Goal: Task Accomplishment & Management: Complete application form

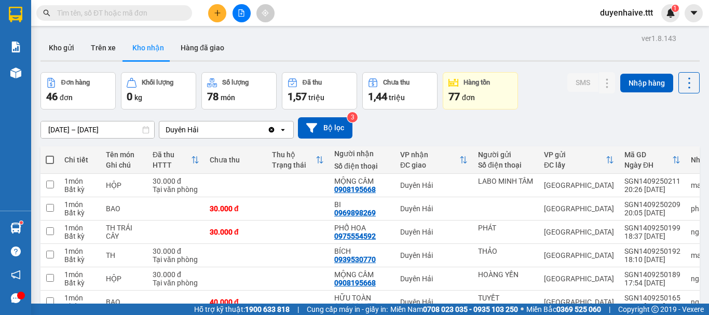
click at [145, 15] on input "text" at bounding box center [118, 12] width 123 height 11
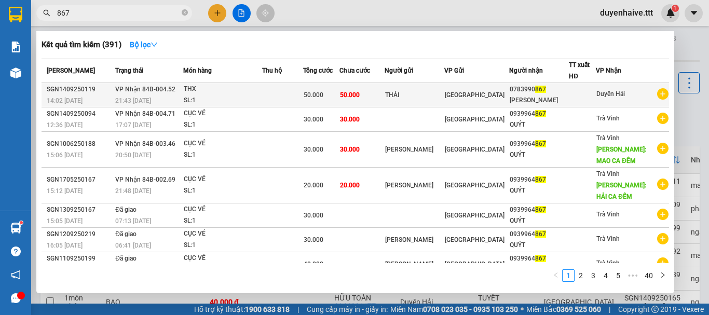
type input "867"
click at [440, 96] on div "THÁI" at bounding box center [414, 95] width 59 height 11
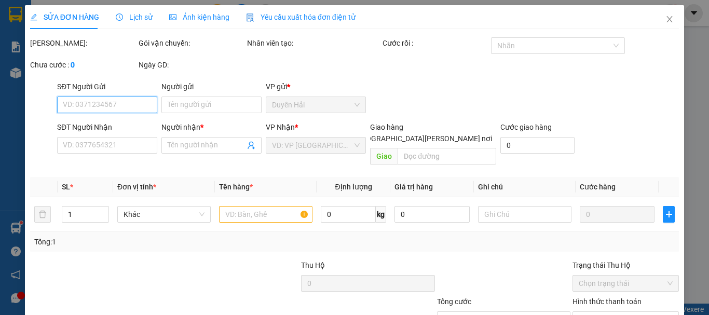
scroll to position [71, 0]
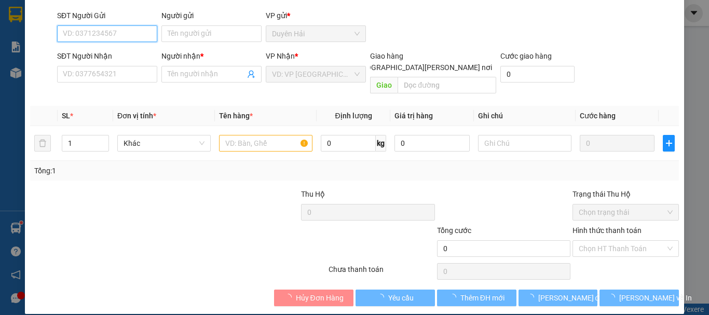
type input "THÁI"
type input "0783990867"
type input "[PERSON_NAME]"
type input "50.000"
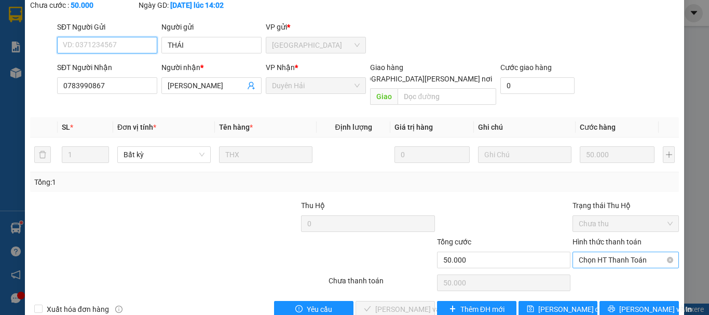
click at [594, 252] on span "Chọn HT Thanh Toán" at bounding box center [626, 260] width 94 height 16
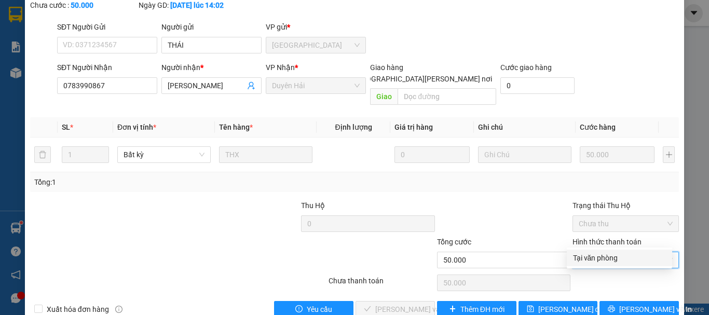
click at [599, 259] on div "Tại văn phòng" at bounding box center [619, 257] width 93 height 11
type input "0"
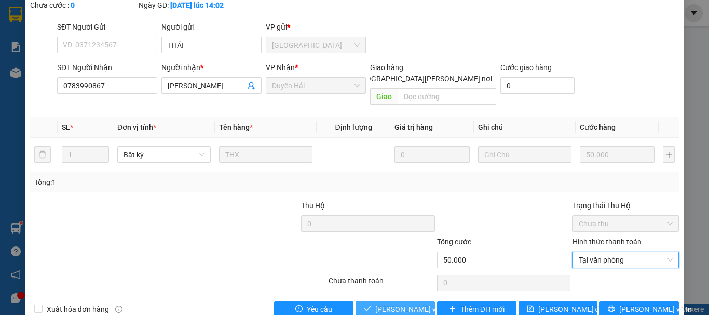
click at [401, 304] on span "[PERSON_NAME] và [PERSON_NAME] hàng" at bounding box center [445, 309] width 140 height 11
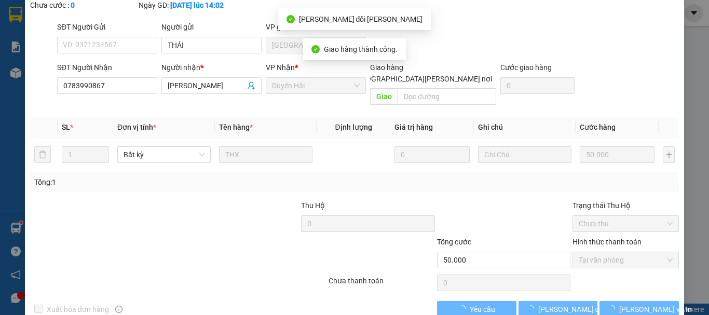
scroll to position [19, 0]
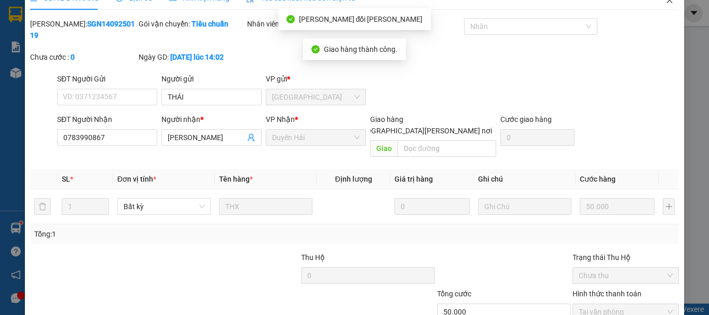
click at [666, 4] on icon "close" at bounding box center [670, 0] width 8 height 8
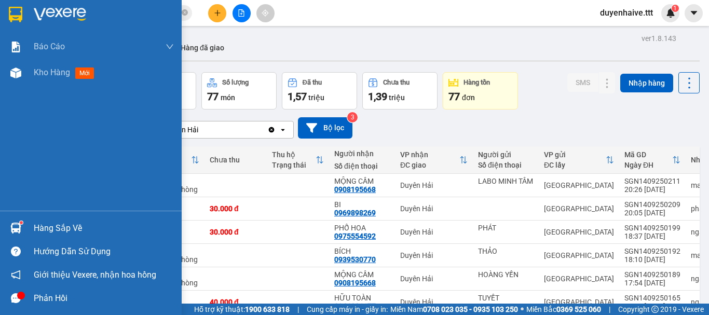
click at [48, 223] on div "Hàng sắp về" at bounding box center [104, 229] width 140 height 16
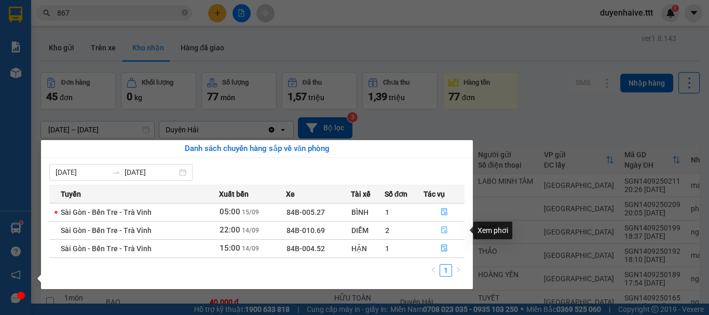
click at [444, 227] on icon "file-done" at bounding box center [444, 230] width 6 height 7
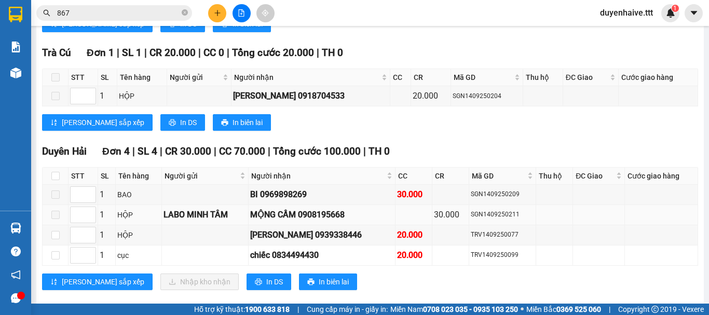
scroll to position [544, 0]
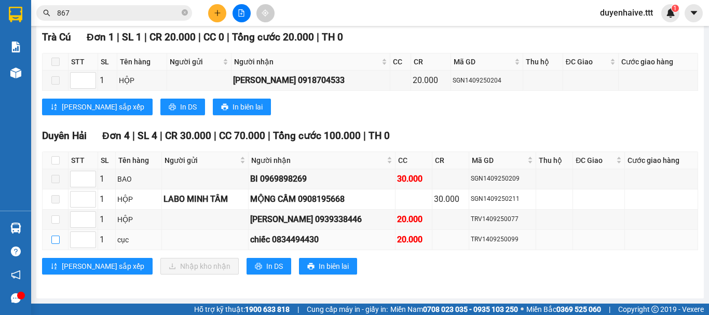
click at [57, 239] on input "checkbox" at bounding box center [55, 240] width 8 height 8
checkbox input "true"
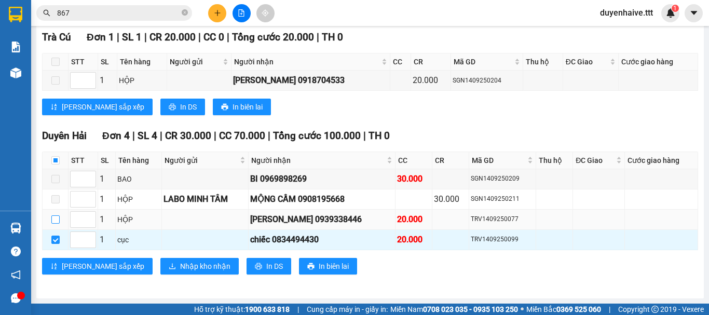
click at [56, 221] on input "checkbox" at bounding box center [55, 219] width 8 height 8
checkbox input "true"
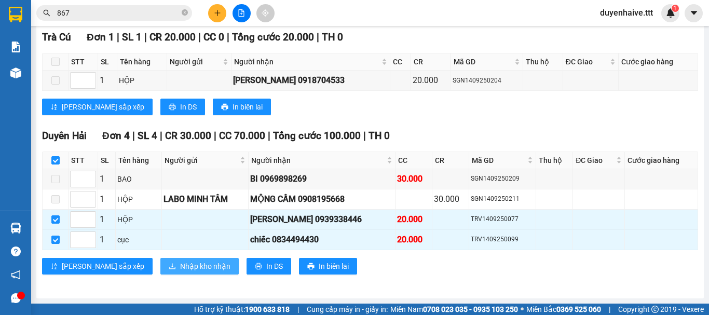
click at [180, 268] on span "Nhập kho nhận" at bounding box center [205, 266] width 50 height 11
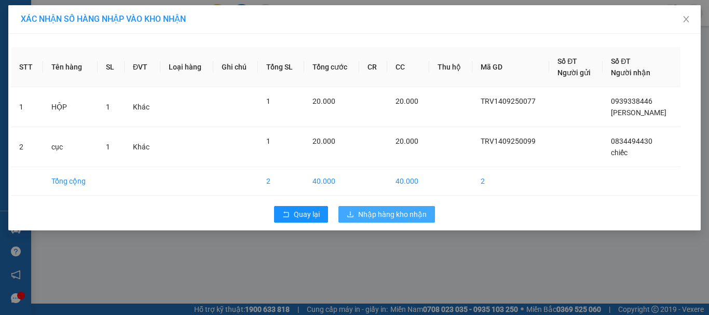
click at [384, 215] on span "Nhập hàng kho nhận" at bounding box center [392, 214] width 69 height 11
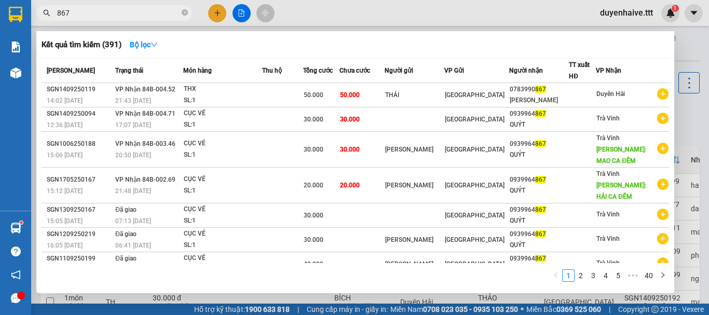
click at [121, 14] on input "867" at bounding box center [118, 12] width 123 height 11
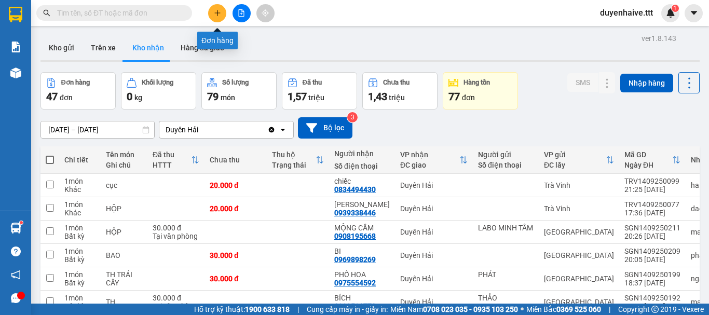
click at [210, 8] on button at bounding box center [217, 13] width 18 height 18
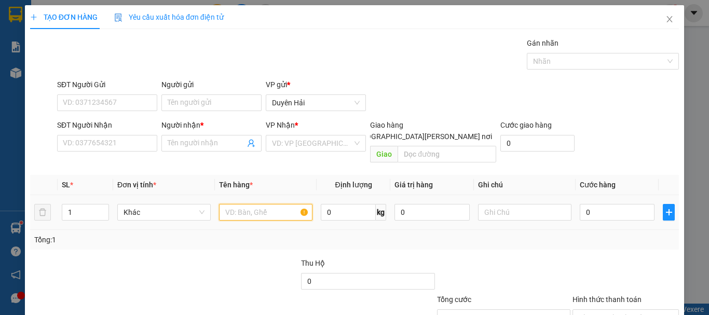
click at [252, 204] on input "text" at bounding box center [265, 212] width 93 height 17
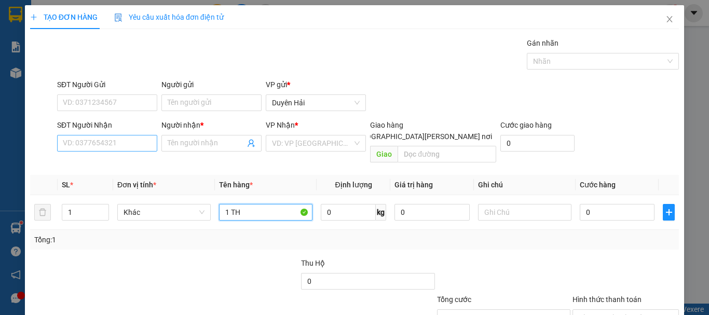
type input "1 TH"
click at [79, 145] on input "SĐT Người Nhận" at bounding box center [107, 143] width 100 height 17
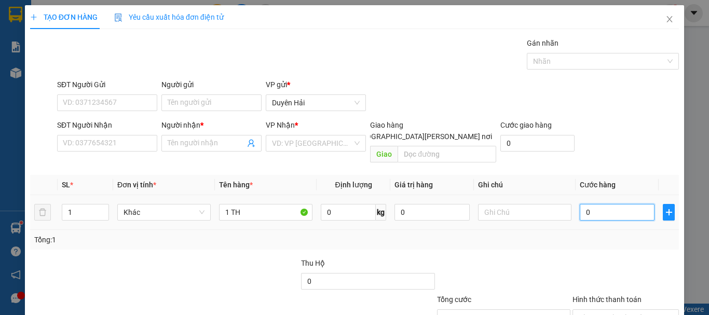
click at [605, 205] on input "0" at bounding box center [617, 212] width 75 height 17
type input "3"
type input "30"
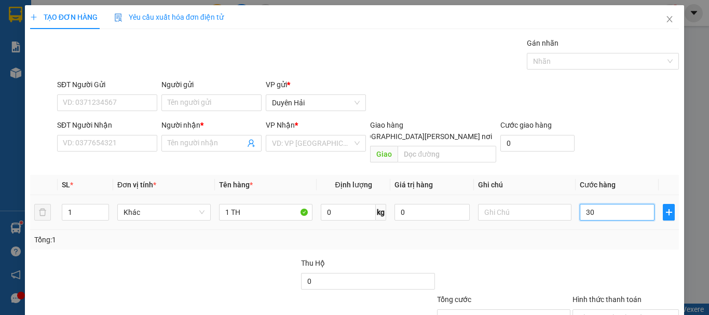
type input "30"
type input "30.000"
drag, startPoint x: 590, startPoint y: 234, endPoint x: 587, endPoint y: 239, distance: 6.5
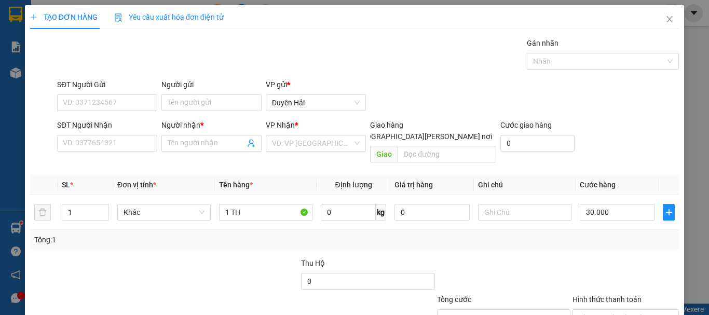
click at [587, 239] on div "Transit Pickup Surcharge Ids Transit Deliver Surcharge Ids Transit Deliver Surc…" at bounding box center [354, 206] width 649 height 338
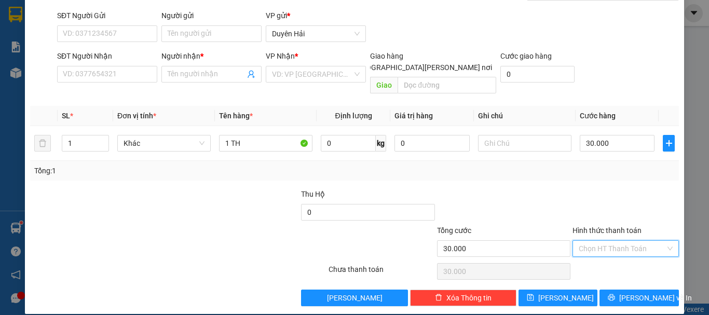
click at [597, 241] on input "Hình thức thanh toán" at bounding box center [622, 249] width 87 height 16
drag, startPoint x: 607, startPoint y: 256, endPoint x: 450, endPoint y: 218, distance: 162.0
click at [605, 261] on div "Tại văn phòng" at bounding box center [619, 257] width 93 height 11
type input "0"
click at [109, 80] on input "SĐT Người Nhận" at bounding box center [107, 74] width 100 height 17
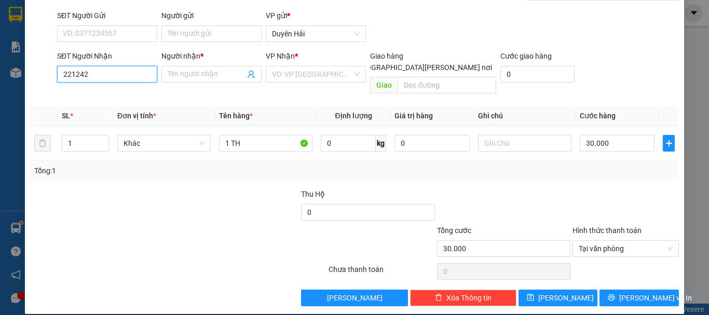
click at [111, 77] on input "221242" at bounding box center [107, 74] width 100 height 17
click at [70, 73] on input "221242" at bounding box center [107, 74] width 100 height 17
click at [107, 96] on div "0927221242 - [PERSON_NAME]" at bounding box center [114, 94] width 102 height 11
type input "0927221242"
type input "[PERSON_NAME]"
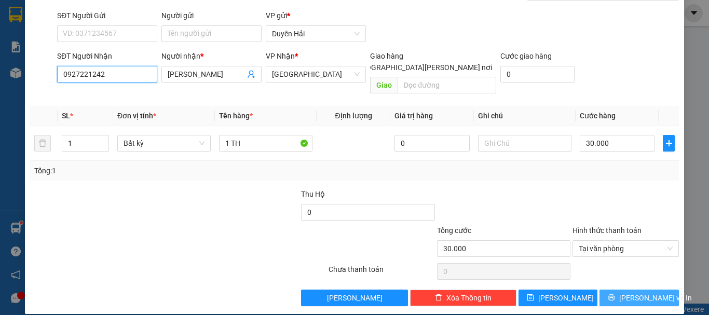
type input "0927221242"
click at [610, 290] on button "[PERSON_NAME] và In" at bounding box center [639, 298] width 79 height 17
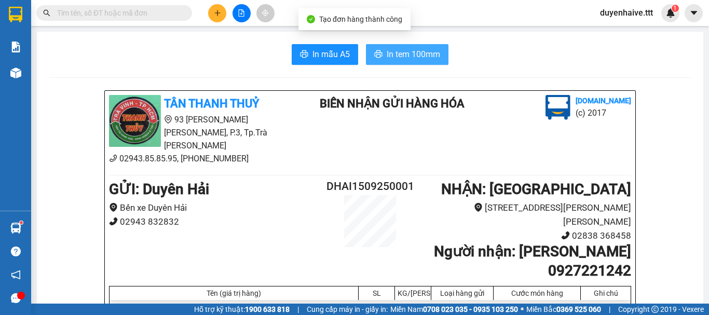
click at [403, 55] on span "In tem 100mm" at bounding box center [413, 54] width 53 height 13
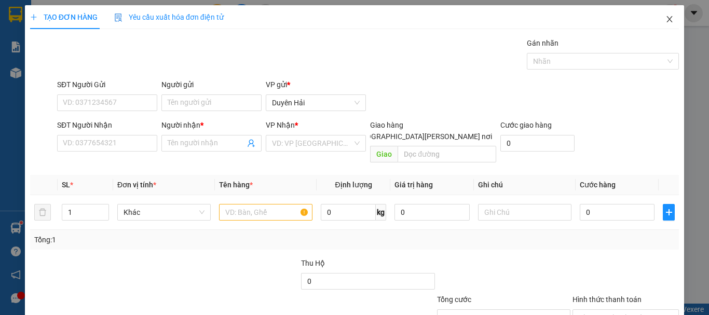
click at [666, 16] on icon "close" at bounding box center [670, 19] width 8 height 8
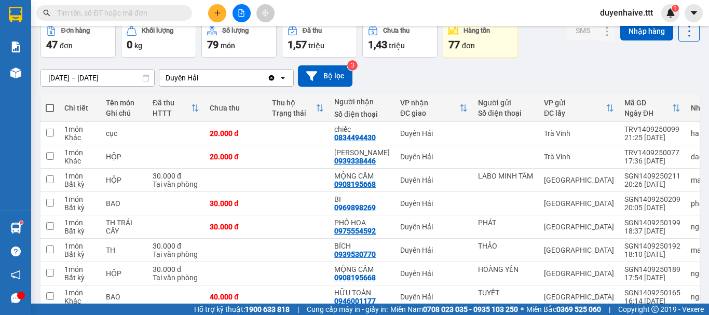
scroll to position [208, 0]
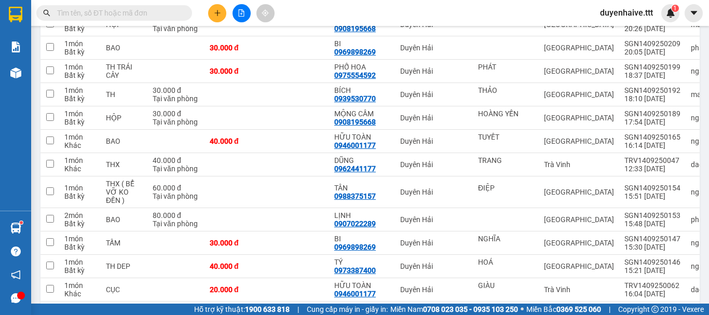
click at [332, 12] on div "Kết quả [PERSON_NAME] ( 391 ) Bộ lọc Mã ĐH Trạng thái Món hàng Thu hộ [PERSON_N…" at bounding box center [354, 13] width 709 height 26
click at [154, 11] on input "text" at bounding box center [118, 12] width 123 height 11
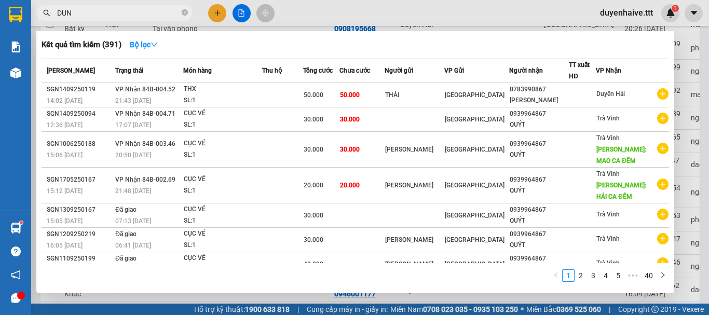
type input "DUNG"
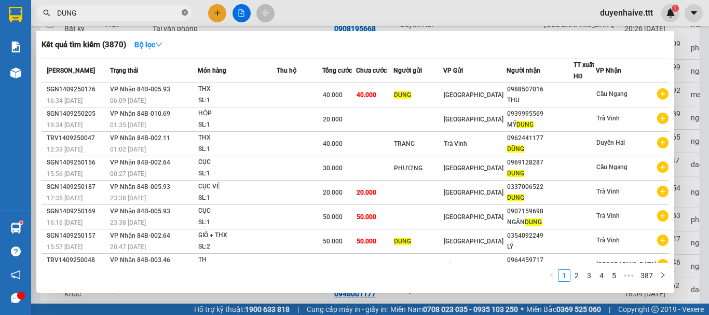
click at [185, 12] on icon "close-circle" at bounding box center [185, 12] width 6 height 6
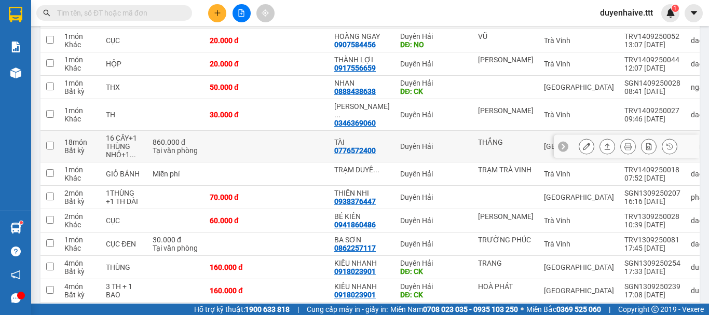
scroll to position [883, 0]
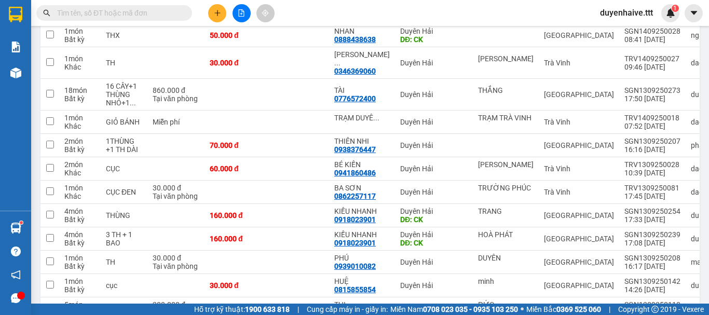
click at [133, 11] on input "text" at bounding box center [118, 12] width 123 height 11
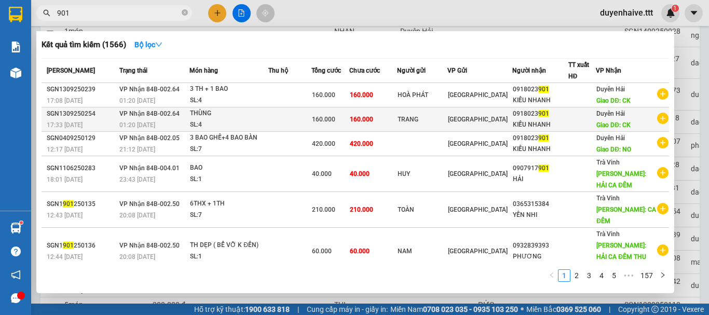
type input "901"
click at [568, 119] on div "0918023 901" at bounding box center [540, 114] width 55 height 11
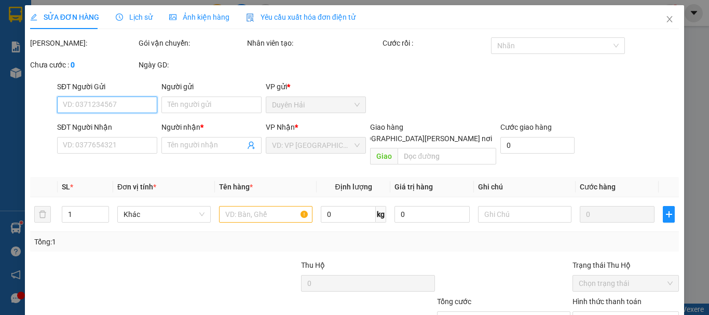
type input "TRANG"
type input "0918023901"
type input "KIỀU NHANH"
type input "CK"
type input "160.000"
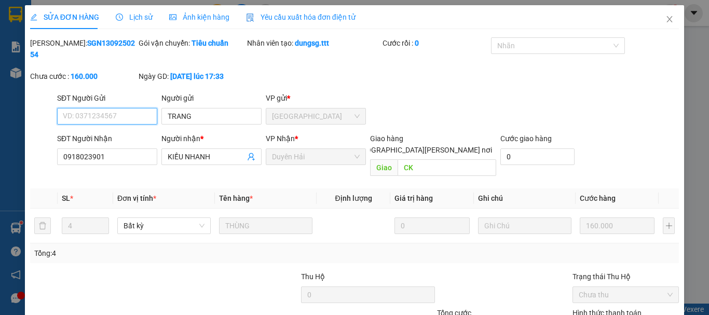
scroll to position [71, 0]
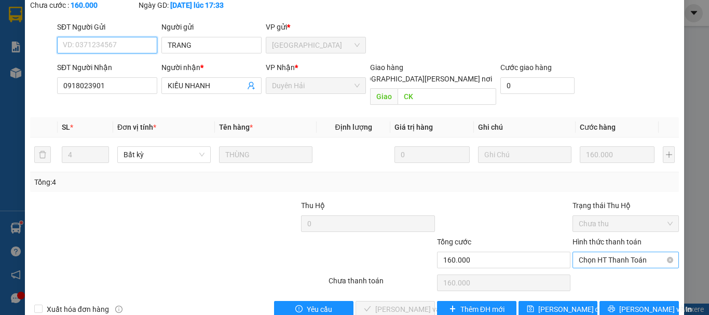
click at [597, 252] on span "Chọn HT Thanh Toán" at bounding box center [626, 260] width 94 height 16
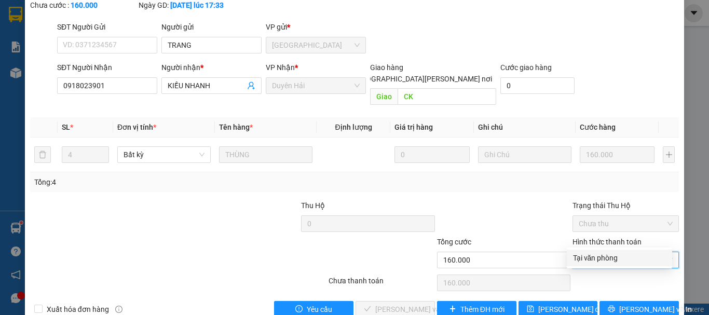
click at [584, 259] on div "Tại văn phòng" at bounding box center [619, 257] width 93 height 11
type input "0"
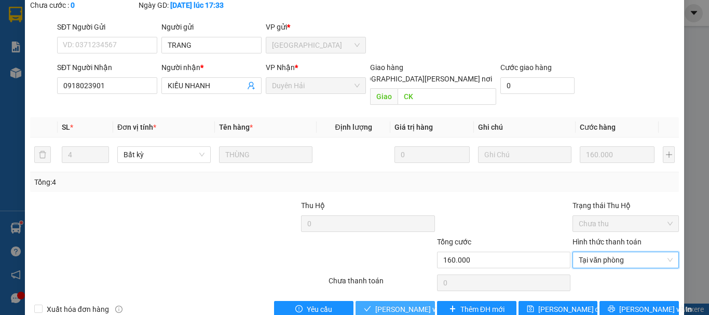
click at [375, 304] on span "[PERSON_NAME] và [PERSON_NAME] hàng" at bounding box center [445, 309] width 140 height 11
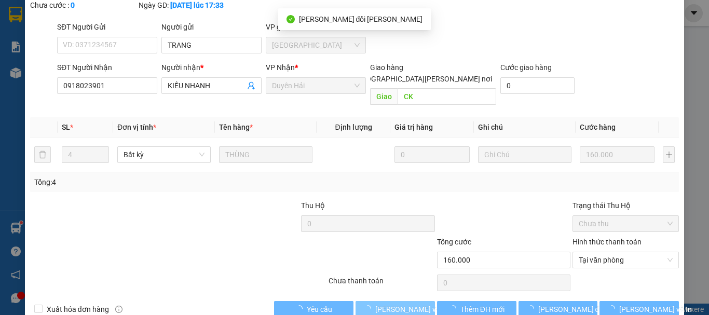
scroll to position [0, 0]
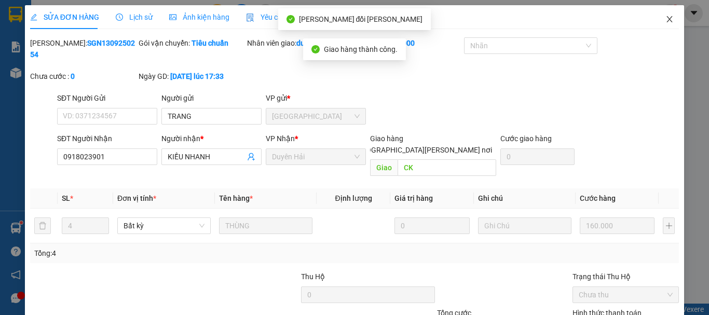
click at [666, 17] on icon "close" at bounding box center [670, 19] width 8 height 8
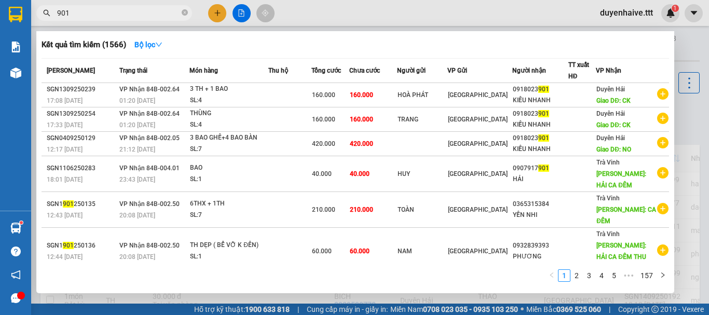
click at [149, 11] on input "901" at bounding box center [118, 12] width 123 height 11
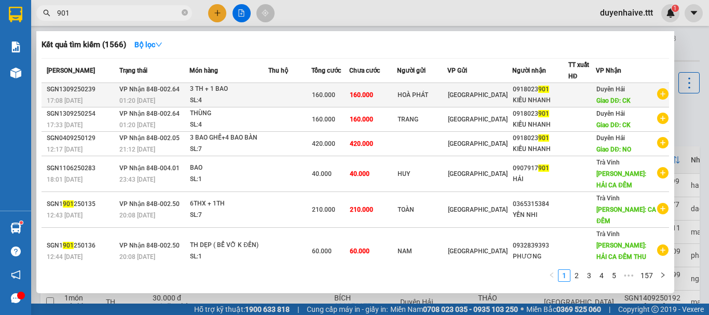
click at [592, 98] on div at bounding box center [582, 95] width 27 height 11
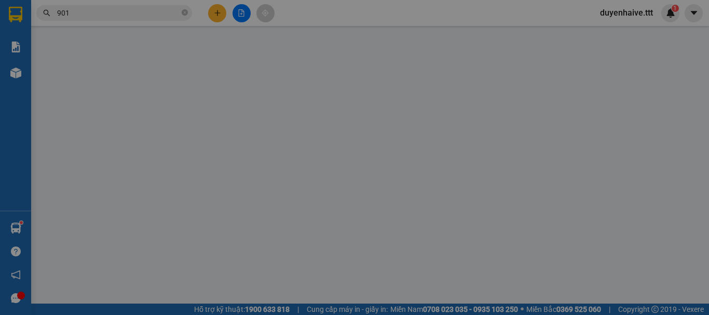
type input "HOÀ PHÁT"
type input "0918023901"
type input "KIỀU NHANH"
type input "CK"
type input "160.000"
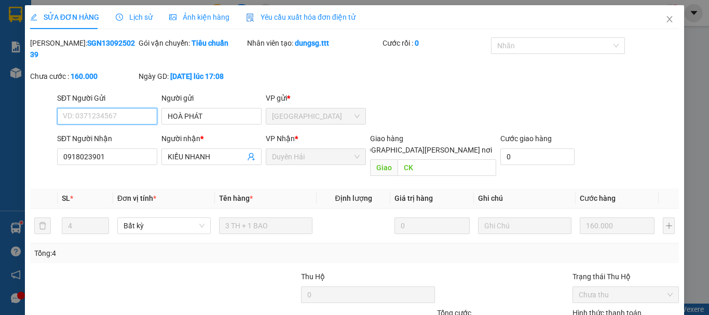
scroll to position [66, 0]
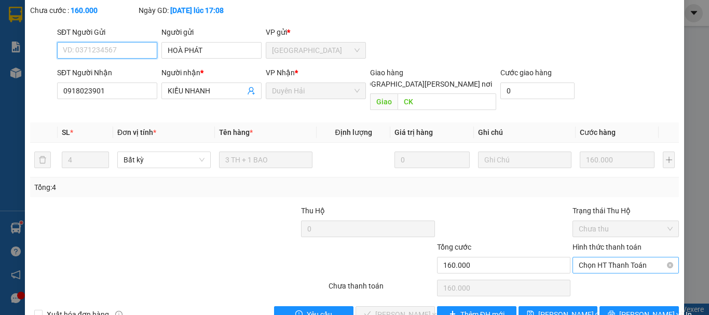
click at [579, 258] on span "Chọn HT Thanh Toán" at bounding box center [626, 266] width 94 height 16
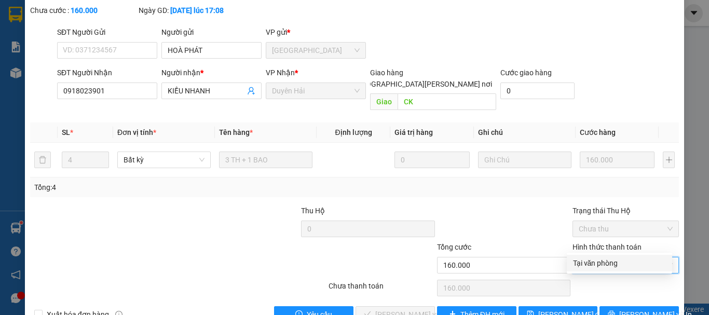
click at [580, 258] on div "Tại văn phòng" at bounding box center [619, 263] width 93 height 11
type input "0"
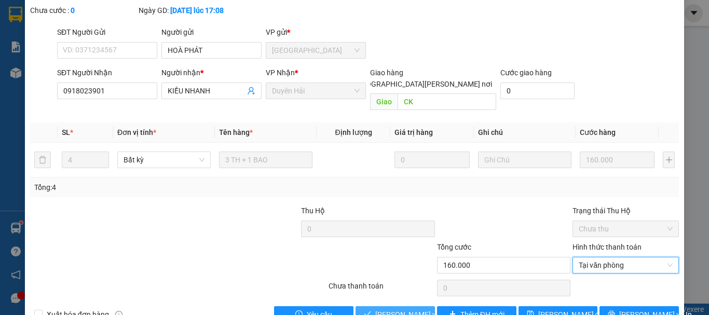
click at [399, 309] on span "[PERSON_NAME] và [PERSON_NAME] hàng" at bounding box center [445, 314] width 140 height 11
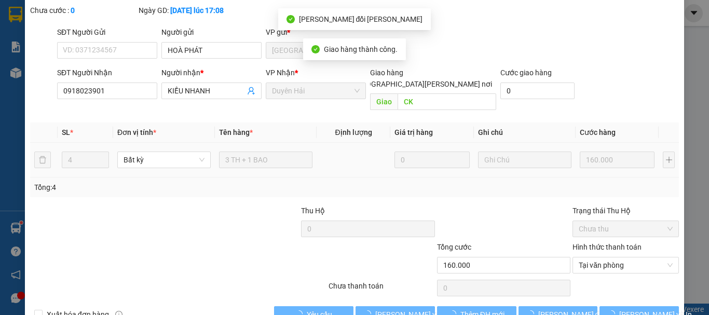
scroll to position [0, 0]
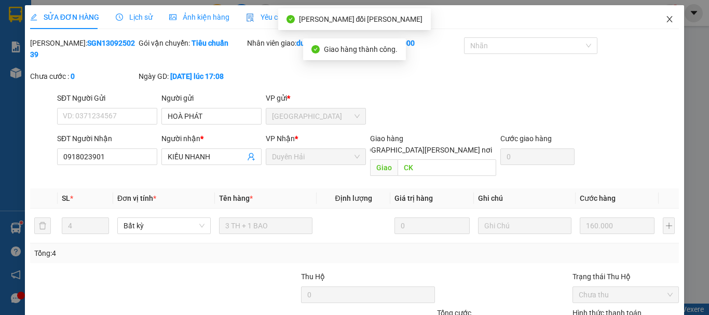
click at [666, 22] on icon "close" at bounding box center [670, 19] width 8 height 8
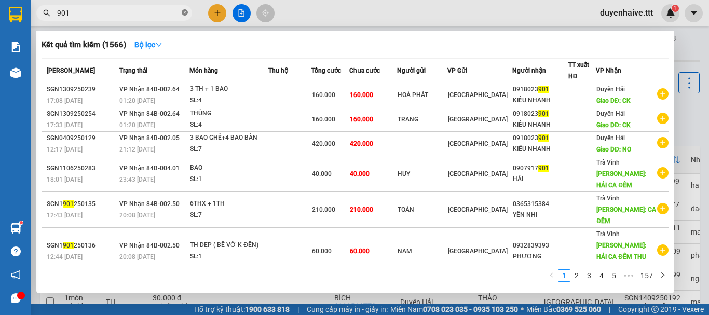
click at [184, 12] on icon "close-circle" at bounding box center [185, 12] width 6 height 6
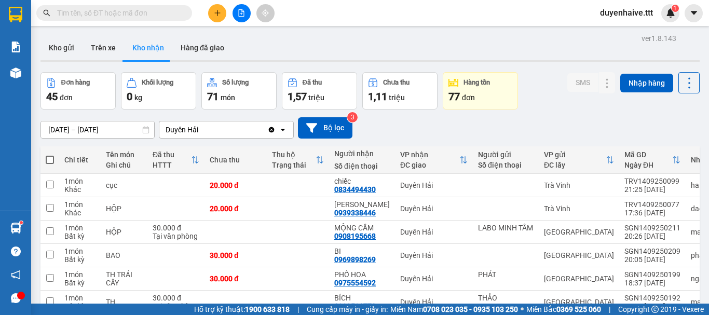
click at [147, 12] on input "text" at bounding box center [118, 12] width 123 height 11
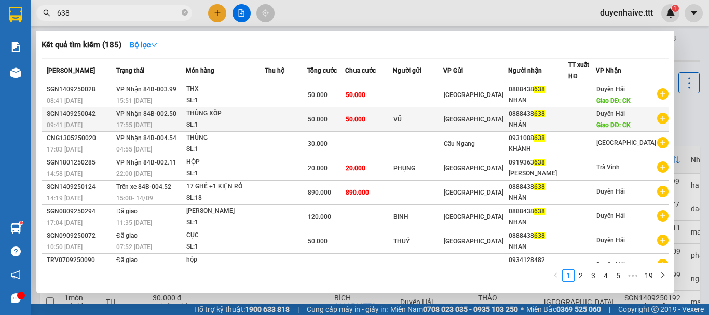
type input "638"
click at [617, 115] on span "Duyên Hải" at bounding box center [611, 113] width 29 height 7
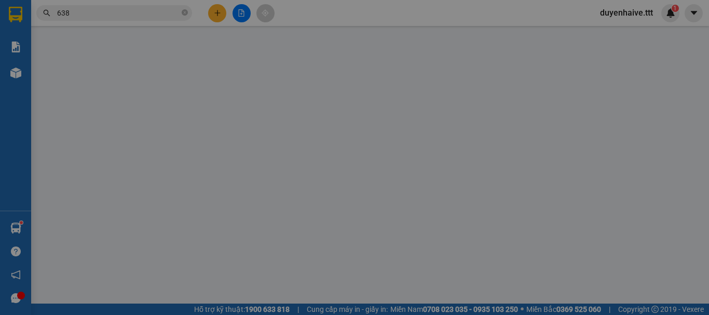
type input "VŨ"
type input "0888438638"
type input "NHÂN"
type input "CK"
type input "50.000"
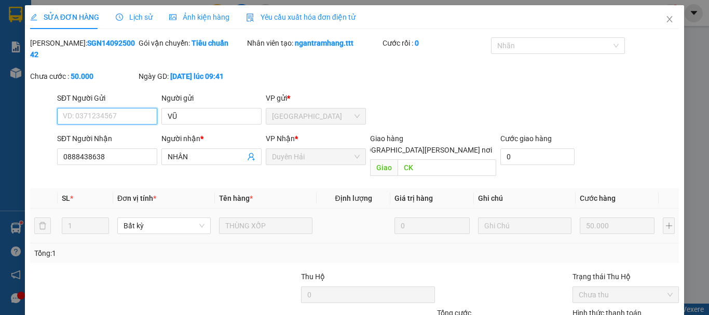
scroll to position [71, 0]
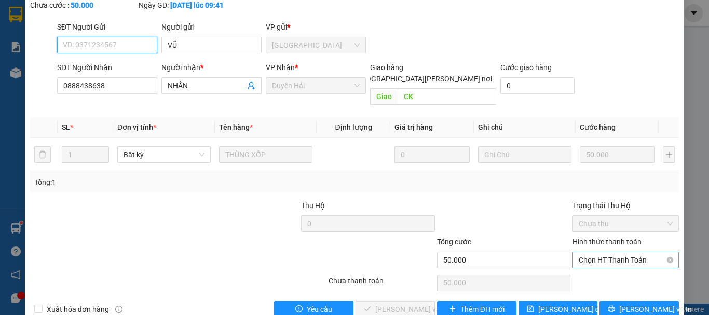
click at [596, 252] on span "Chọn HT Thanh Toán" at bounding box center [626, 260] width 94 height 16
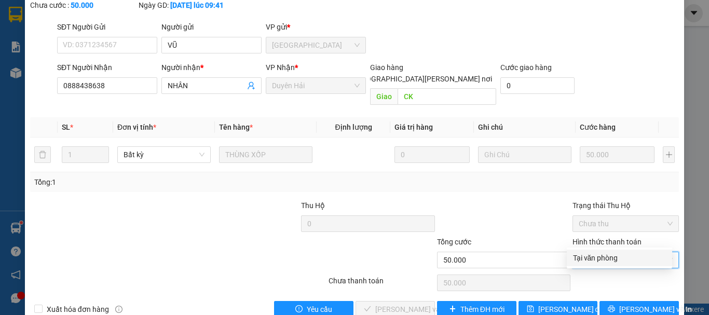
click at [595, 261] on div "Tại văn phòng" at bounding box center [619, 257] width 93 height 11
type input "0"
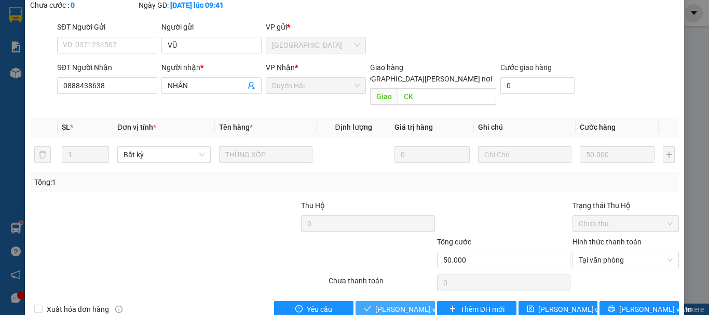
click at [412, 304] on span "[PERSON_NAME] và [PERSON_NAME] hàng" at bounding box center [445, 309] width 140 height 11
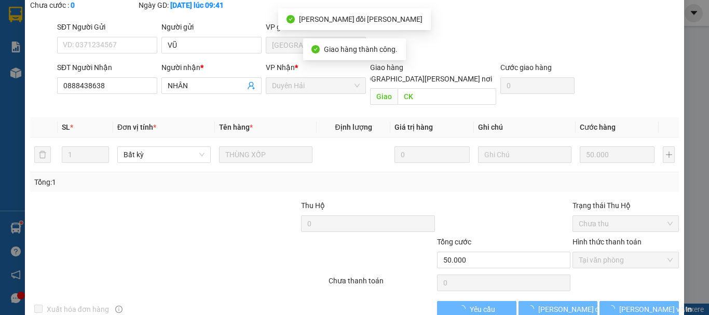
scroll to position [0, 0]
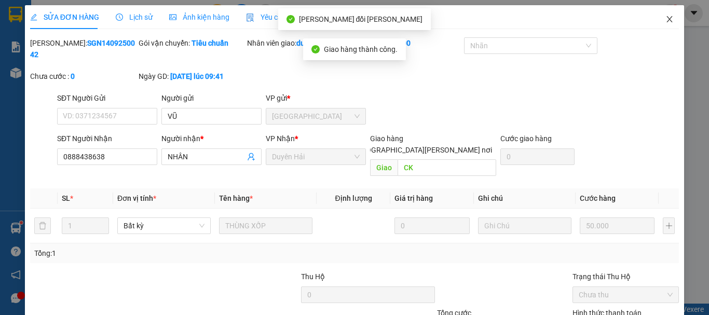
click at [666, 17] on icon "close" at bounding box center [670, 19] width 8 height 8
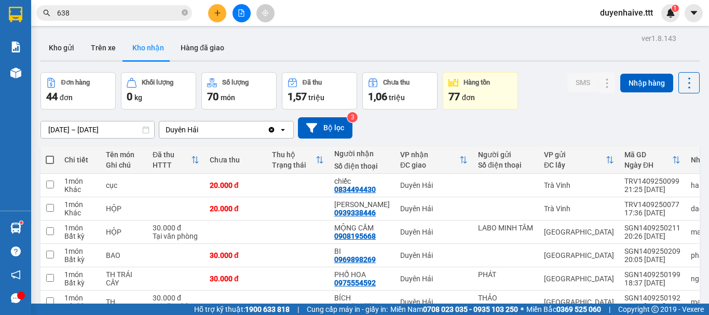
click at [165, 14] on input "638" at bounding box center [118, 12] width 123 height 11
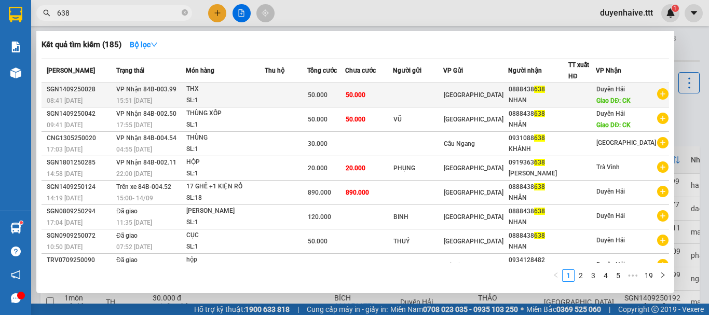
click at [594, 93] on div at bounding box center [582, 95] width 26 height 11
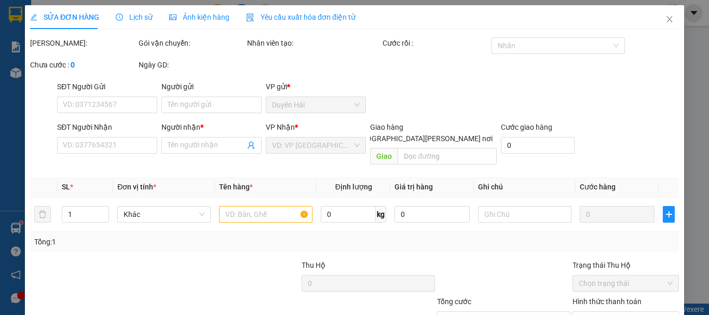
type input "0888438638"
type input "NHAN"
type input "CK"
type input "50.000"
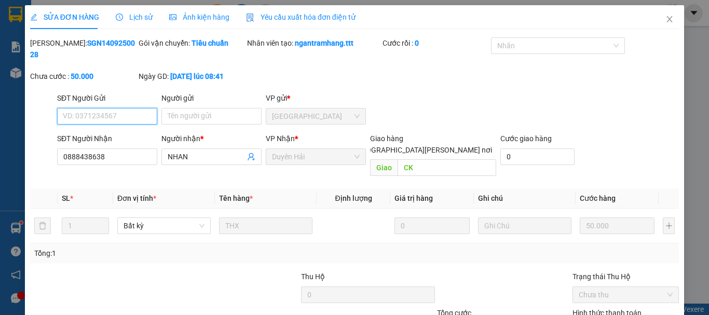
scroll to position [71, 0]
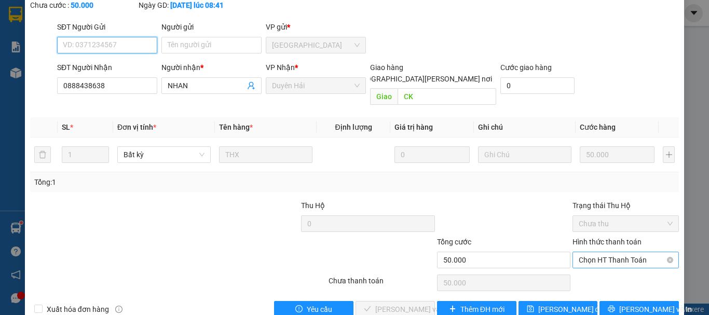
click at [583, 252] on span "Chọn HT Thanh Toán" at bounding box center [626, 260] width 94 height 16
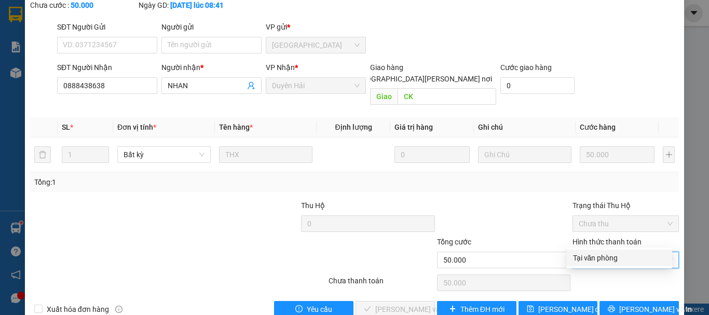
click at [583, 255] on div "Tại văn phòng" at bounding box center [619, 257] width 93 height 11
type input "0"
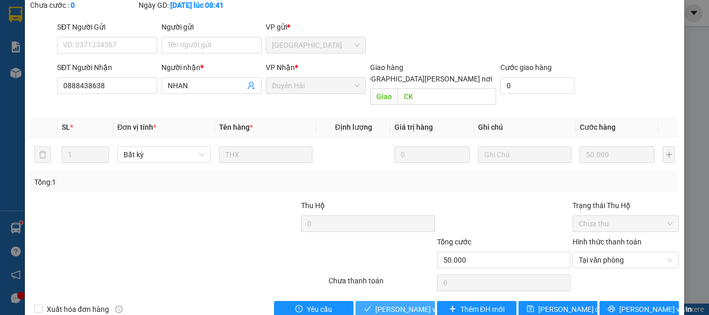
click at [391, 304] on span "[PERSON_NAME] và [PERSON_NAME] hàng" at bounding box center [445, 309] width 140 height 11
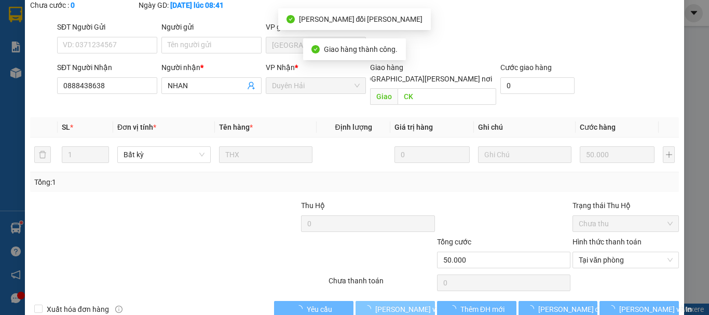
scroll to position [0, 0]
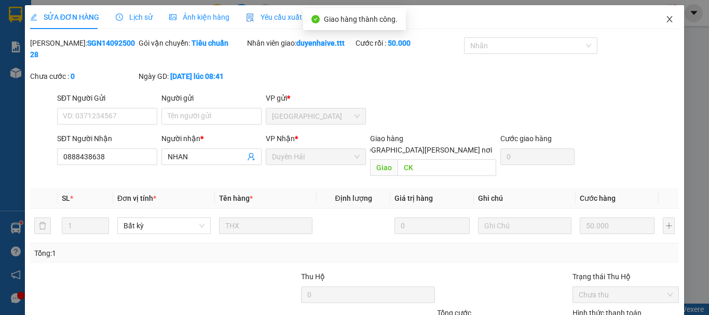
click at [666, 18] on icon "close" at bounding box center [670, 19] width 8 height 8
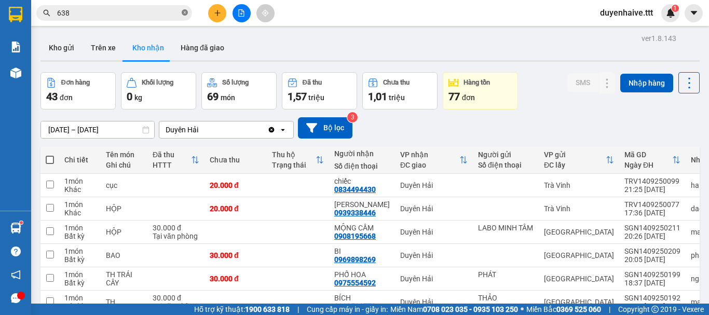
click at [185, 12] on icon "close-circle" at bounding box center [185, 12] width 6 height 6
click at [168, 12] on input "text" at bounding box center [118, 12] width 123 height 11
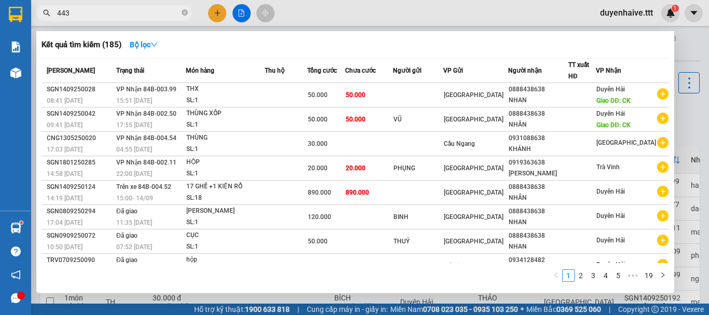
type input "4430"
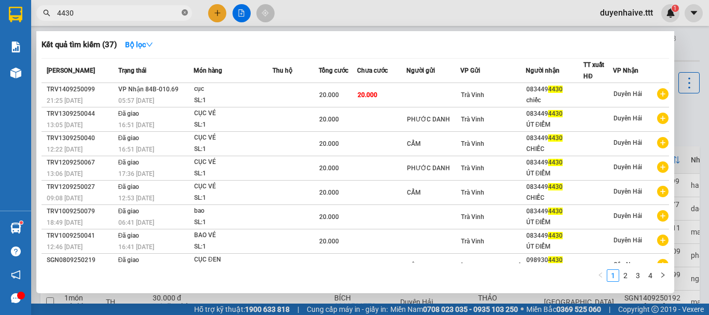
click at [186, 11] on icon "close-circle" at bounding box center [185, 12] width 6 height 6
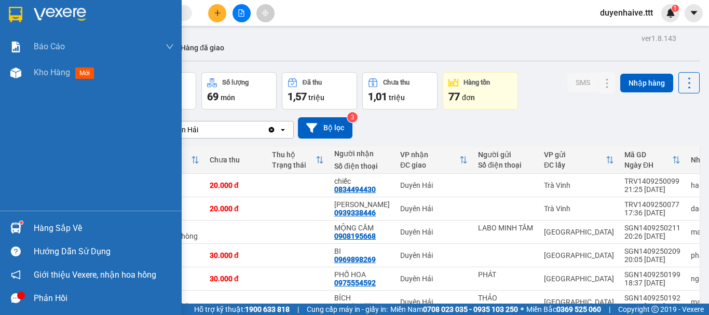
click at [57, 222] on div "Hàng sắp về" at bounding box center [104, 229] width 140 height 16
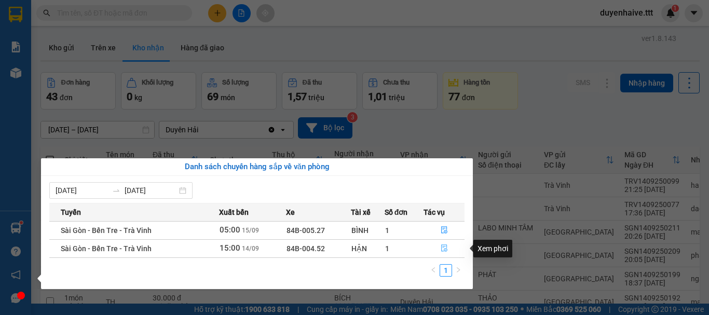
click at [442, 247] on icon "file-done" at bounding box center [444, 248] width 7 height 7
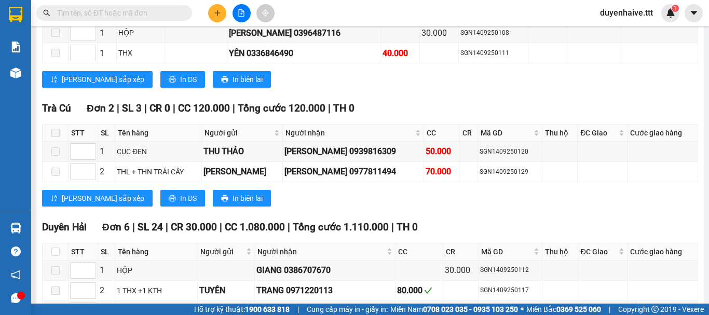
scroll to position [868, 0]
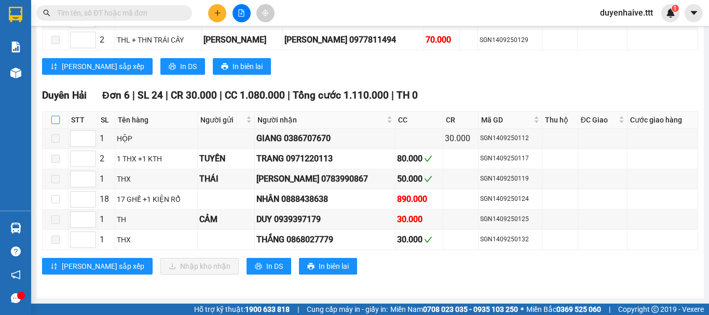
click at [55, 122] on input "checkbox" at bounding box center [55, 120] width 8 height 8
checkbox input "true"
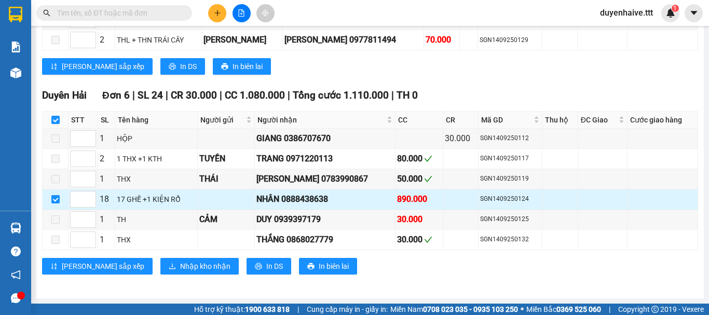
click at [55, 199] on input "checkbox" at bounding box center [55, 199] width 8 height 8
checkbox input "false"
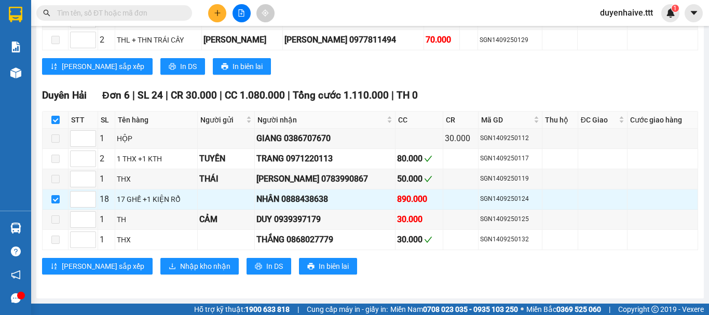
checkbox input "false"
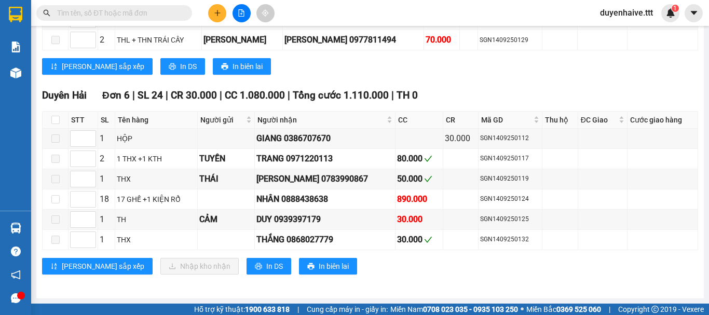
click at [119, 16] on input "text" at bounding box center [118, 12] width 123 height 11
type input "8"
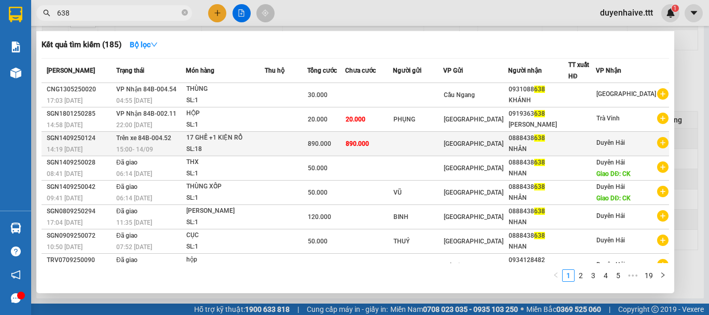
type input "638"
click at [530, 142] on div "0888438 638" at bounding box center [538, 138] width 59 height 11
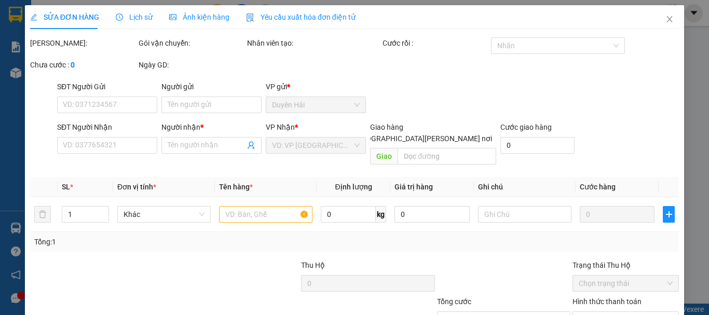
type input "0888438638"
type input "NHÂN"
type input "890.000"
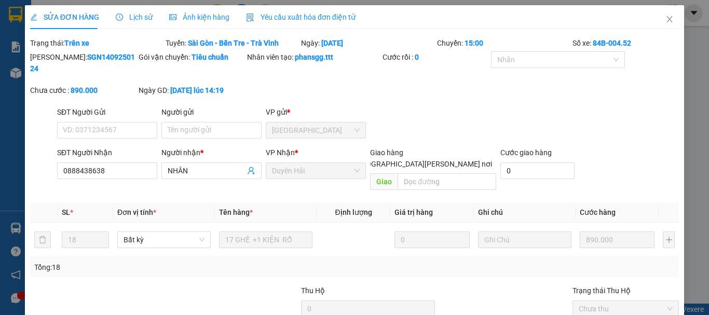
click at [138, 20] on span "Lịch sử" at bounding box center [134, 17] width 37 height 8
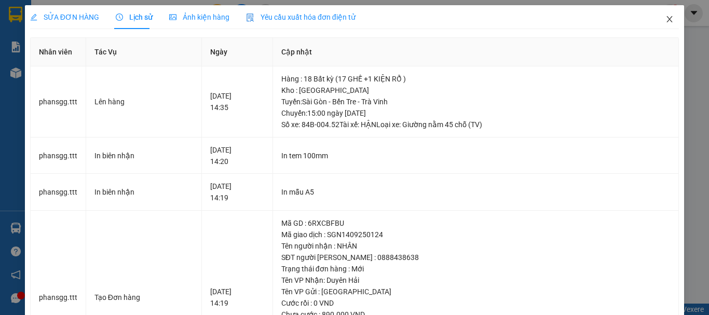
click at [666, 21] on icon "close" at bounding box center [670, 19] width 8 height 8
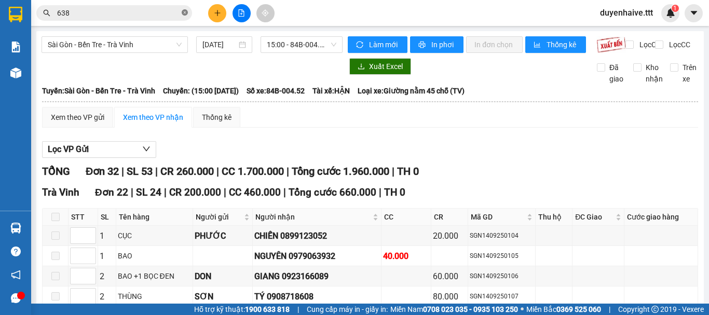
click at [185, 14] on icon "close-circle" at bounding box center [185, 12] width 6 height 6
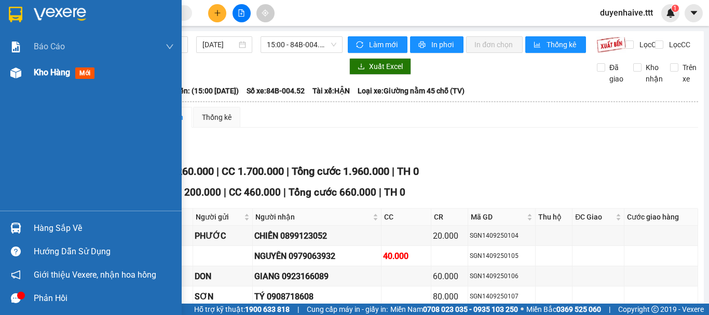
click at [49, 66] on div "Kho hàng mới" at bounding box center [66, 72] width 65 height 13
click at [339, 12] on div "Kết quả [PERSON_NAME] ( 185 ) Bộ lọc Mã ĐH Trạng thái Món hàng Thu hộ [PERSON_N…" at bounding box center [354, 13] width 709 height 26
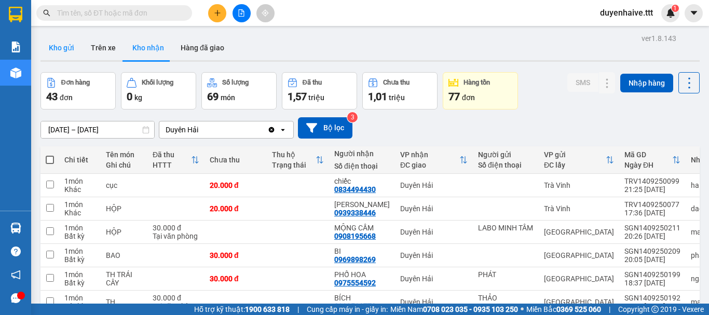
click at [59, 51] on button "Kho gửi" at bounding box center [62, 47] width 42 height 25
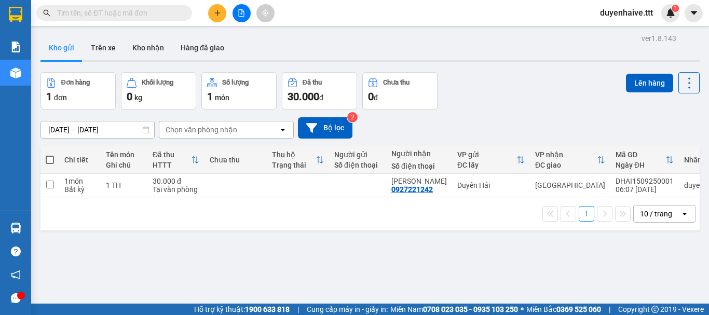
click at [159, 8] on input "text" at bounding box center [118, 12] width 123 height 11
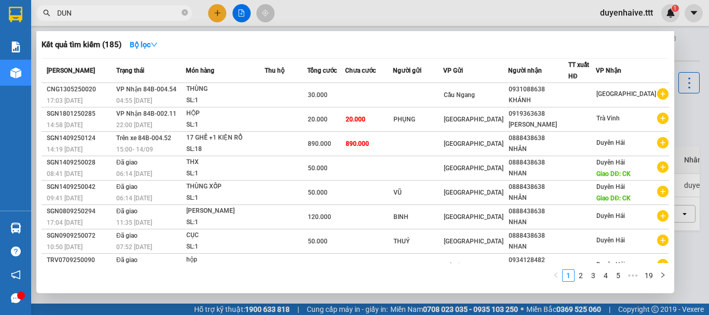
type input "DUNG"
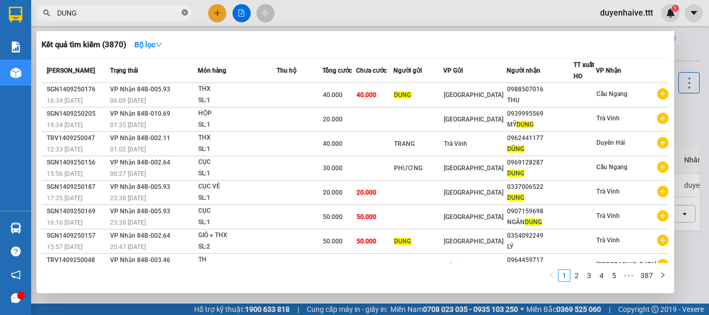
click at [184, 11] on icon "close-circle" at bounding box center [185, 12] width 6 height 6
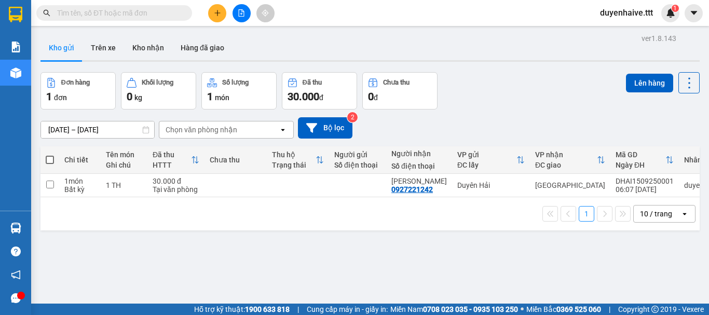
click at [122, 14] on input "text" at bounding box center [118, 12] width 123 height 11
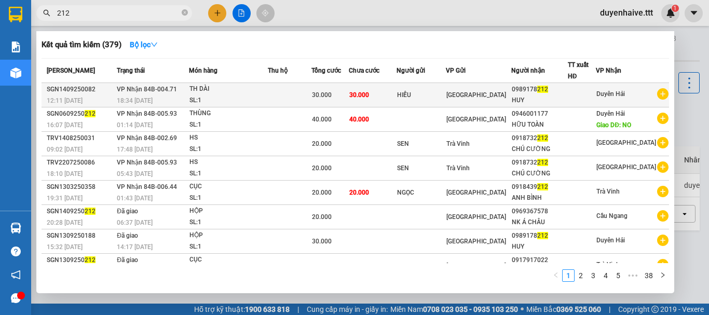
type input "212"
click at [587, 91] on div at bounding box center [583, 95] width 28 height 11
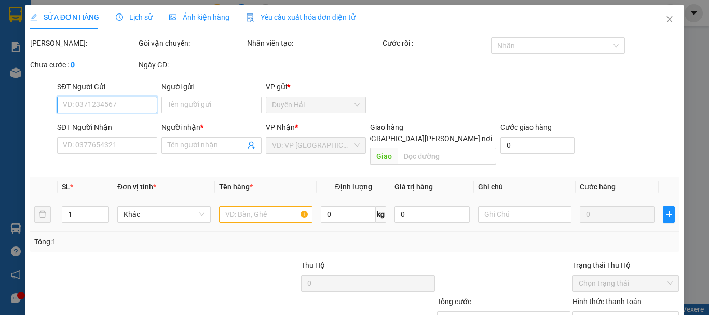
type input "HIẾU"
type input "0989178212"
type input "HUY"
type input "30.000"
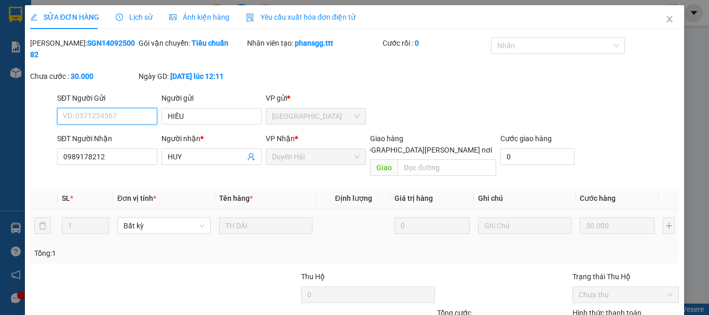
scroll to position [71, 0]
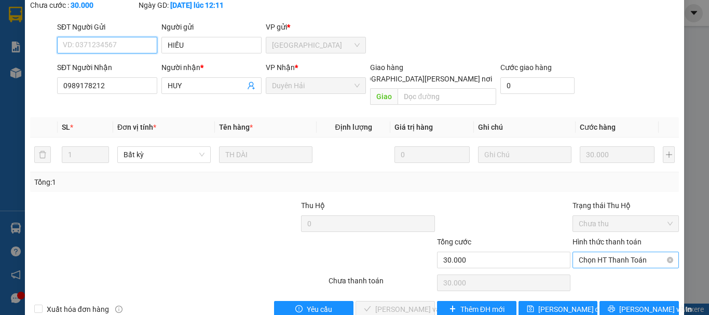
click at [597, 252] on span "Chọn HT Thanh Toán" at bounding box center [626, 260] width 94 height 16
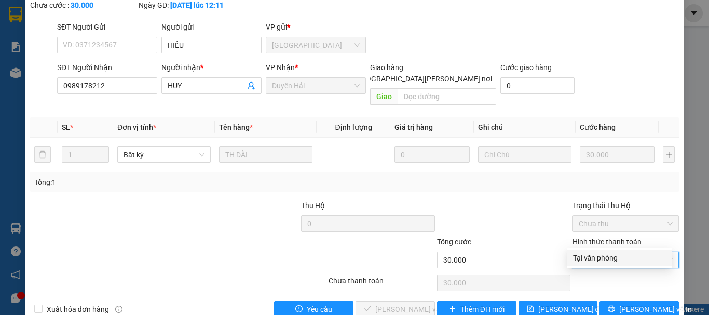
click at [590, 261] on div "Tại văn phòng" at bounding box center [619, 257] width 93 height 11
type input "0"
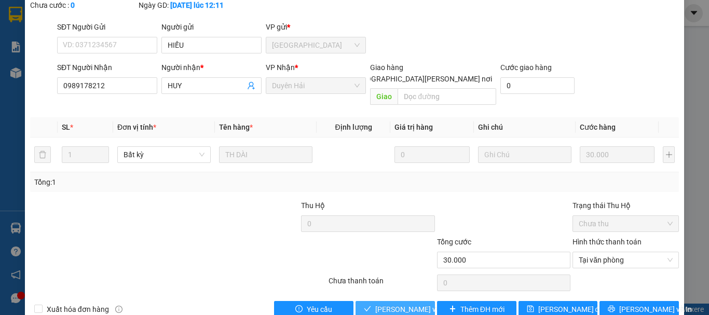
click at [400, 301] on button "[PERSON_NAME] và [PERSON_NAME] hàng" at bounding box center [395, 309] width 79 height 17
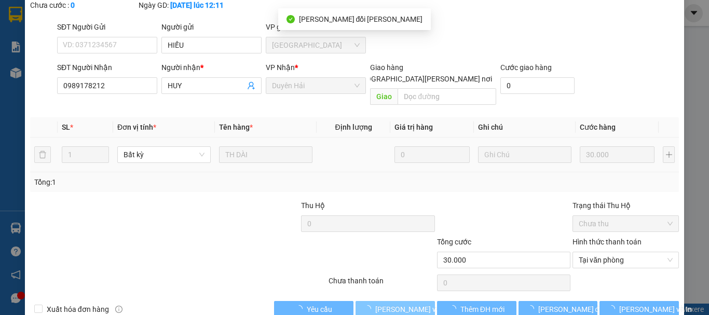
scroll to position [0, 0]
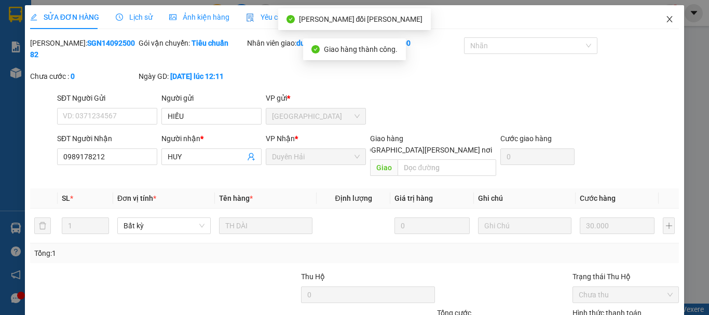
click at [666, 18] on icon "close" at bounding box center [670, 19] width 8 height 8
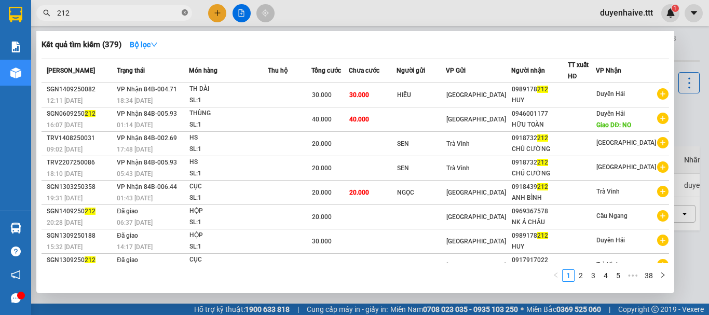
click at [184, 12] on icon "close-circle" at bounding box center [185, 12] width 6 height 6
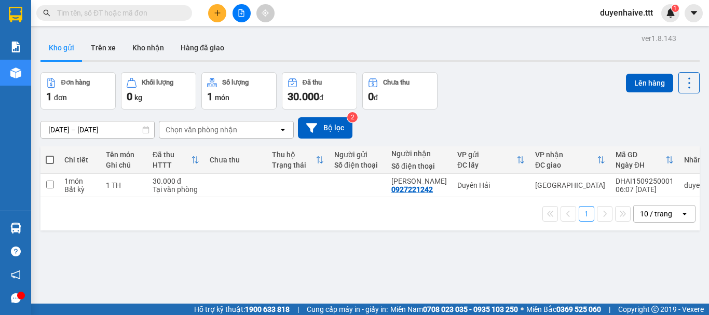
click at [163, 16] on input "text" at bounding box center [118, 12] width 123 height 11
click at [316, 17] on div "Kết quả [PERSON_NAME] ( 379 ) Bộ lọc Mã ĐH Trạng thái Món hàng Thu hộ [PERSON_N…" at bounding box center [354, 13] width 709 height 26
click at [128, 9] on input "text" at bounding box center [118, 12] width 123 height 11
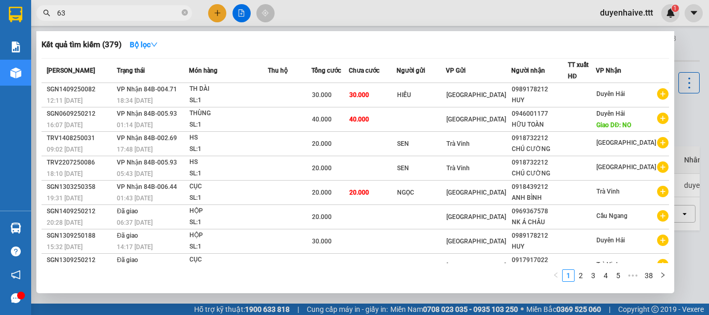
type input "638"
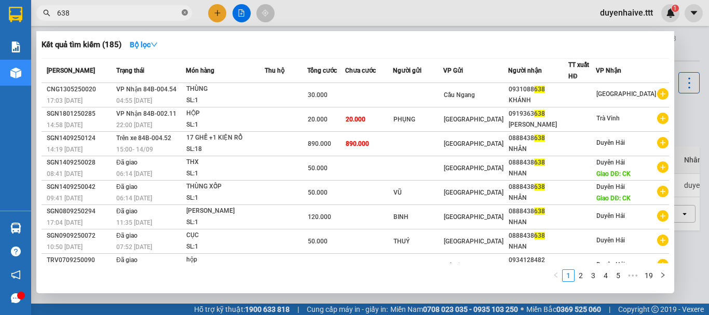
click at [185, 14] on icon "close-circle" at bounding box center [185, 12] width 6 height 6
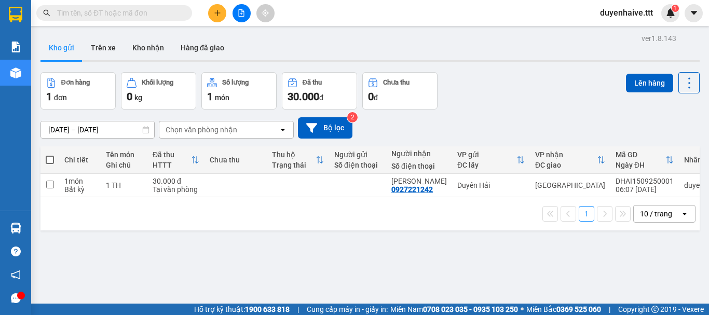
click at [104, 17] on input "text" at bounding box center [118, 12] width 123 height 11
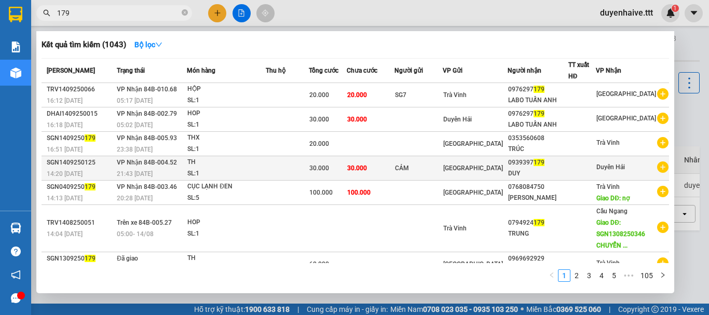
type input "179"
click at [532, 167] on div "0939397 179" at bounding box center [538, 162] width 60 height 11
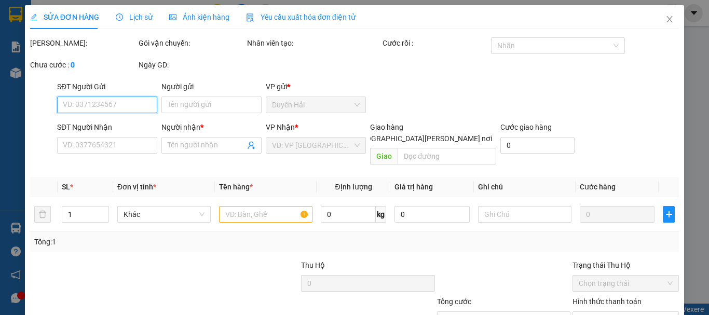
scroll to position [71, 0]
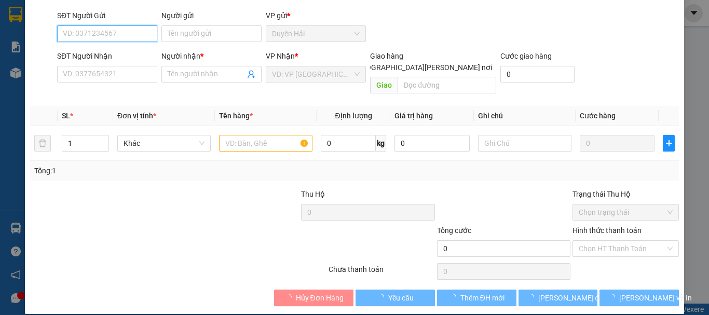
type input "CẢM"
type input "0939397179"
type input "DUY"
type input "30.000"
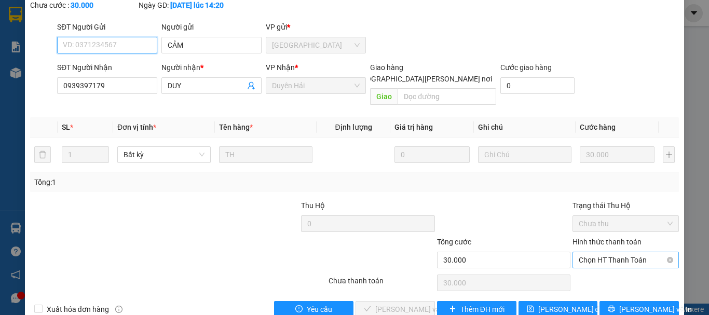
click at [593, 252] on span "Chọn HT Thanh Toán" at bounding box center [626, 260] width 94 height 16
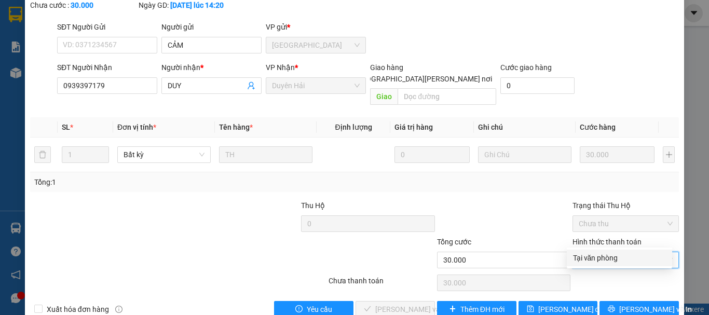
click at [590, 255] on div "Tại văn phòng" at bounding box center [619, 257] width 93 height 11
type input "0"
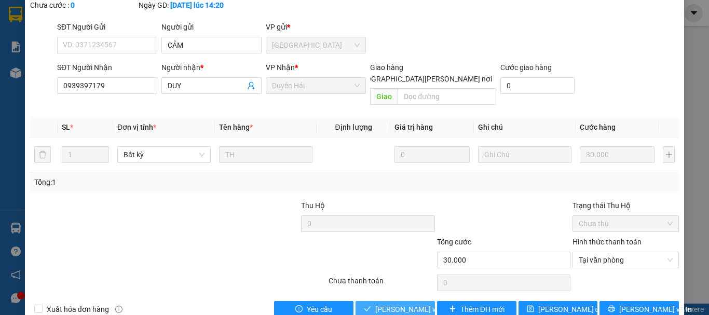
click at [400, 304] on span "[PERSON_NAME] và [PERSON_NAME] hàng" at bounding box center [445, 309] width 140 height 11
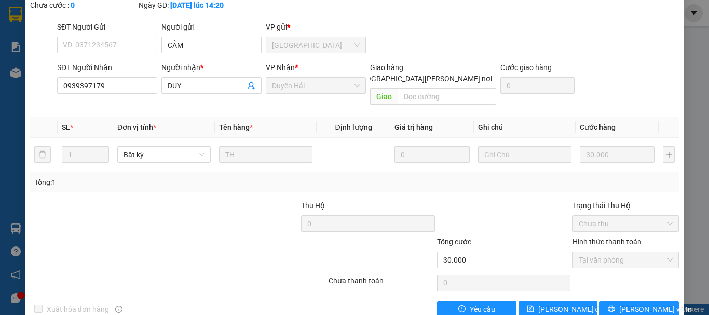
scroll to position [0, 0]
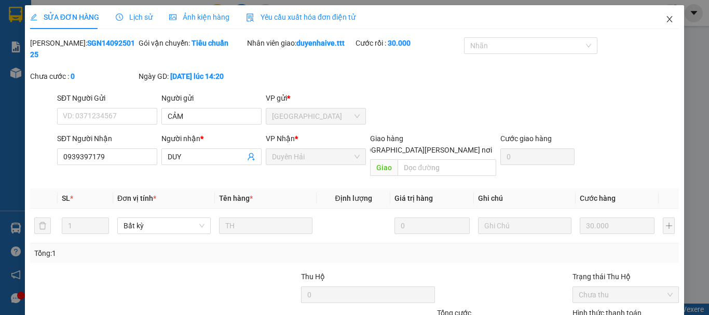
click at [666, 20] on icon "close" at bounding box center [670, 19] width 8 height 8
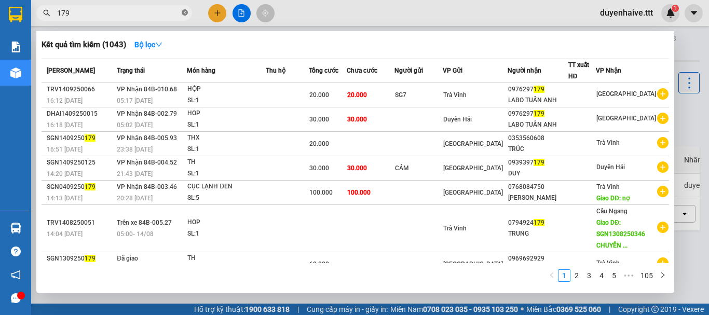
click at [184, 11] on icon "close-circle" at bounding box center [185, 12] width 6 height 6
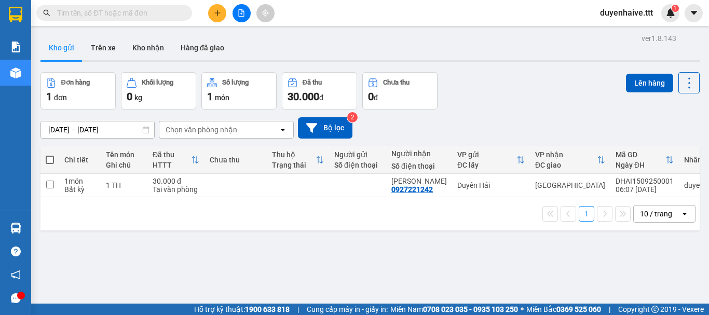
click at [155, 11] on input "text" at bounding box center [118, 12] width 123 height 11
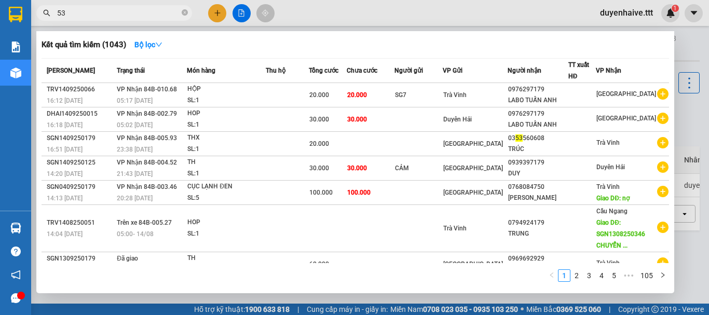
type input "536"
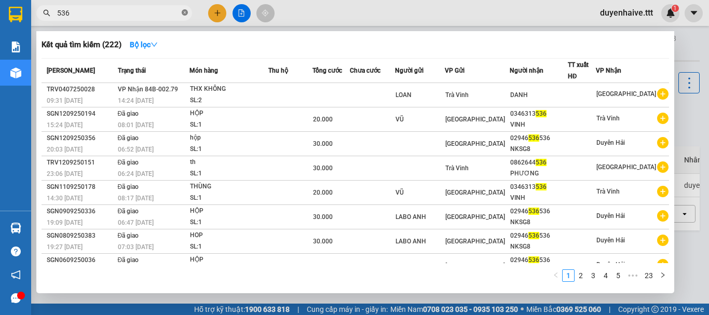
click at [185, 11] on icon "close-circle" at bounding box center [185, 12] width 6 height 6
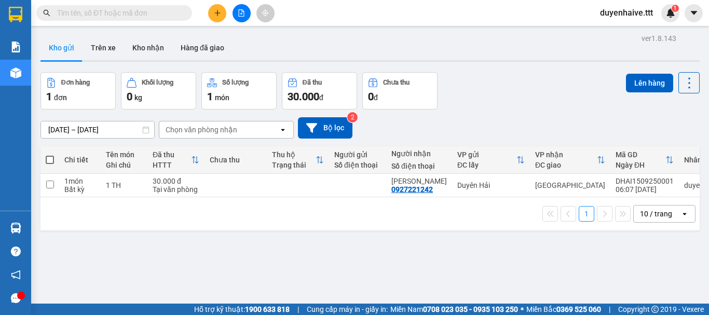
click at [157, 12] on input "text" at bounding box center [118, 12] width 123 height 11
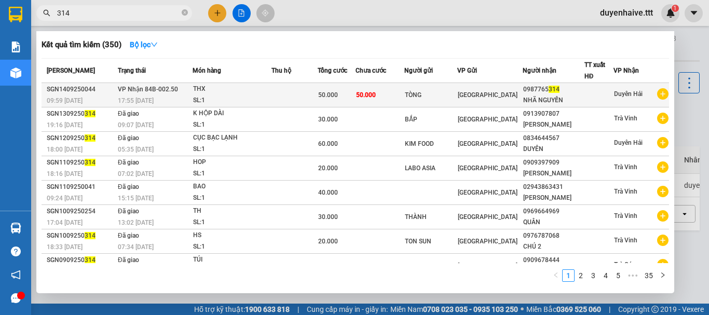
type input "314"
click at [537, 98] on div "NHÃ NGUYỄN" at bounding box center [553, 100] width 61 height 11
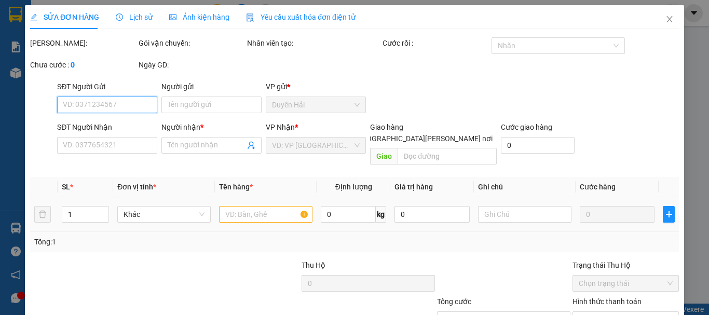
scroll to position [71, 0]
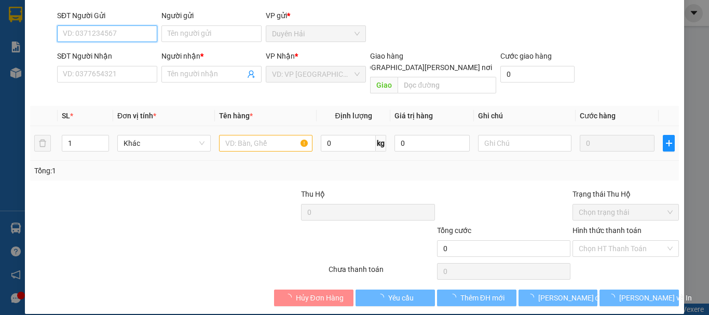
type input "TÒNG"
type input "0987765314"
type input "NHÃ NGUYỄN"
type input "50.000"
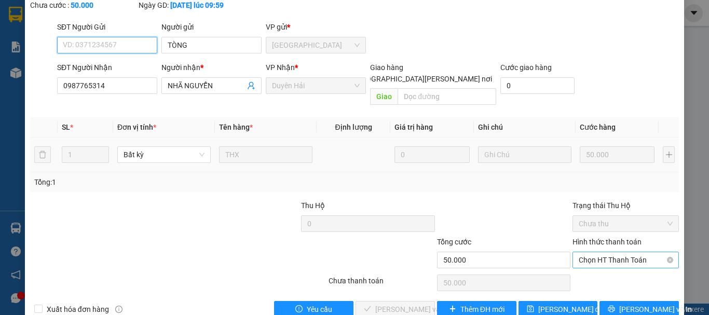
click at [579, 252] on span "Chọn HT Thanh Toán" at bounding box center [626, 260] width 94 height 16
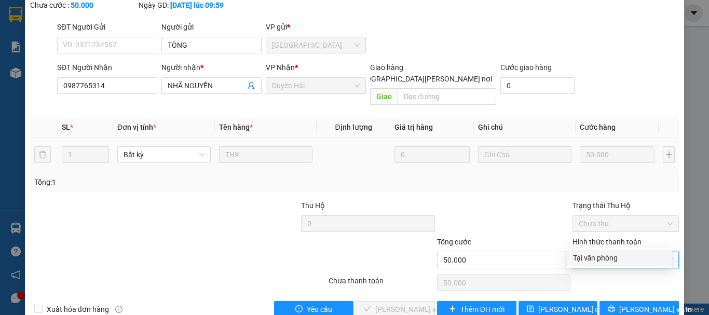
click at [578, 257] on div "Tại văn phòng" at bounding box center [619, 257] width 93 height 11
type input "0"
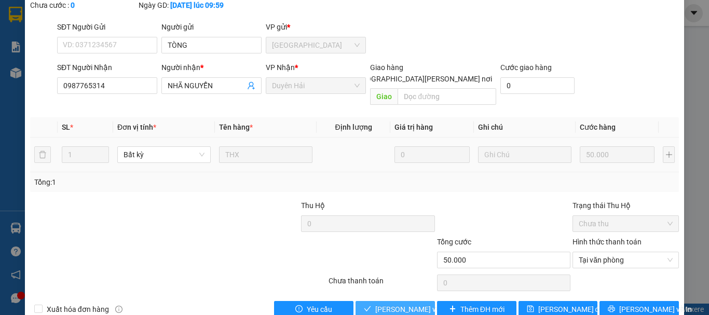
click at [415, 301] on button "[PERSON_NAME] và [PERSON_NAME] hàng" at bounding box center [395, 309] width 79 height 17
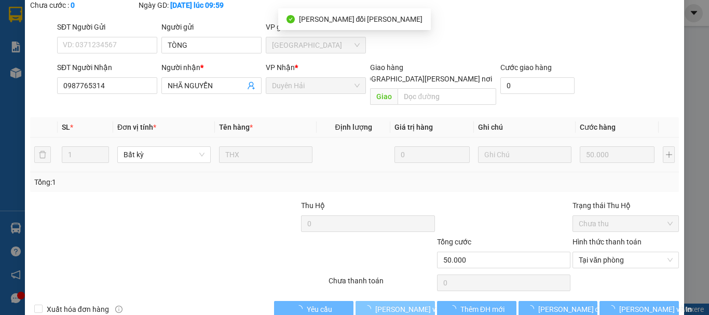
scroll to position [0, 0]
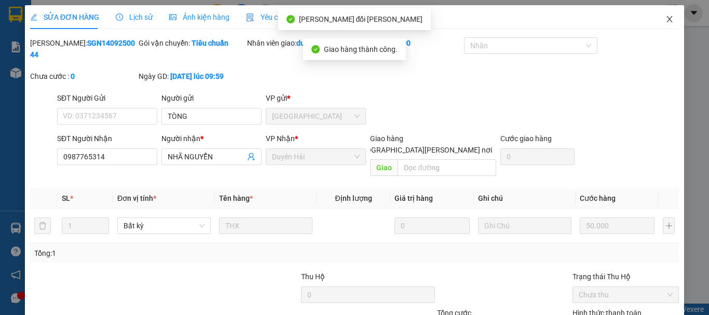
click at [666, 20] on icon "close" at bounding box center [670, 19] width 8 height 8
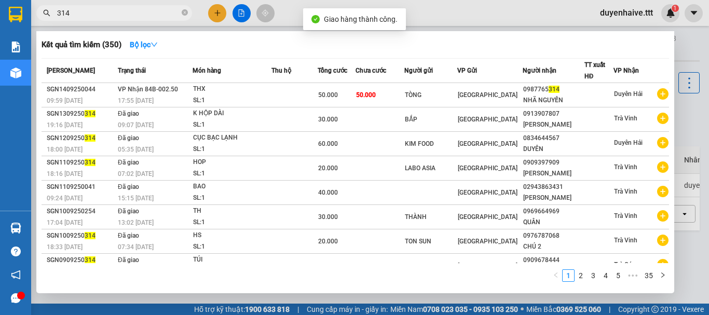
click at [181, 15] on span "314" at bounding box center [114, 13] width 156 height 16
click at [185, 9] on span at bounding box center [185, 13] width 6 height 10
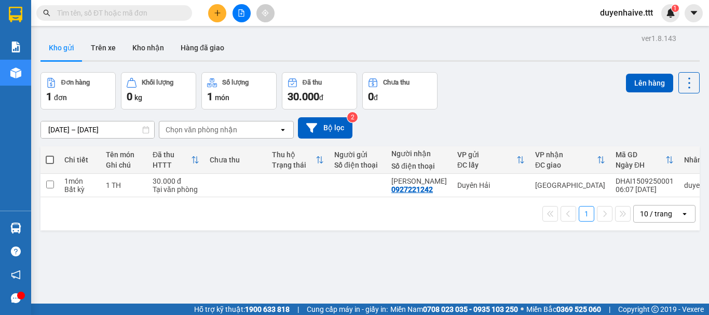
click at [150, 12] on input "text" at bounding box center [118, 12] width 123 height 11
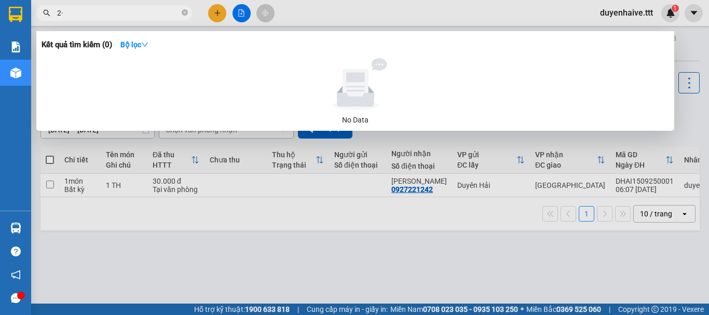
type input "2"
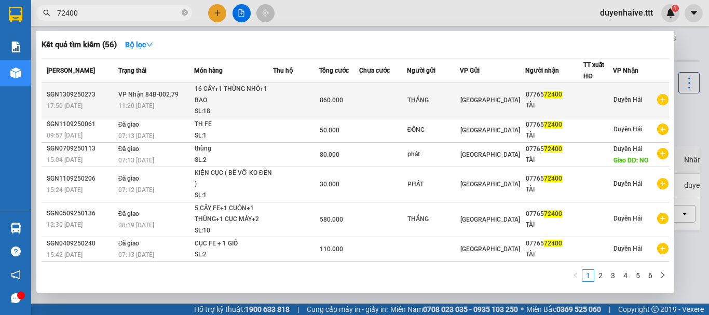
type input "72400"
click at [584, 97] on td at bounding box center [599, 100] width 30 height 35
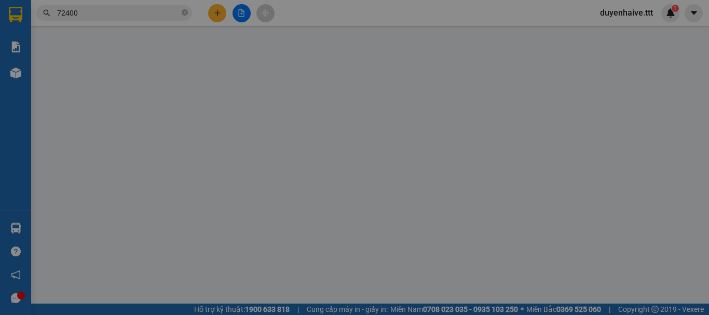
type input "THẮNG"
type input "0776572400"
type input "TÀI"
type input "860.000"
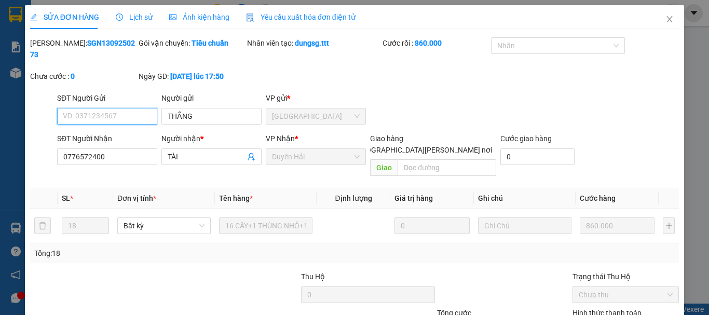
scroll to position [66, 0]
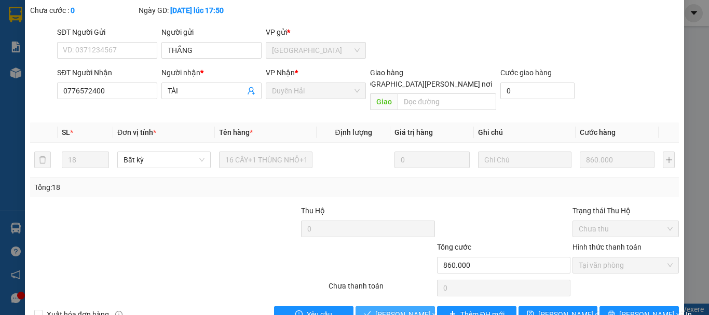
click at [402, 309] on span "[PERSON_NAME] và [PERSON_NAME] hàng" at bounding box center [445, 314] width 140 height 11
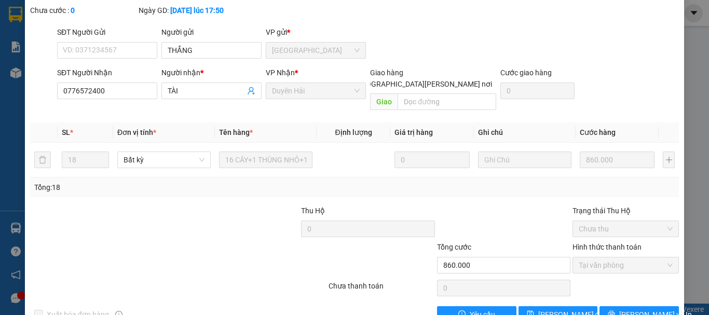
scroll to position [0, 0]
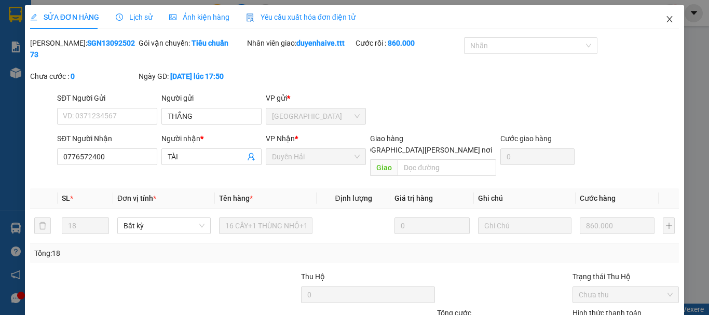
click at [666, 18] on icon "close" at bounding box center [670, 19] width 8 height 8
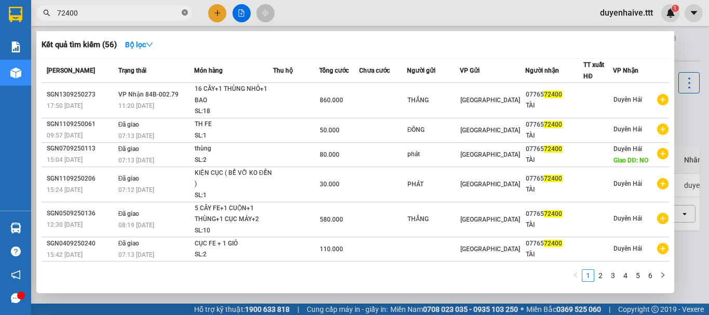
click at [183, 11] on icon "close-circle" at bounding box center [185, 12] width 6 height 6
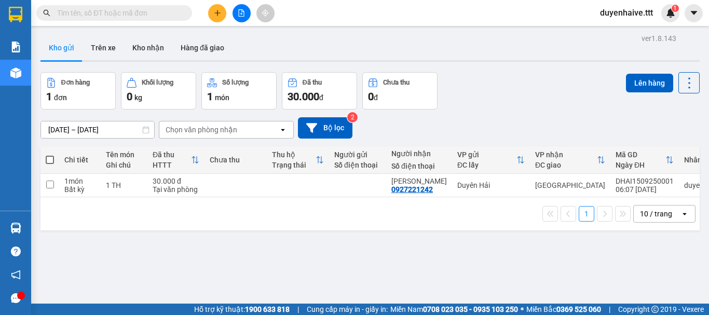
click at [152, 8] on input "text" at bounding box center [118, 12] width 123 height 11
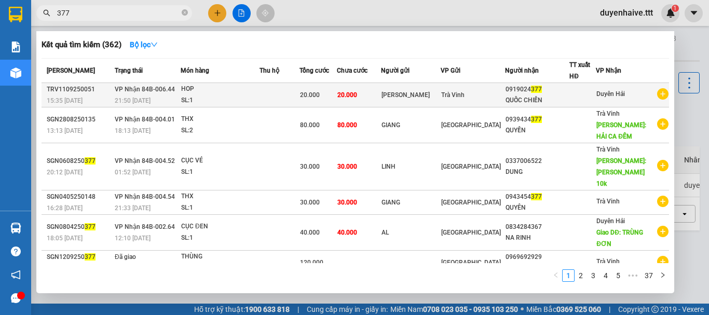
type input "377"
click at [610, 90] on span "Duyên Hải" at bounding box center [611, 93] width 29 height 7
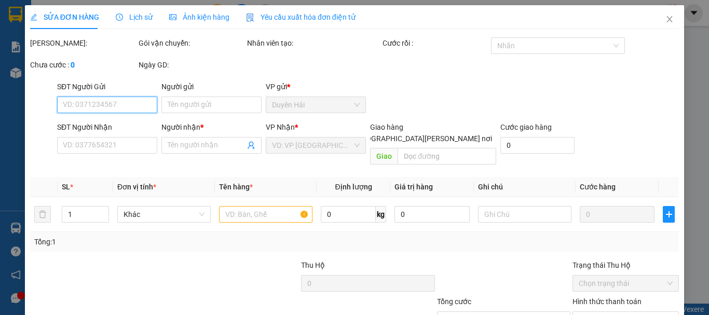
scroll to position [71, 0]
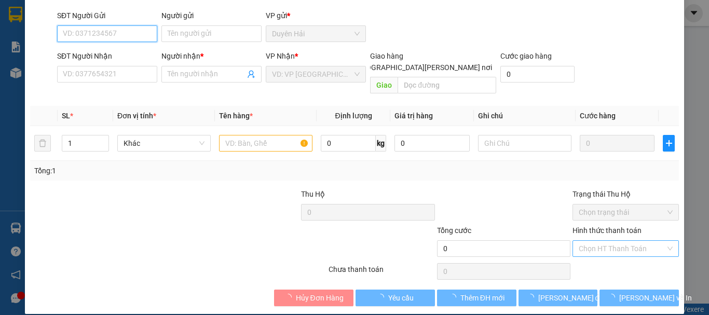
click at [573, 240] on div "Chọn HT Thanh Toán" at bounding box center [626, 248] width 106 height 17
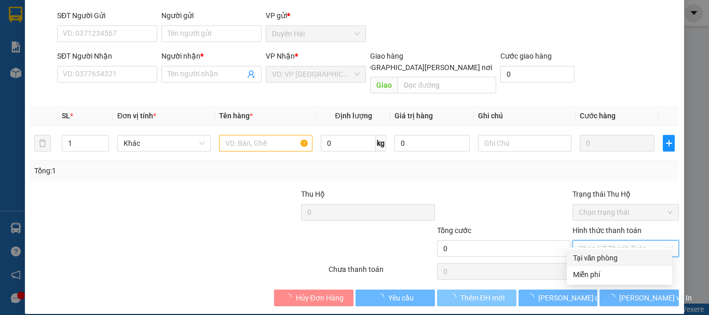
click at [582, 261] on div "Tại văn phòng" at bounding box center [619, 257] width 93 height 11
type input "[PERSON_NAME]"
type input "0919024377"
type input "QUỐC CHIẾN"
type input "20.000"
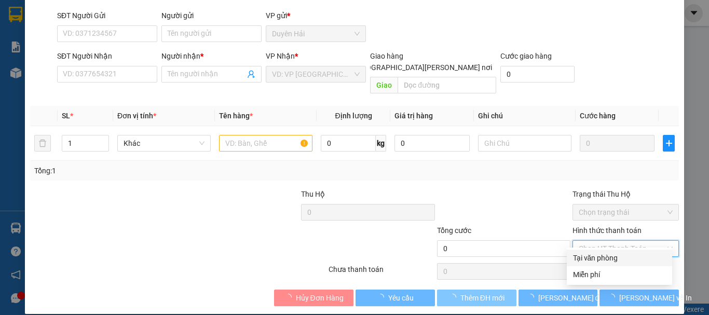
type input "0"
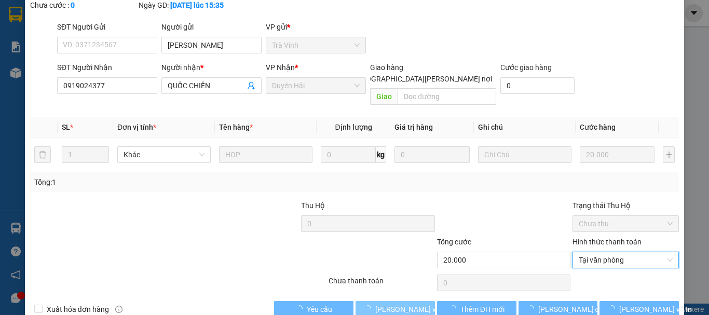
click at [408, 304] on span "[PERSON_NAME] và [PERSON_NAME] hàng" at bounding box center [445, 309] width 140 height 11
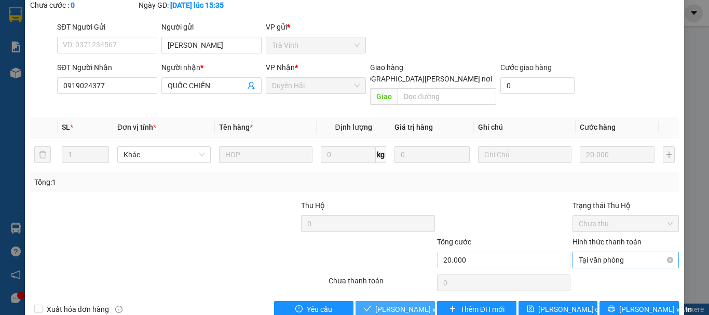
click at [588, 252] on span "Tại văn phòng" at bounding box center [626, 260] width 94 height 16
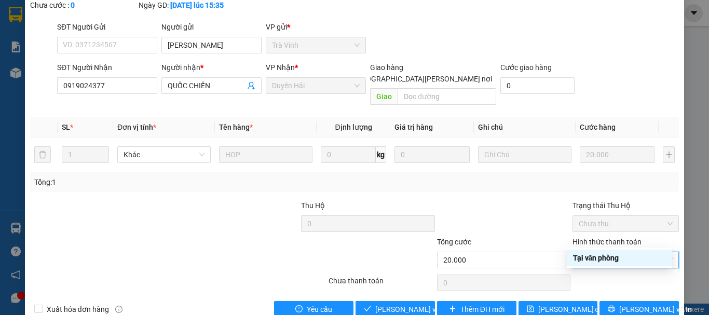
click at [586, 253] on div "Tại văn phòng" at bounding box center [619, 257] width 93 height 11
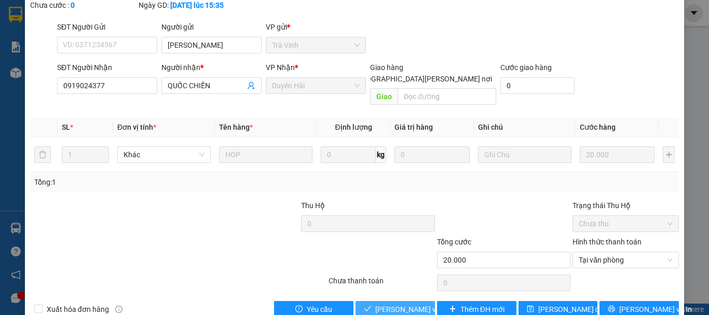
click at [420, 304] on span "[PERSON_NAME] và [PERSON_NAME] hàng" at bounding box center [445, 309] width 140 height 11
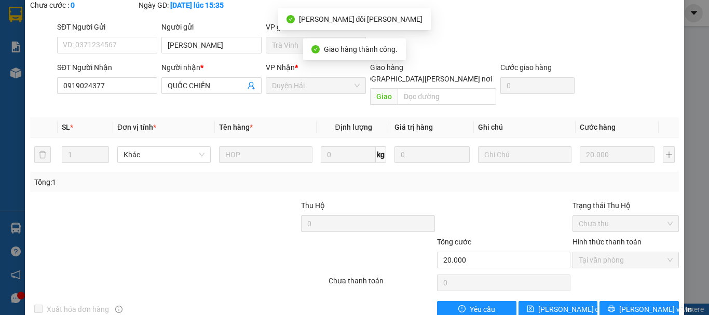
scroll to position [0, 0]
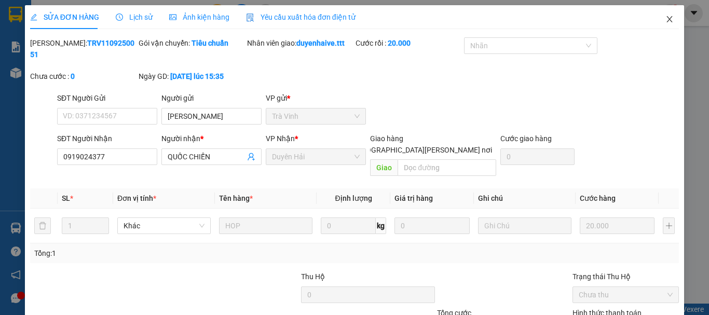
click at [666, 19] on icon "close" at bounding box center [670, 19] width 8 height 8
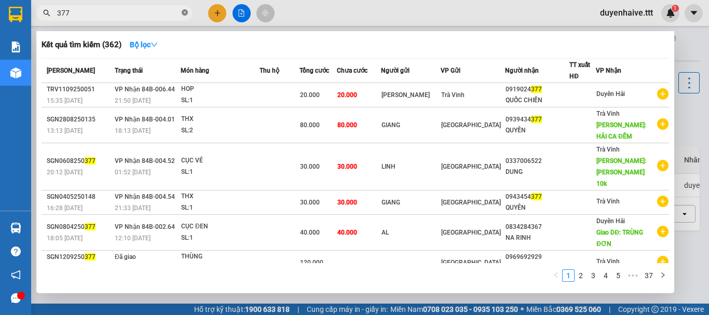
click at [183, 13] on icon "close-circle" at bounding box center [185, 12] width 6 height 6
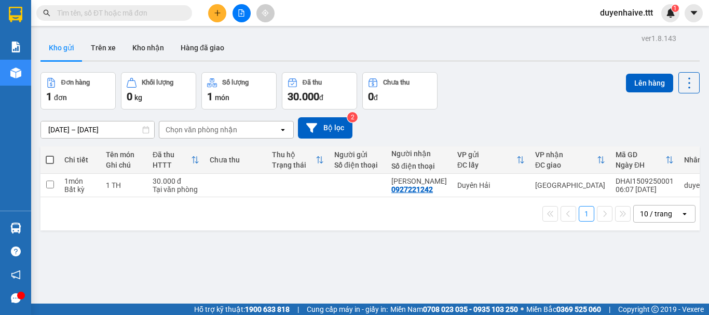
click at [130, 12] on input "text" at bounding box center [118, 12] width 123 height 11
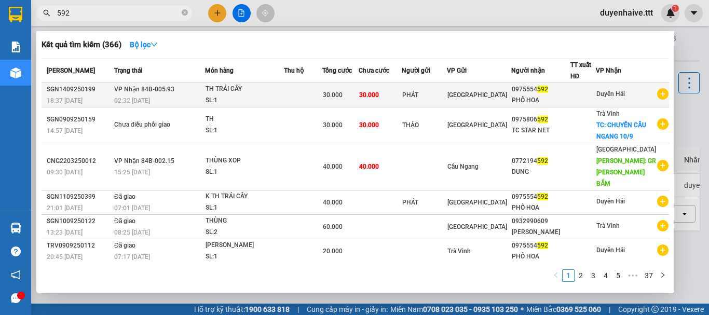
type input "592"
click at [561, 94] on div "0975554 592" at bounding box center [541, 89] width 58 height 11
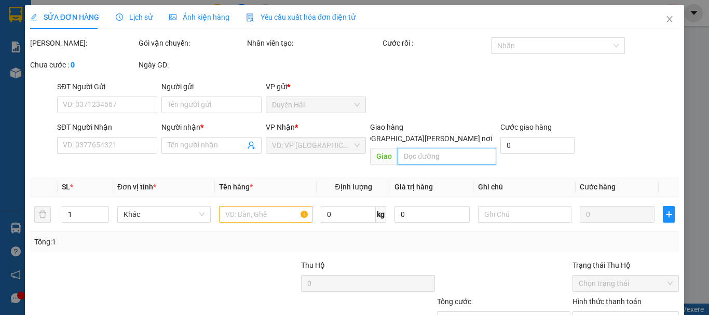
click at [438, 148] on input "text" at bounding box center [447, 156] width 99 height 17
type input "N"
type input "O"
type input "PHÁT"
type input "0975554592"
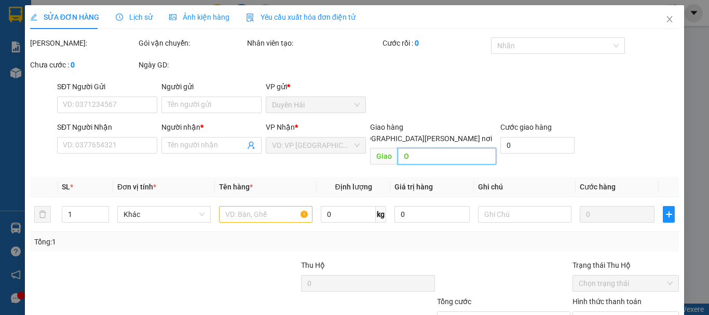
type input "PHỐ HOA"
type input "30.000"
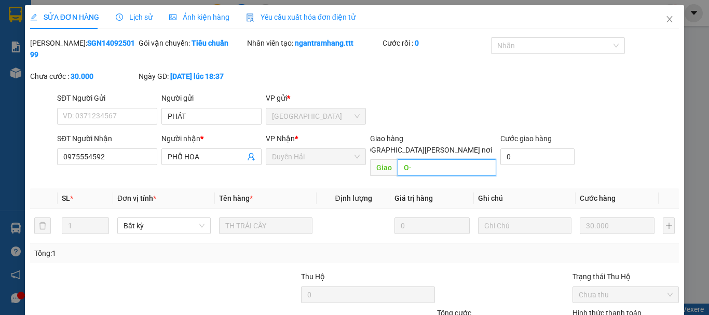
type input "O"
type input "·"
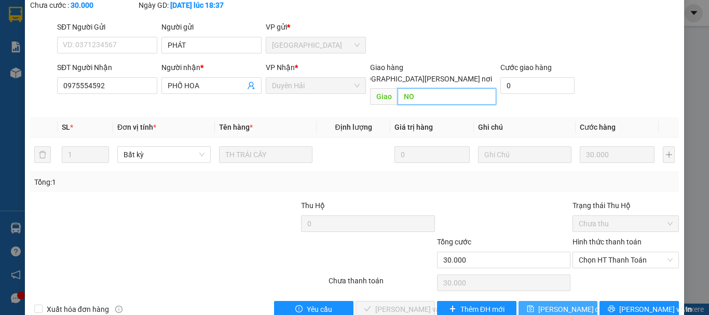
type input "NO"
click at [577, 304] on span "[PERSON_NAME] đổi" at bounding box center [571, 309] width 67 height 11
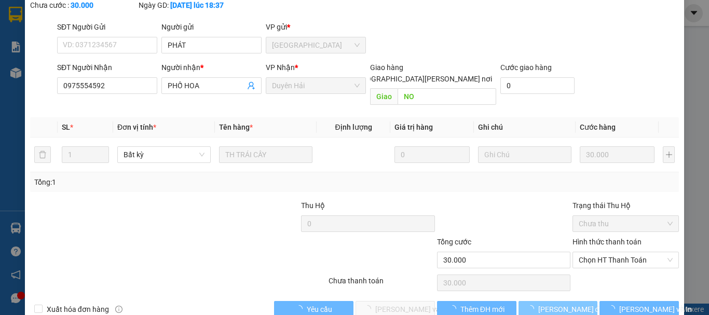
scroll to position [0, 0]
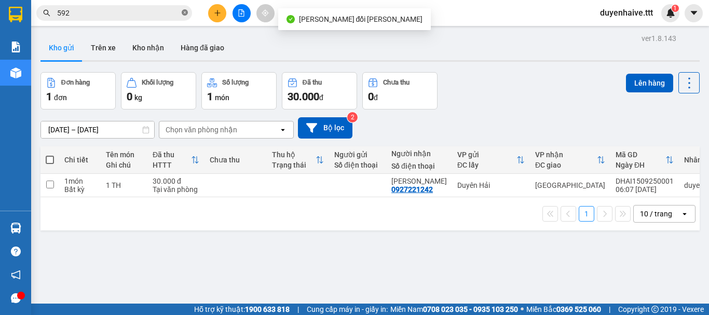
click at [185, 11] on icon "close-circle" at bounding box center [185, 12] width 6 height 6
click at [166, 10] on input "text" at bounding box center [118, 12] width 123 height 11
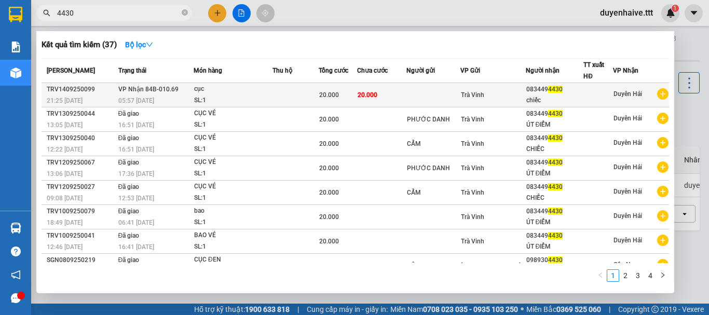
type input "4430"
click at [584, 90] on div at bounding box center [598, 95] width 29 height 11
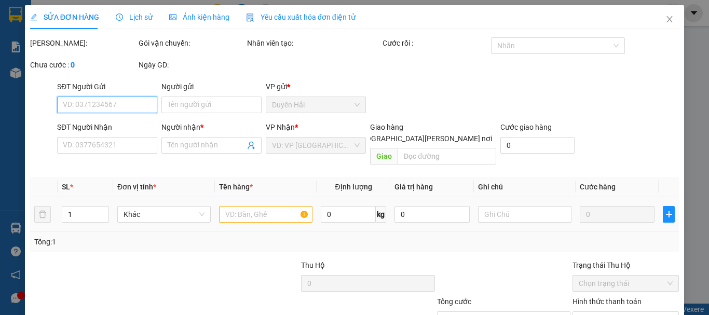
scroll to position [71, 0]
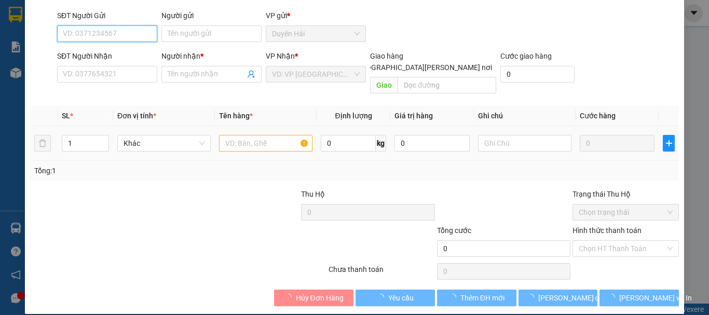
type input "0834494430"
type input "chiếc"
type input "20.000"
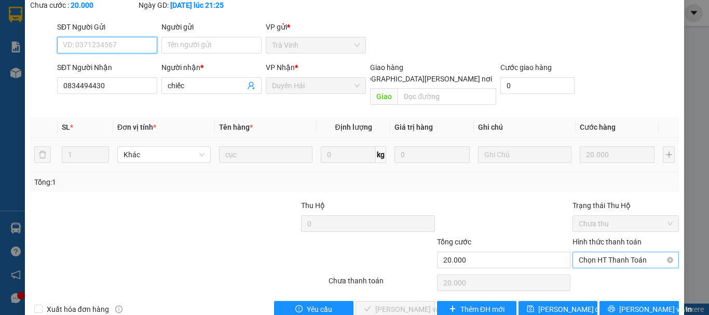
click at [598, 252] on span "Chọn HT Thanh Toán" at bounding box center [626, 260] width 94 height 16
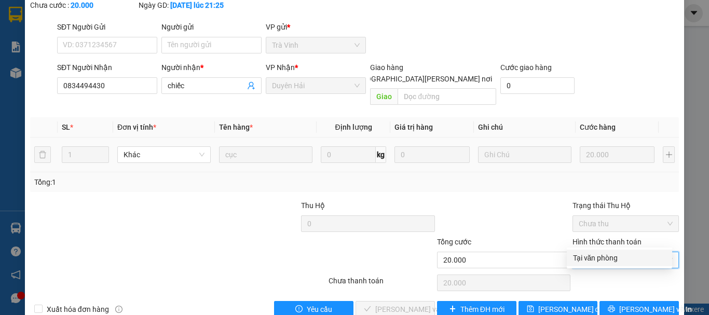
click at [581, 257] on div "Tại văn phòng" at bounding box center [619, 257] width 93 height 11
type input "0"
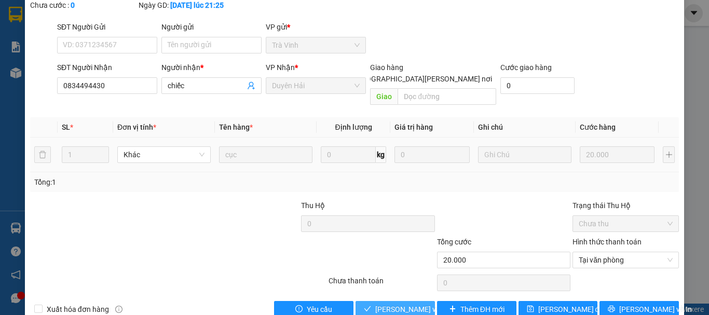
click at [401, 304] on span "[PERSON_NAME] và [PERSON_NAME] hàng" at bounding box center [445, 309] width 140 height 11
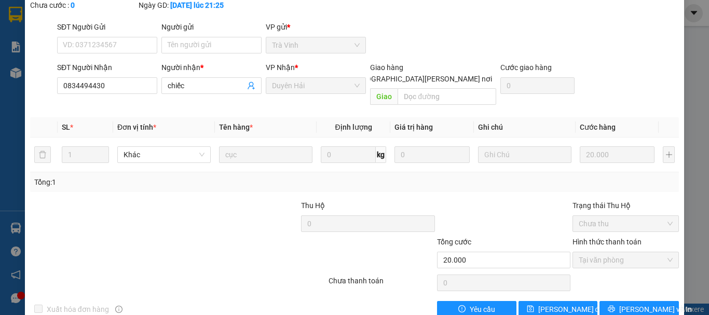
scroll to position [0, 0]
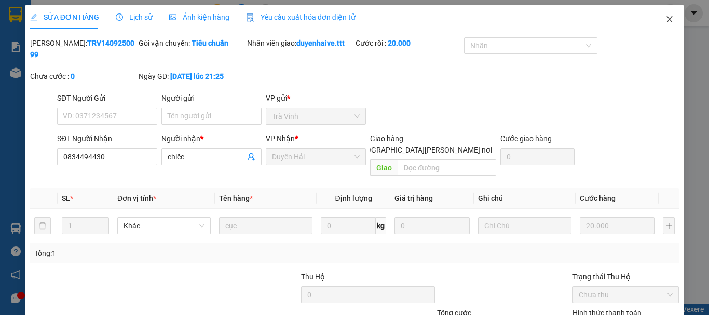
click at [666, 16] on icon "close" at bounding box center [670, 19] width 8 height 8
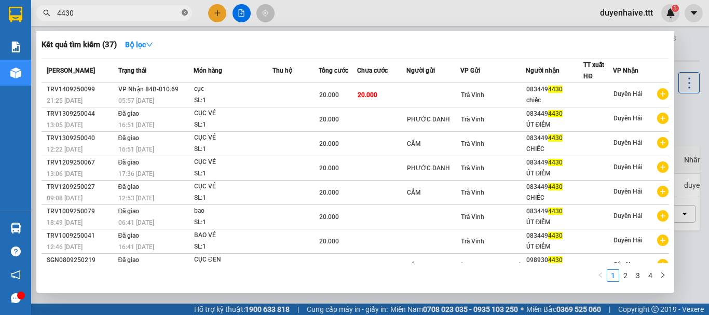
click at [184, 12] on icon "close-circle" at bounding box center [185, 12] width 6 height 6
type input "168333"
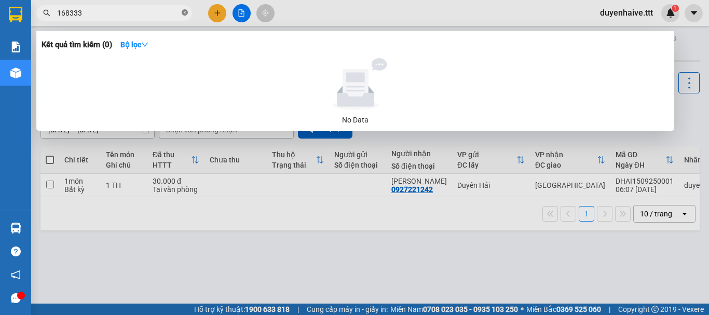
click at [182, 13] on icon "close-circle" at bounding box center [185, 12] width 6 height 6
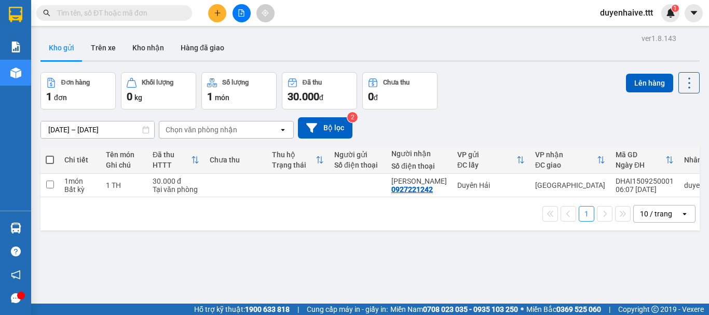
click at [156, 17] on input "text" at bounding box center [118, 12] width 123 height 11
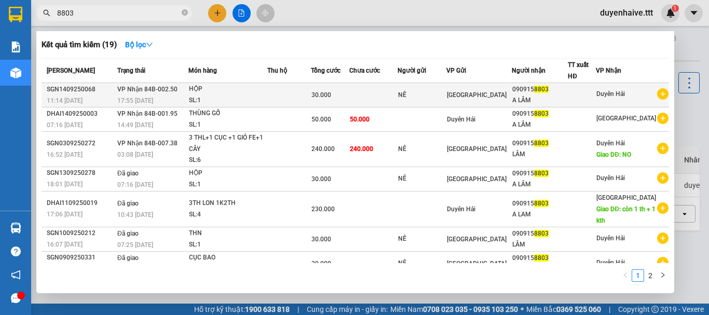
type input "8803"
click at [576, 95] on td at bounding box center [582, 95] width 28 height 24
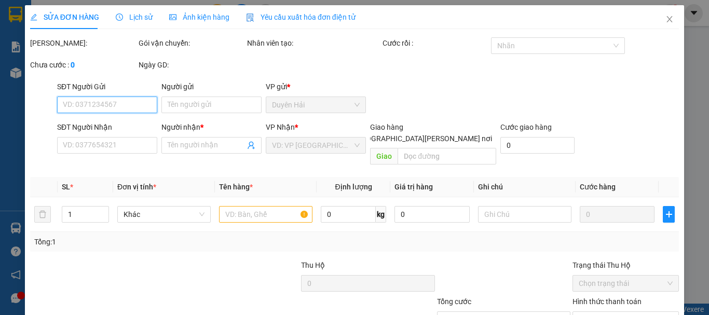
type input "NÊ"
type input "0909158803"
type input "A LÂM"
type input "30.000"
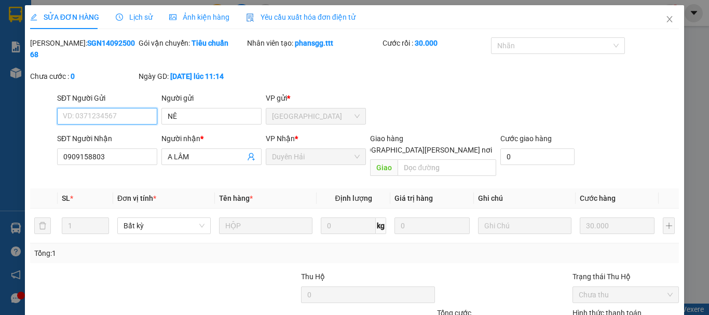
scroll to position [71, 0]
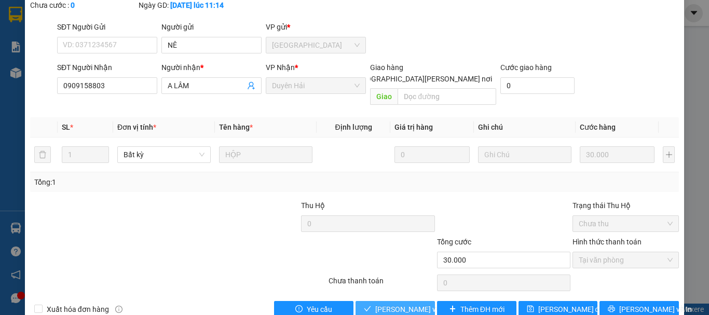
click at [401, 304] on span "[PERSON_NAME] và [PERSON_NAME] hàng" at bounding box center [445, 309] width 140 height 11
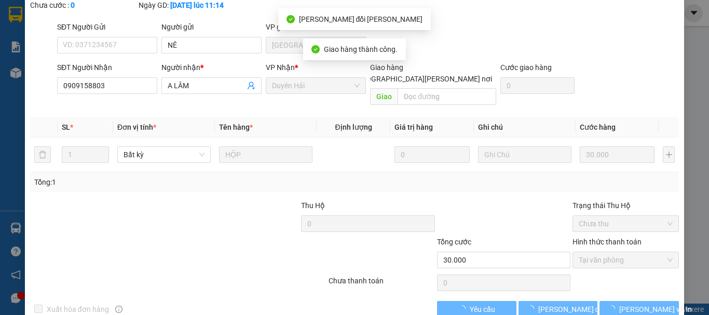
scroll to position [0, 0]
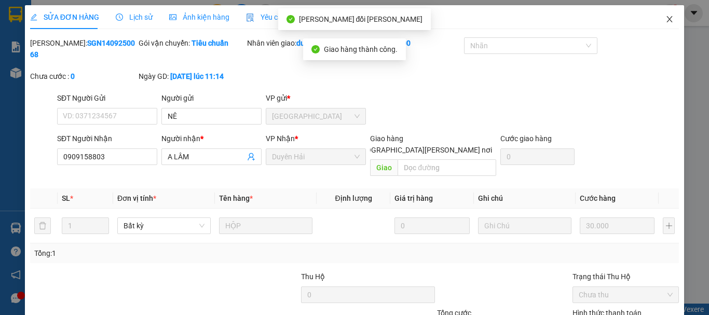
drag, startPoint x: 662, startPoint y: 20, endPoint x: 0, endPoint y: 46, distance: 662.6
click at [655, 17] on span "Close" at bounding box center [669, 19] width 29 height 29
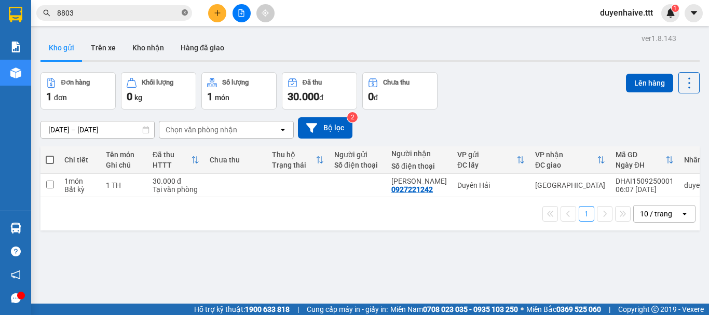
click at [185, 12] on icon "close-circle" at bounding box center [185, 12] width 6 height 6
click at [51, 182] on input "checkbox" at bounding box center [50, 185] width 8 height 8
checkbox input "true"
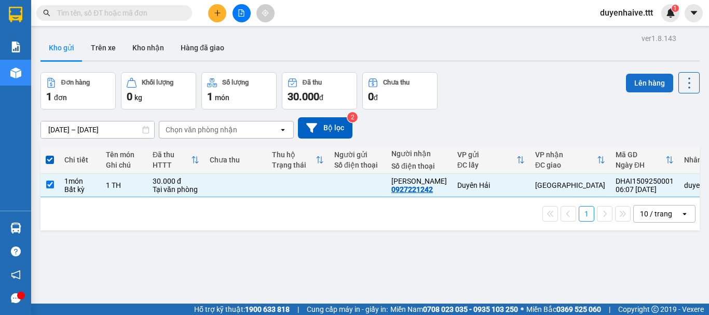
click at [636, 86] on button "Lên hàng" at bounding box center [649, 83] width 47 height 19
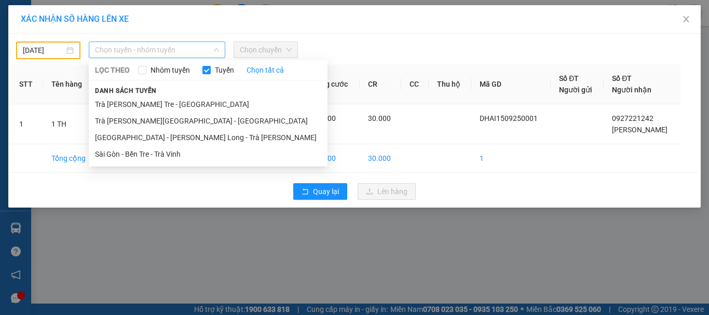
click at [160, 52] on span "Chọn tuyến - nhóm tuyến" at bounding box center [157, 50] width 124 height 16
click at [36, 47] on input "[DATE]" at bounding box center [44, 50] width 42 height 11
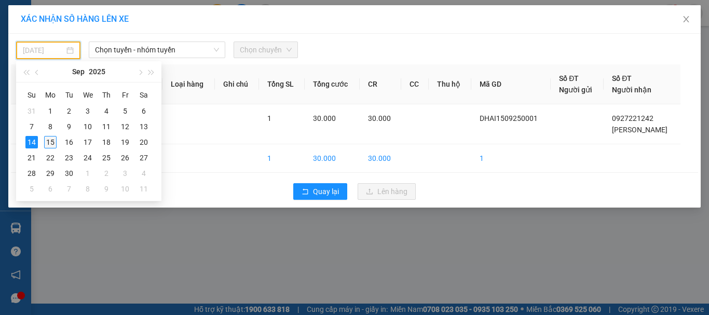
click at [50, 141] on div "15" at bounding box center [50, 142] width 12 height 12
type input "[DATE]"
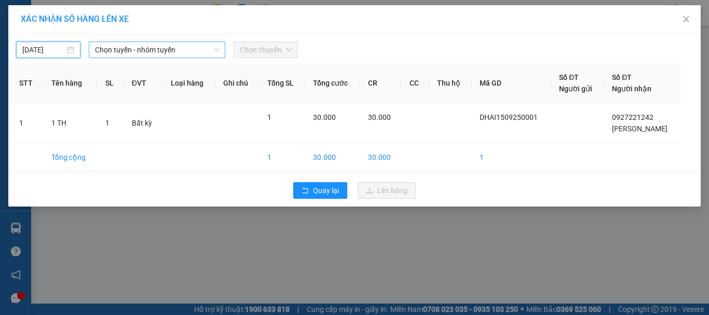
click at [190, 53] on span "Chọn tuyến - nhóm tuyến" at bounding box center [157, 50] width 124 height 16
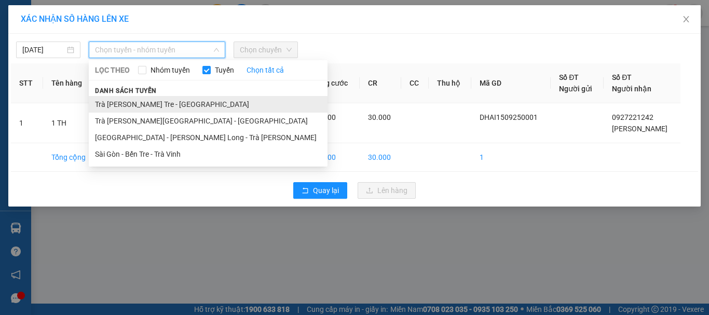
click at [137, 105] on li "Trà [PERSON_NAME] Tre - [GEOGRAPHIC_DATA]" at bounding box center [208, 104] width 239 height 17
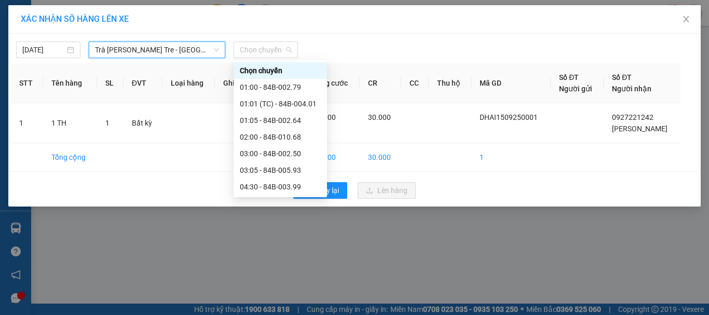
drag, startPoint x: 254, startPoint y: 55, endPoint x: 269, endPoint y: 59, distance: 15.8
click at [266, 56] on span "Chọn chuyến" at bounding box center [266, 50] width 52 height 16
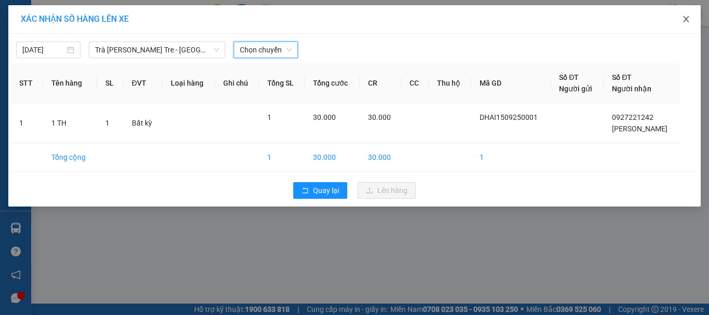
click at [684, 18] on icon "close" at bounding box center [686, 19] width 6 height 6
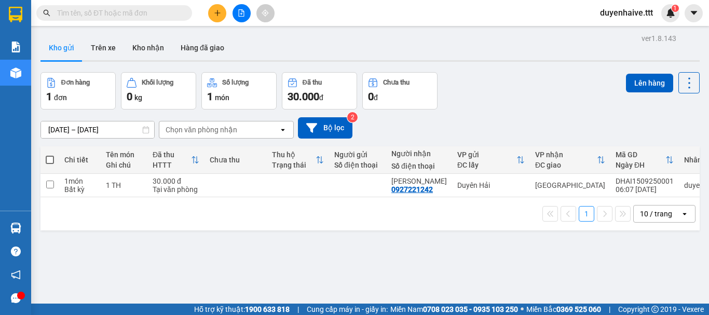
click at [149, 12] on input "text" at bounding box center [118, 12] width 123 height 11
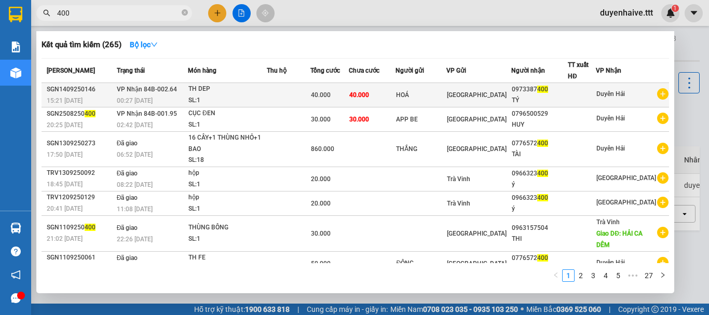
type input "400"
click at [524, 91] on div "0973387 400" at bounding box center [540, 89] width 56 height 11
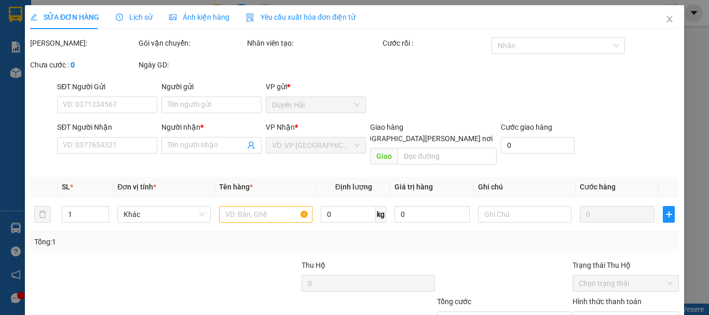
type input "HOÁ"
type input "0973387400"
type input "TÝ"
type input "40.000"
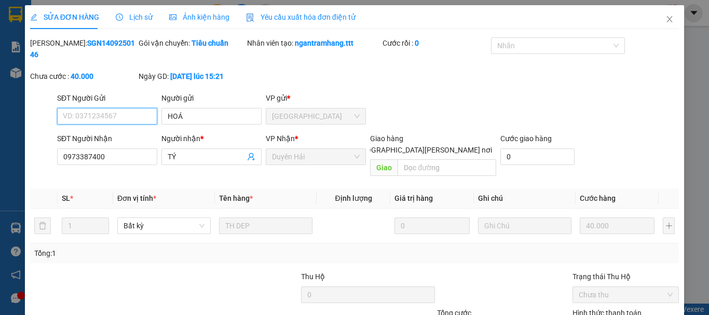
scroll to position [52, 0]
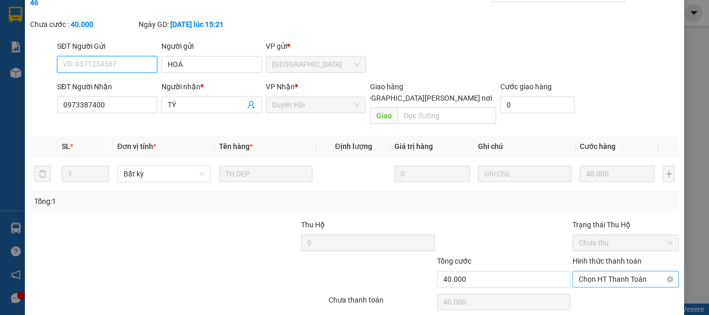
click at [610, 272] on span "Chọn HT Thanh Toán" at bounding box center [626, 280] width 94 height 16
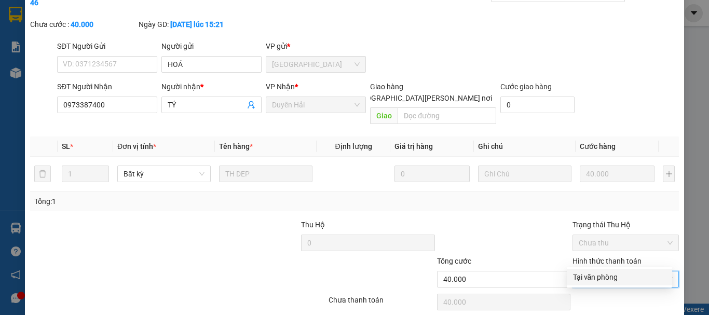
click at [595, 278] on div "Tại văn phòng" at bounding box center [619, 277] width 93 height 11
type input "0"
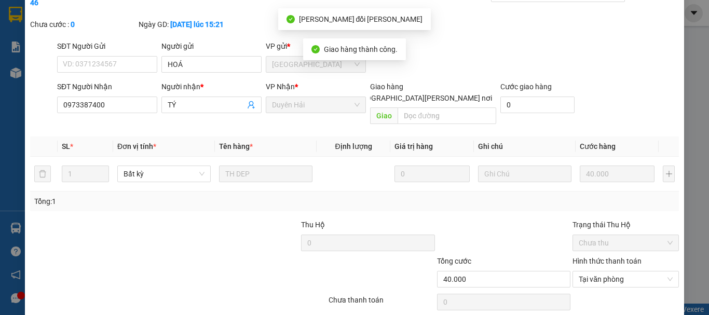
scroll to position [0, 0]
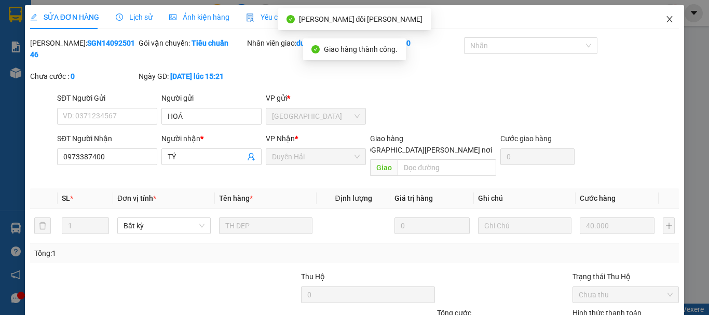
click at [666, 16] on icon "close" at bounding box center [670, 19] width 8 height 8
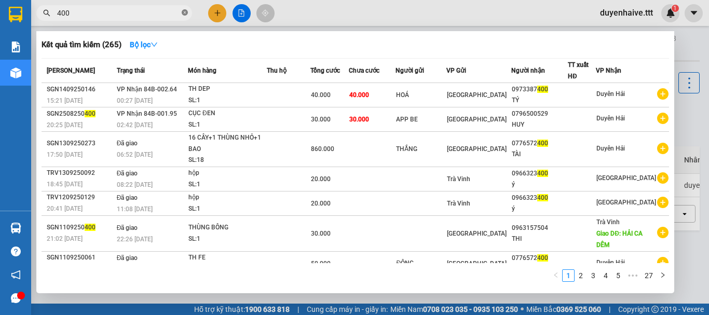
click at [185, 12] on icon "close-circle" at bounding box center [185, 12] width 6 height 6
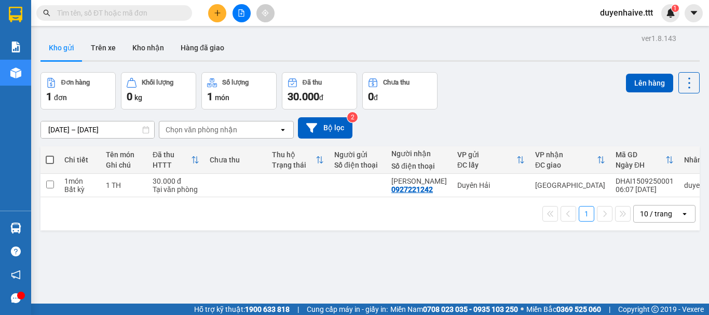
click at [50, 161] on span at bounding box center [50, 160] width 8 height 8
click at [50, 155] on input "checkbox" at bounding box center [50, 155] width 0 height 0
checkbox input "true"
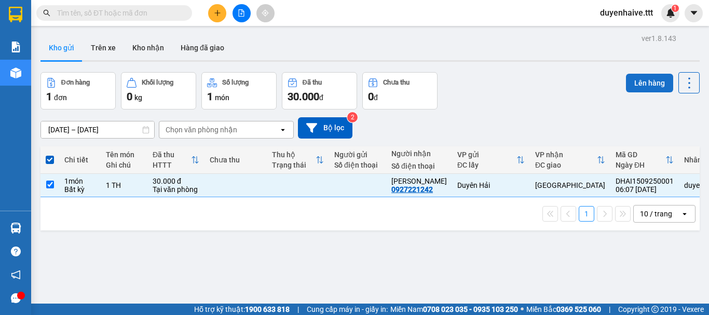
click at [635, 84] on button "Lên hàng" at bounding box center [649, 83] width 47 height 19
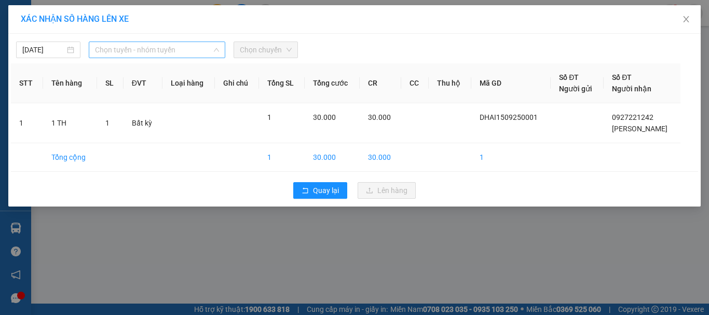
click at [168, 51] on span "Chọn tuyến - nhóm tuyến" at bounding box center [157, 50] width 124 height 16
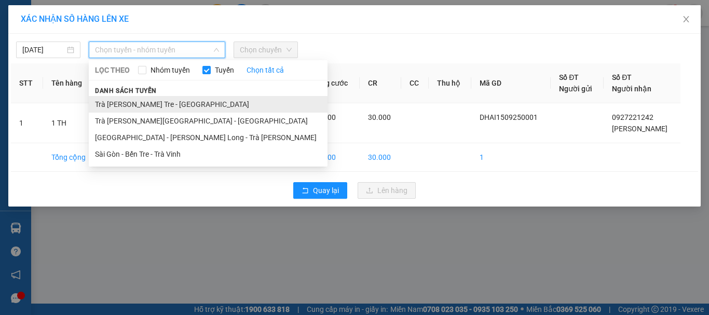
click at [163, 103] on li "Trà [PERSON_NAME] Tre - [GEOGRAPHIC_DATA]" at bounding box center [208, 104] width 239 height 17
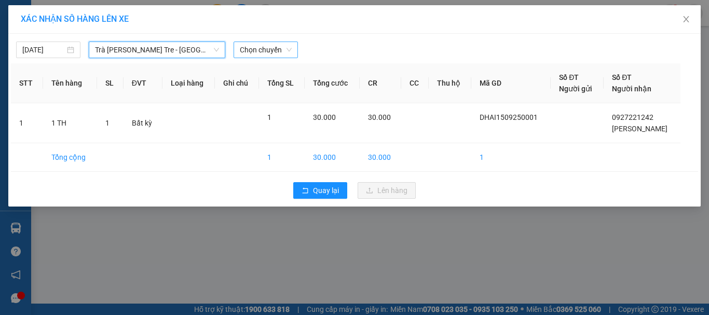
click at [268, 51] on span "Chọn chuyến" at bounding box center [266, 50] width 52 height 16
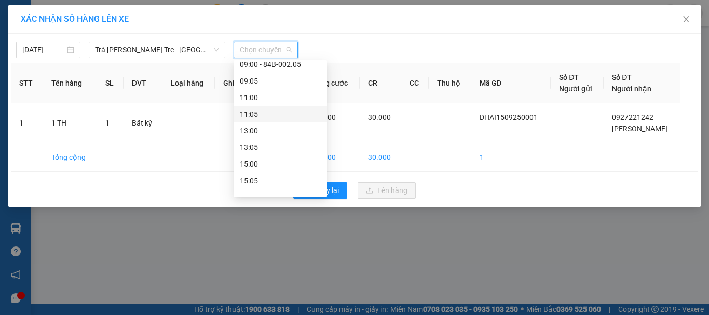
scroll to position [52, 0]
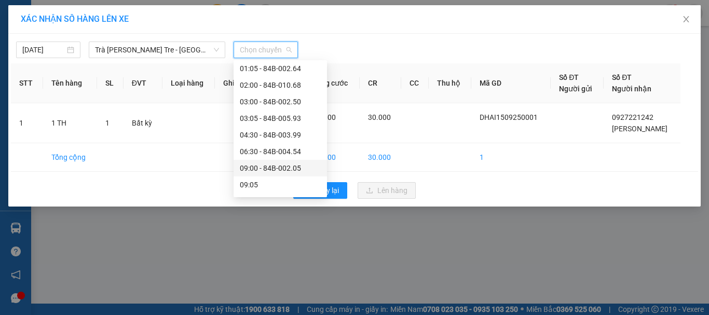
click at [267, 170] on div "09:00 - 84B-002.05" at bounding box center [280, 168] width 81 height 11
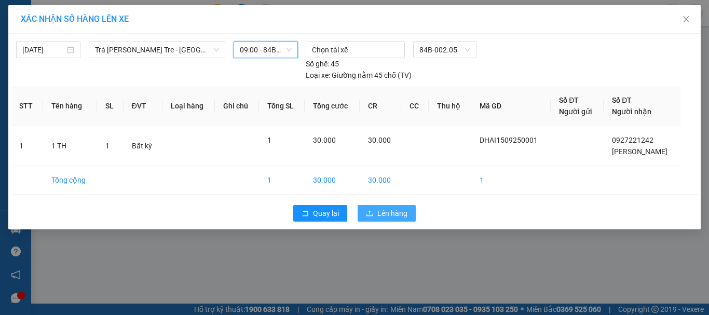
click at [393, 214] on span "Lên hàng" at bounding box center [392, 213] width 30 height 11
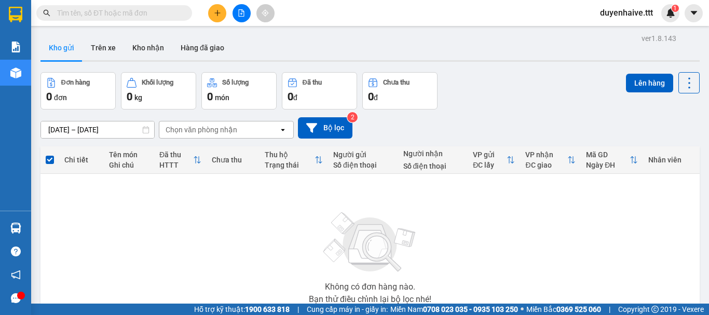
click at [261, 234] on div "Không có đơn hàng nào. Bạn thử điều chỉnh lại bộ lọc nhé!" at bounding box center [370, 255] width 649 height 156
click at [148, 11] on input "text" at bounding box center [118, 12] width 123 height 11
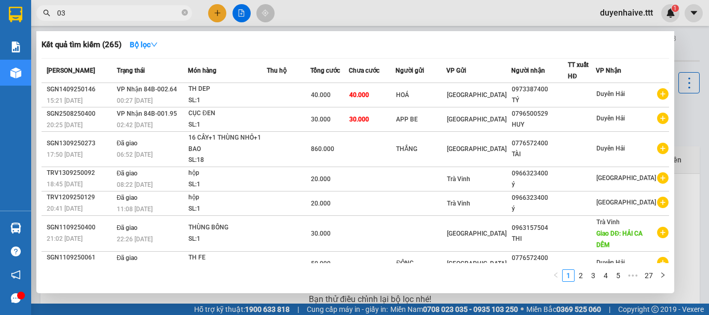
type input "038"
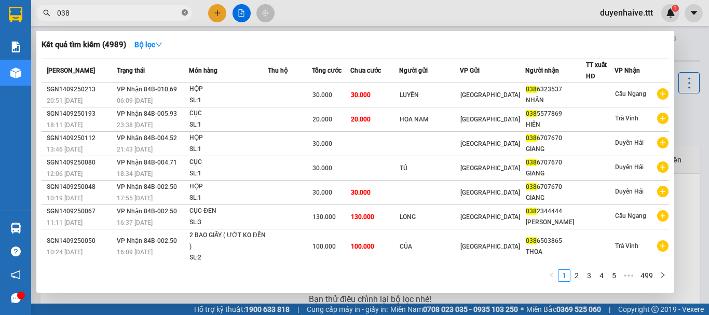
click at [184, 11] on icon "close-circle" at bounding box center [185, 12] width 6 height 6
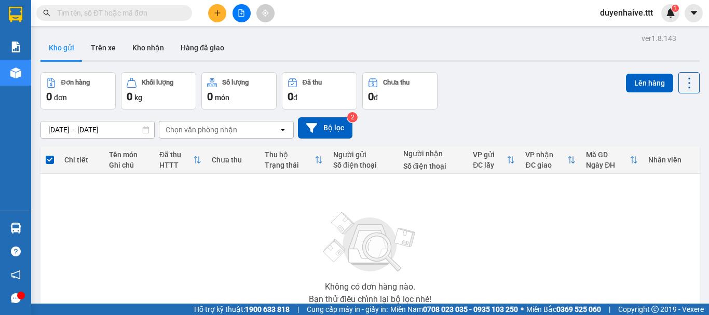
click at [124, 13] on input "text" at bounding box center [118, 12] width 123 height 11
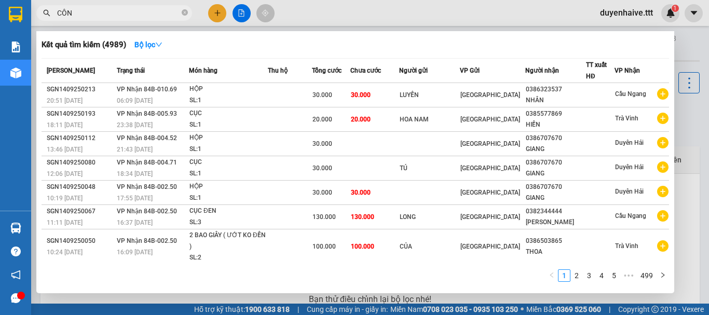
type input "CÔNG"
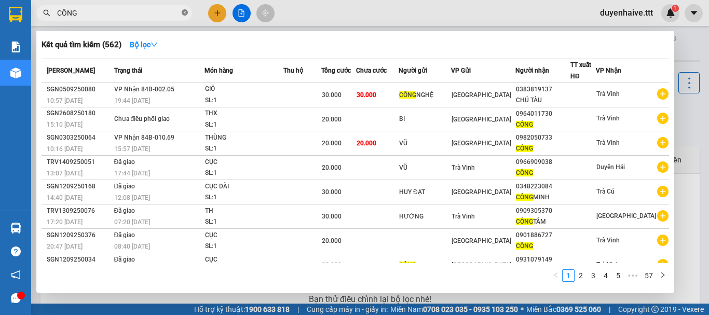
click at [185, 11] on icon "close-circle" at bounding box center [185, 12] width 6 height 6
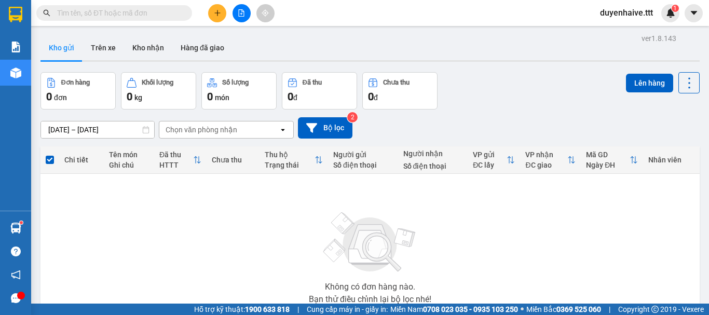
click at [506, 256] on div "Không có đơn hàng nào. Bạn thử điều chỉnh lại bộ lọc nhé!" at bounding box center [370, 255] width 649 height 156
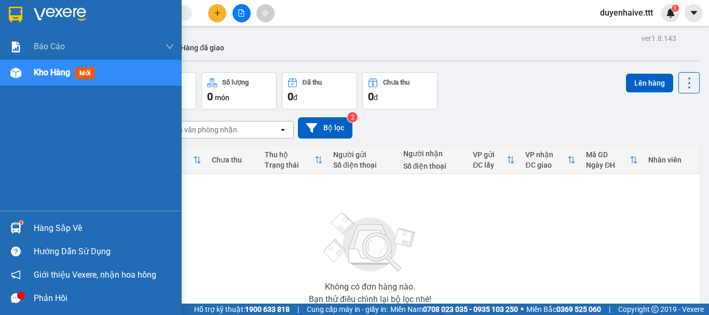
click at [43, 226] on div "Hàng sắp về" at bounding box center [104, 229] width 140 height 16
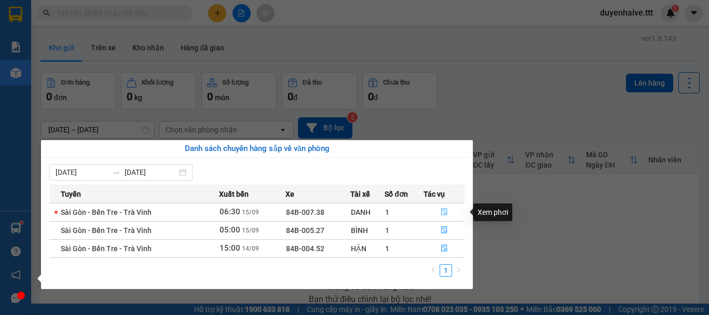
click at [445, 214] on icon "file-done" at bounding box center [444, 211] width 7 height 7
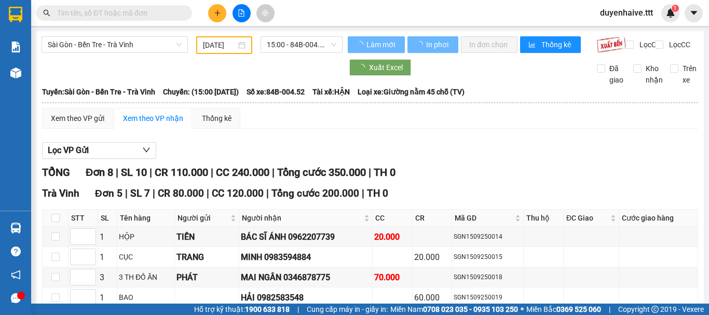
type input "[DATE]"
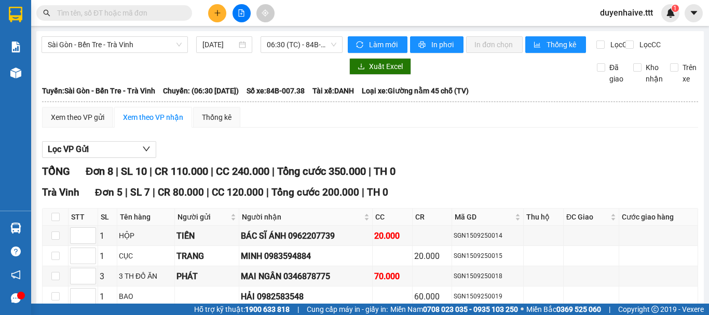
drag, startPoint x: 320, startPoint y: 21, endPoint x: 289, endPoint y: 1, distance: 37.2
click at [319, 19] on div "Kết quả [PERSON_NAME] ( 562 ) Bộ lọc Mã ĐH Trạng thái Món hàng Thu hộ [PERSON_N…" at bounding box center [354, 13] width 709 height 26
click at [161, 15] on input "text" at bounding box center [118, 12] width 123 height 11
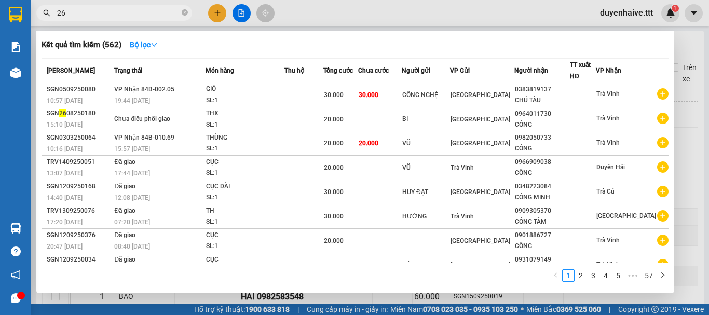
type input "269"
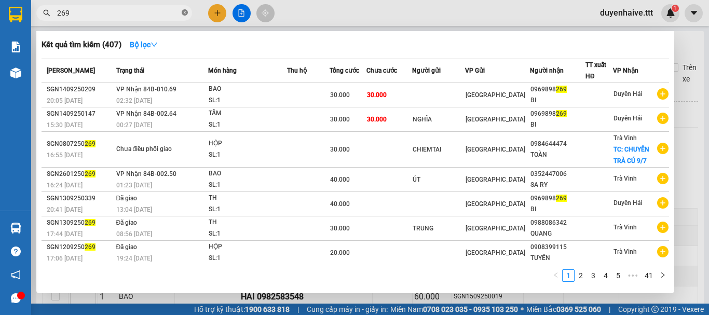
click at [184, 11] on icon "close-circle" at bounding box center [185, 12] width 6 height 6
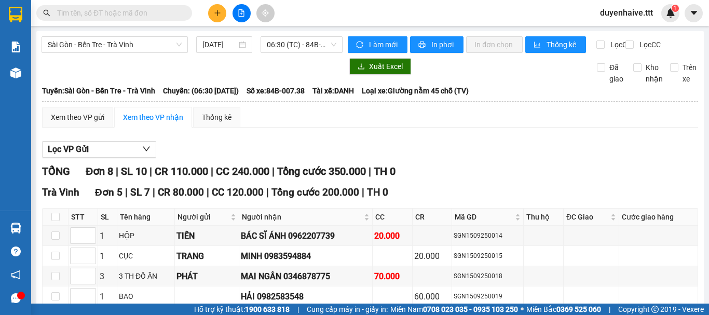
click at [111, 11] on input "text" at bounding box center [118, 12] width 123 height 11
type input "910"
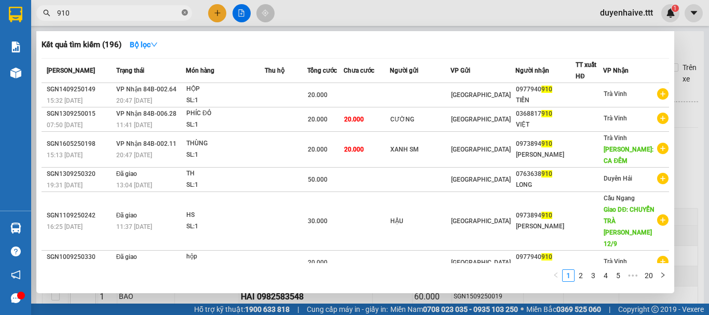
click at [185, 10] on icon "close-circle" at bounding box center [185, 12] width 6 height 6
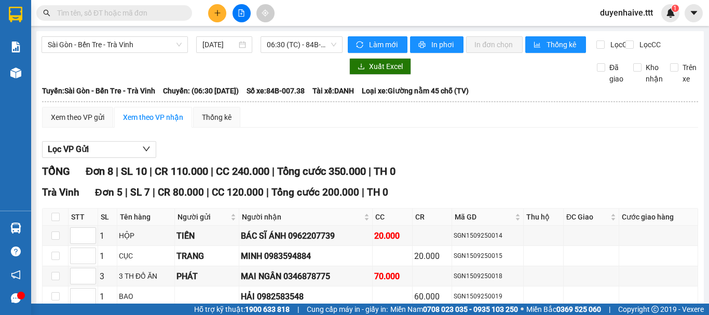
click at [167, 9] on input "text" at bounding box center [118, 12] width 123 height 11
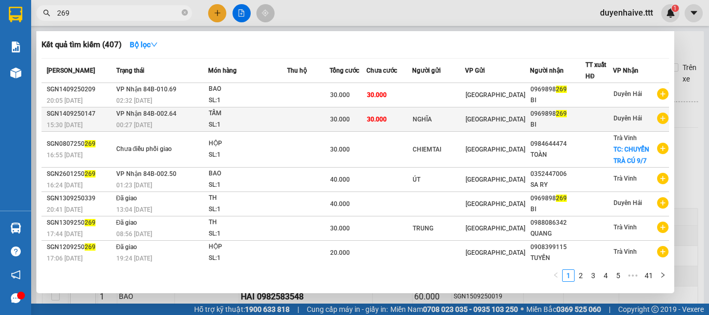
type input "269"
click at [571, 120] on div "BI" at bounding box center [558, 124] width 55 height 11
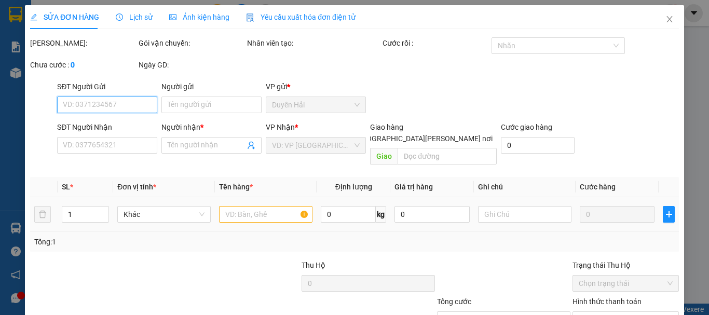
scroll to position [70, 0]
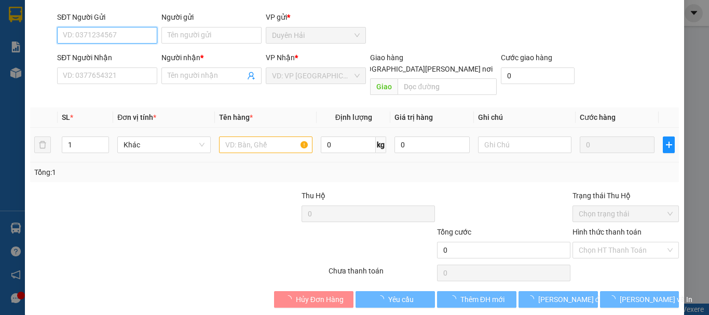
type input "NGHĨA"
type input "0969898269"
type input "BI"
type input "30.000"
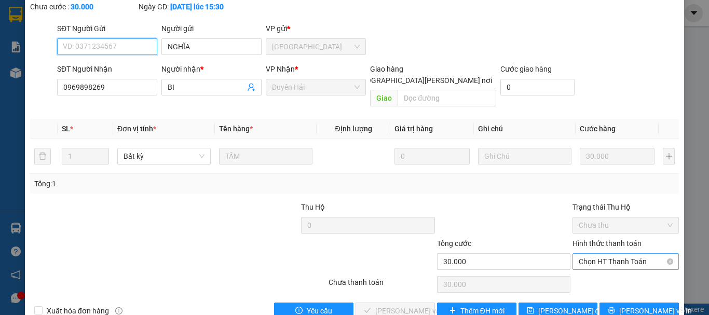
click at [579, 254] on span "Chọn HT Thanh Toán" at bounding box center [626, 262] width 94 height 16
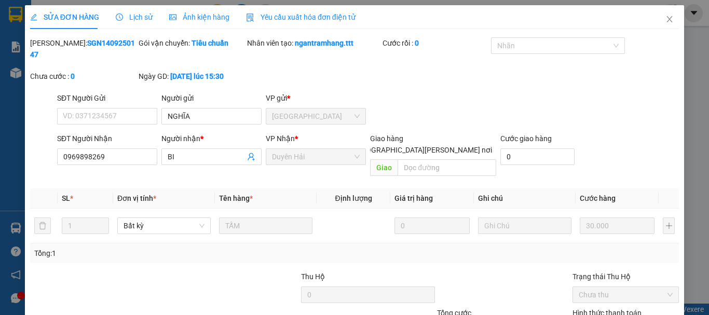
scroll to position [70, 0]
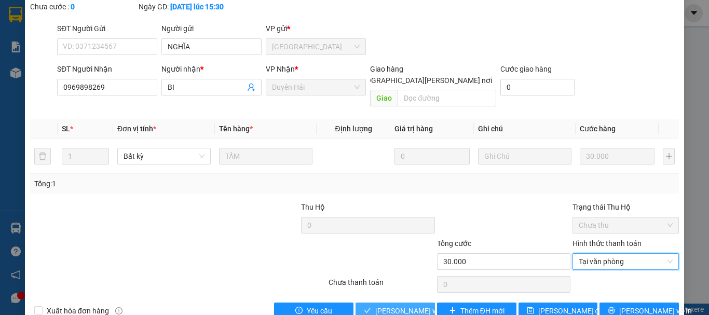
click at [412, 305] on span "[PERSON_NAME] và [PERSON_NAME] hàng" at bounding box center [445, 310] width 140 height 11
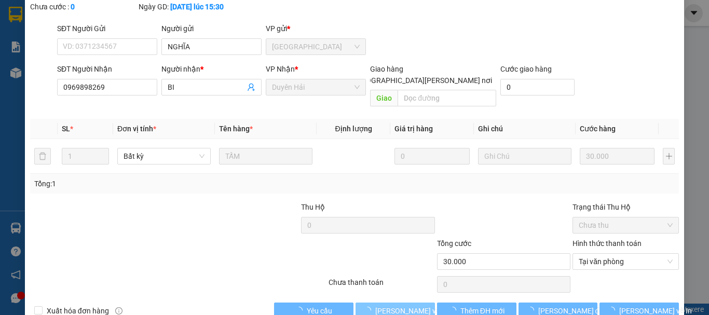
scroll to position [0, 0]
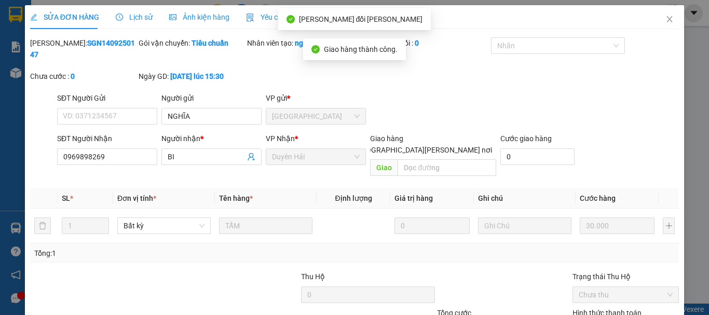
click at [678, 17] on div "SỬA ĐƠN HÀNG Lịch sử Ảnh kiện hàng Yêu cầu xuất hóa đơn điện tử Total Paid Fee …" at bounding box center [354, 157] width 709 height 315
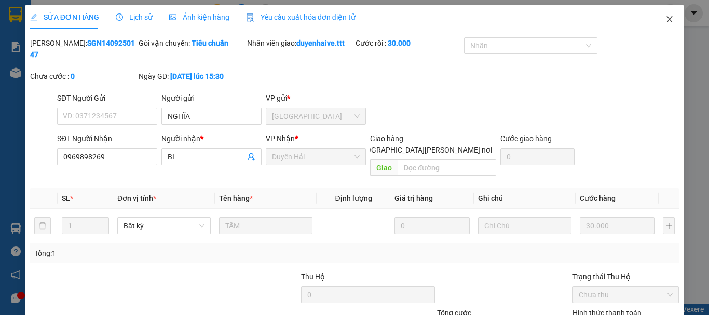
click at [666, 22] on icon "close" at bounding box center [670, 19] width 8 height 8
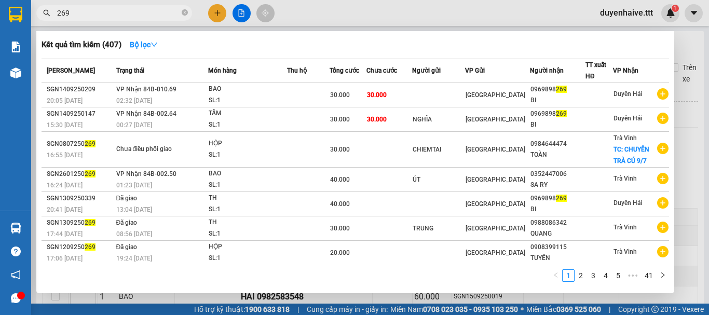
click at [89, 18] on input "269" at bounding box center [118, 12] width 123 height 11
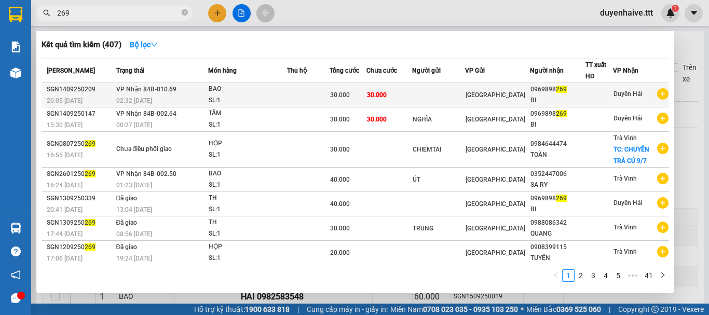
click at [577, 101] on div "BI" at bounding box center [558, 100] width 55 height 11
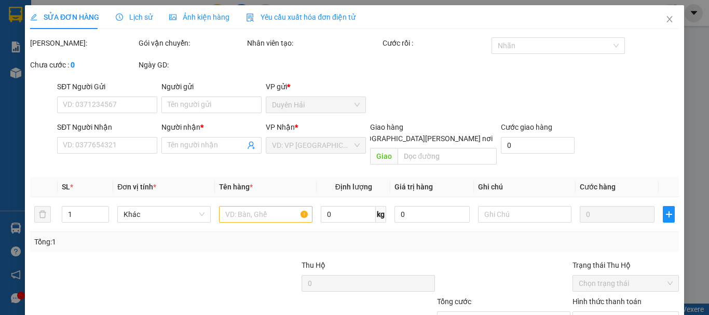
type input "0969898269"
type input "BI"
type input "30.000"
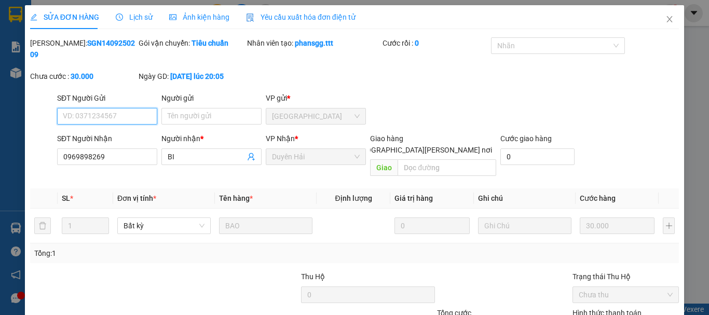
scroll to position [71, 0]
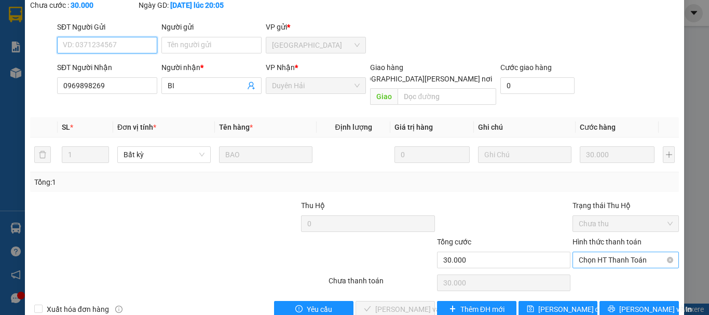
click at [601, 252] on span "Chọn HT Thanh Toán" at bounding box center [626, 260] width 94 height 16
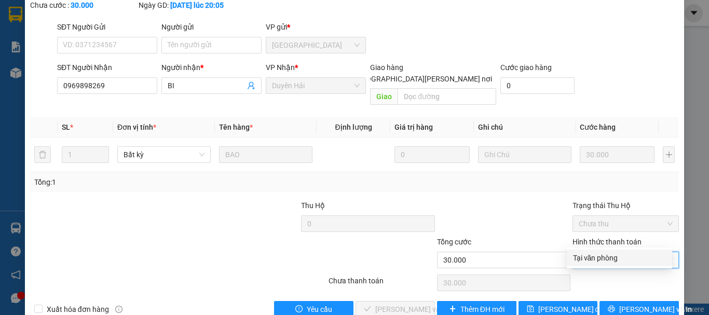
click at [597, 266] on div "Tại văn phòng" at bounding box center [619, 258] width 105 height 17
type input "0"
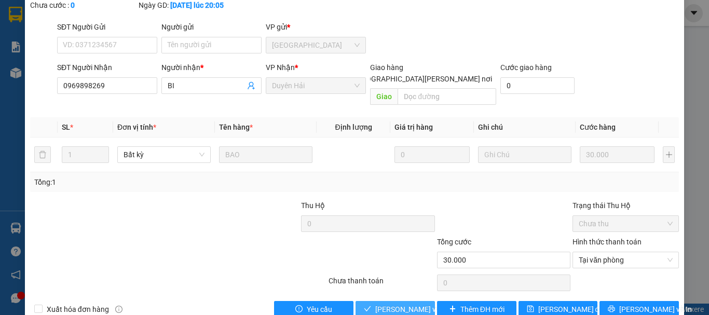
click at [408, 304] on span "[PERSON_NAME] và [PERSON_NAME] hàng" at bounding box center [445, 309] width 140 height 11
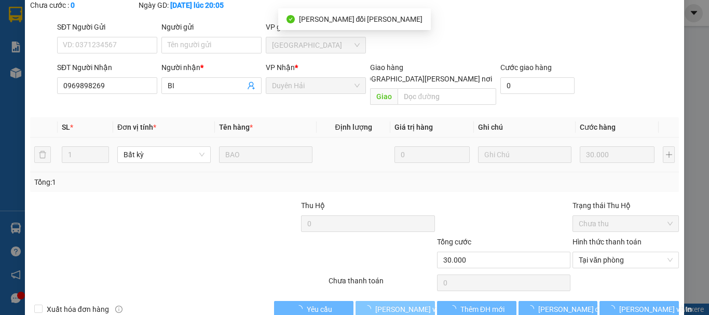
scroll to position [0, 0]
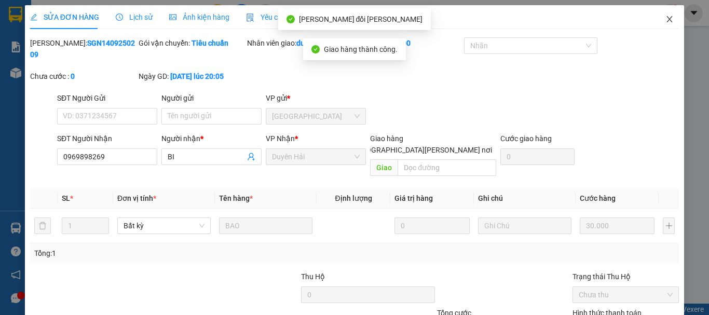
click at [658, 27] on span "Close" at bounding box center [669, 19] width 29 height 29
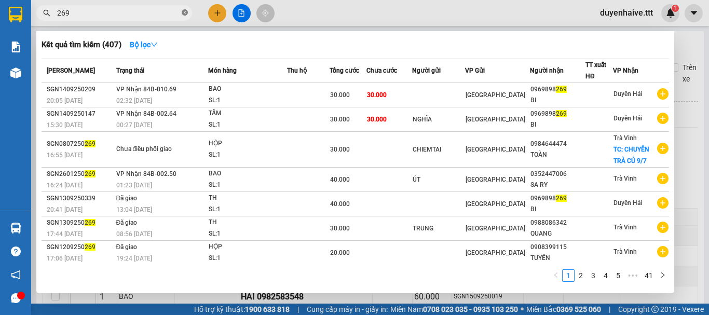
click at [182, 11] on icon "close-circle" at bounding box center [185, 12] width 6 height 6
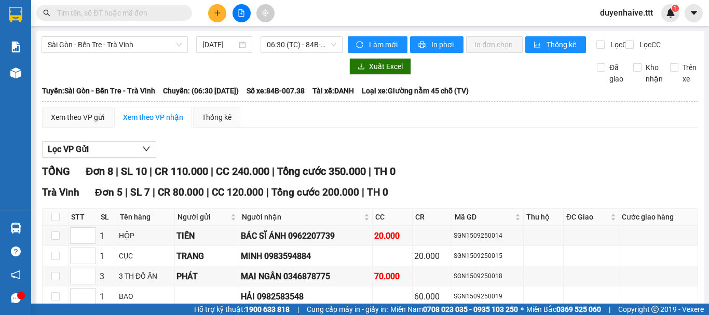
click at [118, 14] on input "text" at bounding box center [118, 12] width 123 height 11
click at [219, 18] on button at bounding box center [217, 13] width 18 height 18
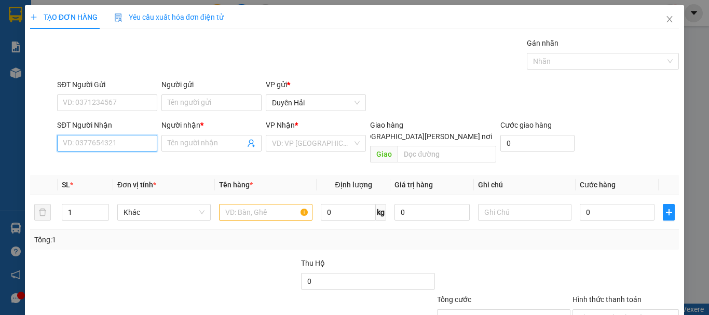
click at [99, 144] on input "SĐT Người Nhận" at bounding box center [107, 143] width 100 height 17
type input "0919519876"
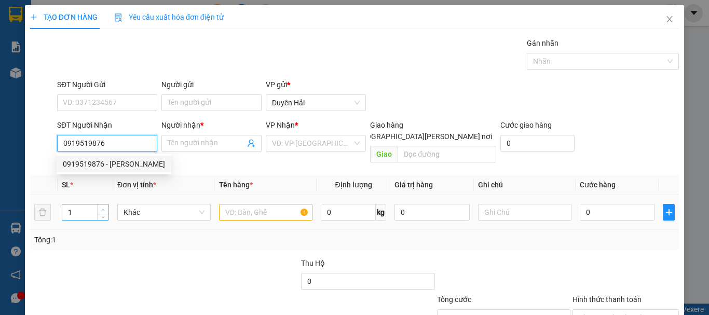
scroll to position [52, 0]
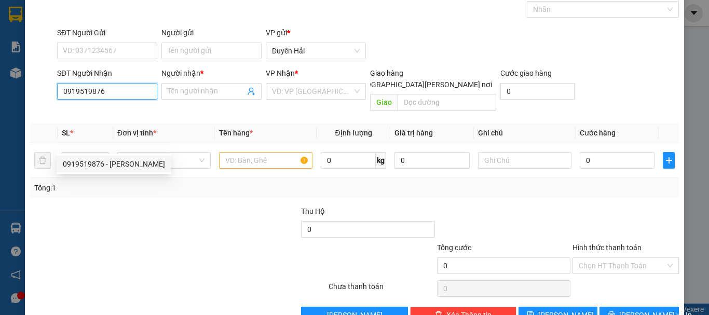
click at [114, 165] on div "0919519876 - MUOI" at bounding box center [114, 163] width 102 height 11
type input "MUOI"
type input "0919519876"
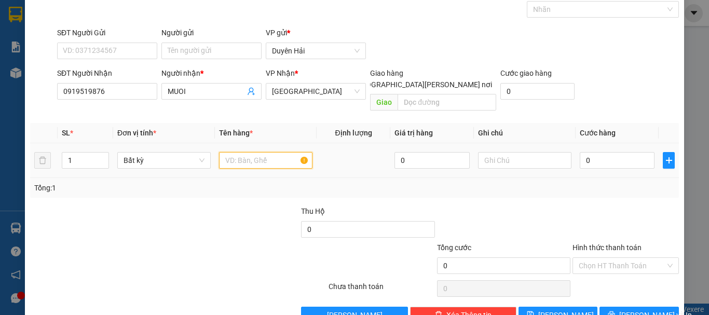
click at [231, 152] on input "text" at bounding box center [265, 160] width 93 height 17
type input "BOC"
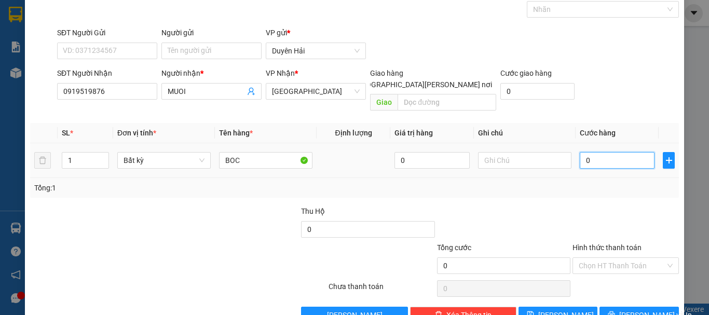
click at [592, 156] on input "0" at bounding box center [617, 160] width 75 height 17
type input "3"
type input "30"
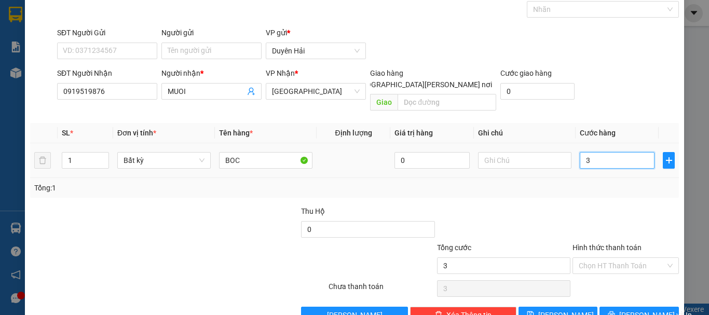
type input "30"
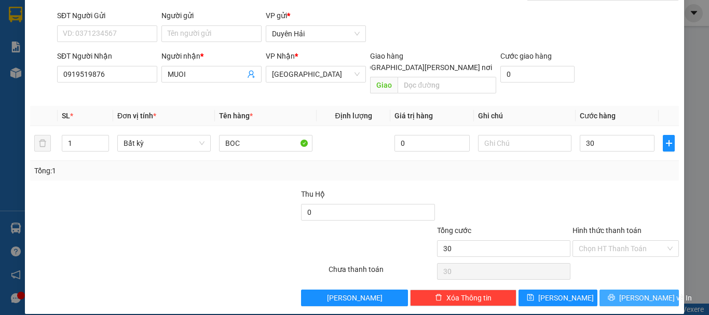
type input "30.000"
click at [611, 290] on button "[PERSON_NAME] và In" at bounding box center [639, 298] width 79 height 17
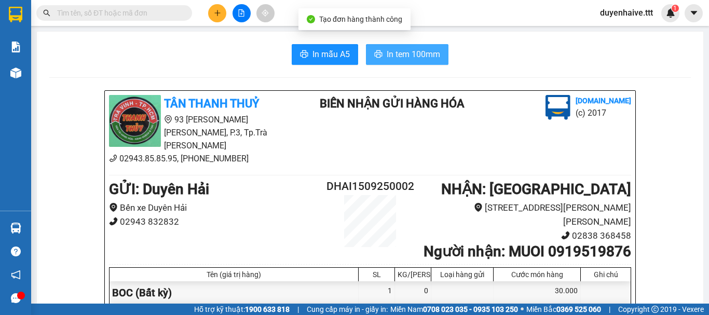
click at [397, 58] on span "In tem 100mm" at bounding box center [413, 54] width 53 height 13
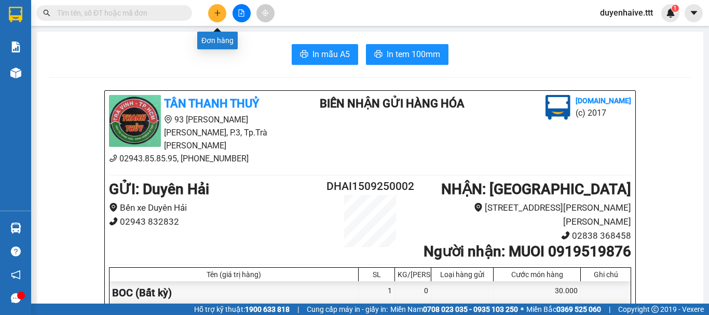
click at [218, 17] on button at bounding box center [217, 13] width 18 height 18
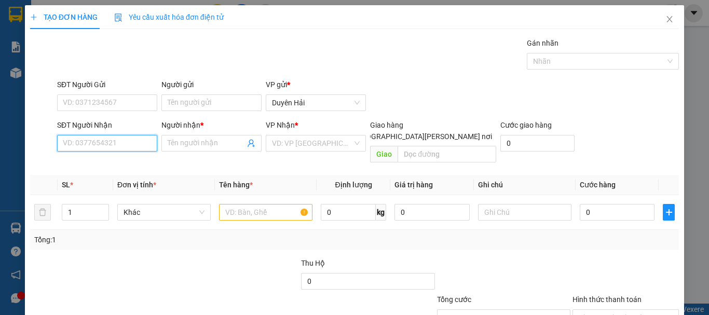
click at [100, 146] on input "SĐT Người Nhận" at bounding box center [107, 143] width 100 height 17
type input "0779467979"
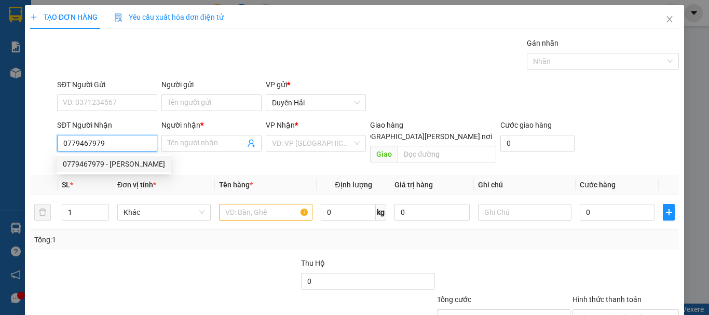
click at [108, 163] on div "0779467979 - THÀNH" at bounding box center [114, 163] width 102 height 11
type input "THÀNH"
type input "0779467979"
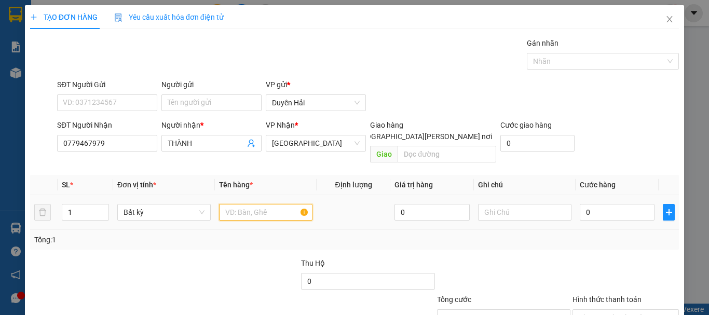
click at [240, 204] on input "text" at bounding box center [265, 212] width 93 height 17
type input "THUNG"
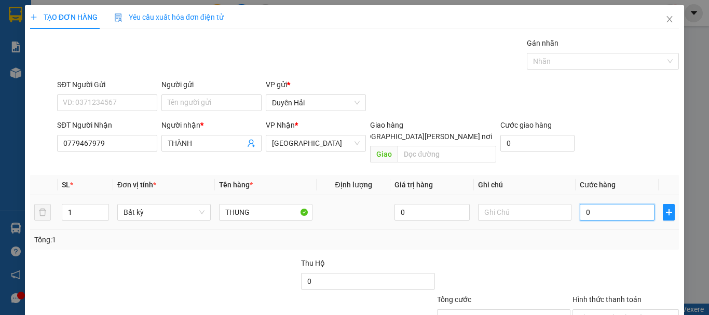
click at [604, 204] on input "0" at bounding box center [617, 212] width 75 height 17
type input "4"
type input "40"
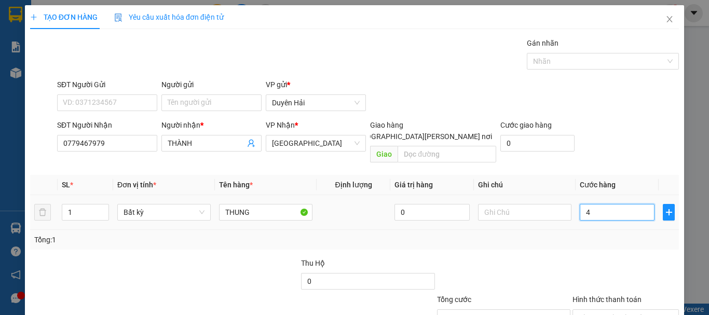
type input "40"
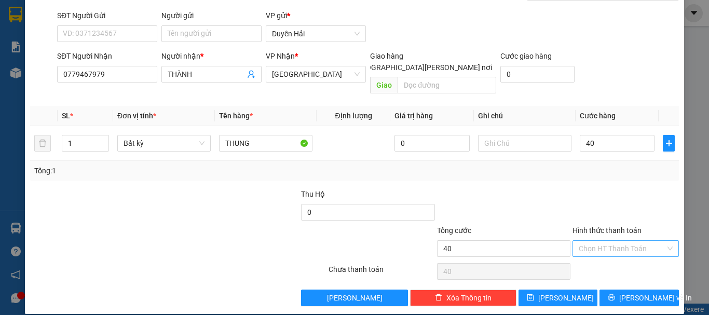
type input "40.000"
click at [608, 241] on input "Hình thức thanh toán" at bounding box center [622, 249] width 87 height 16
click at [604, 257] on div "Tại văn phòng" at bounding box center [619, 257] width 93 height 11
type input "0"
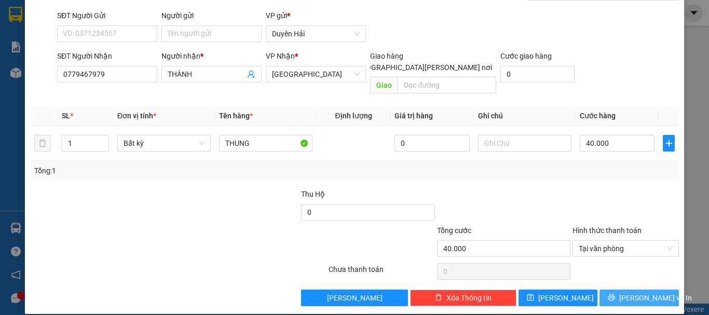
click at [608, 290] on button "[PERSON_NAME] và In" at bounding box center [639, 298] width 79 height 17
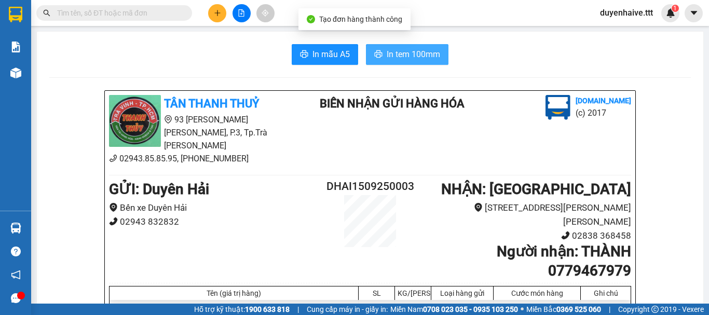
click at [396, 55] on span "In tem 100mm" at bounding box center [413, 54] width 53 height 13
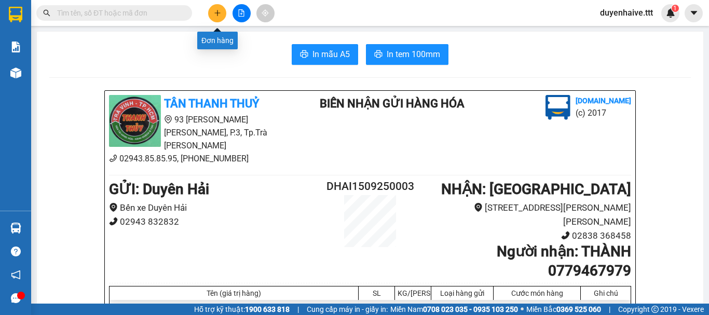
click at [214, 16] on icon "plus" at bounding box center [217, 12] width 7 height 7
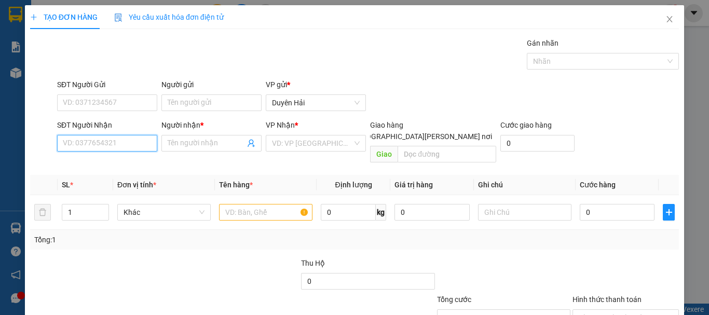
click at [101, 144] on input "SĐT Người Nhận" at bounding box center [107, 143] width 100 height 17
click at [88, 150] on input "SĐT Người Nhận" at bounding box center [107, 143] width 100 height 17
click at [92, 146] on input "SĐT Người Nhận" at bounding box center [107, 143] width 100 height 17
click at [81, 142] on input "SĐT Người Nhận" at bounding box center [107, 143] width 100 height 17
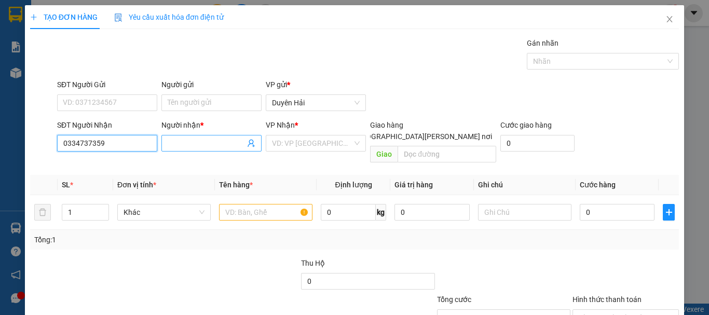
type input "0334737359"
click at [181, 144] on input "Người nhận *" at bounding box center [206, 143] width 77 height 11
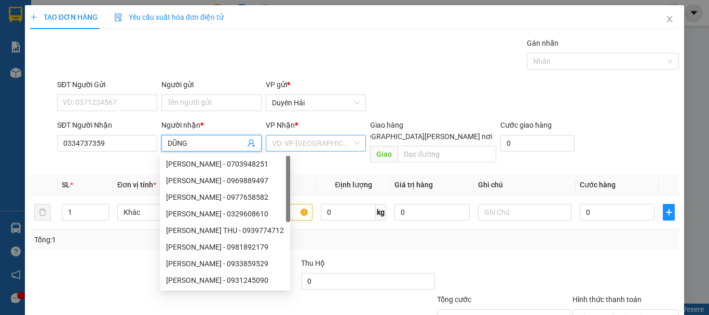
type input "DŨNG"
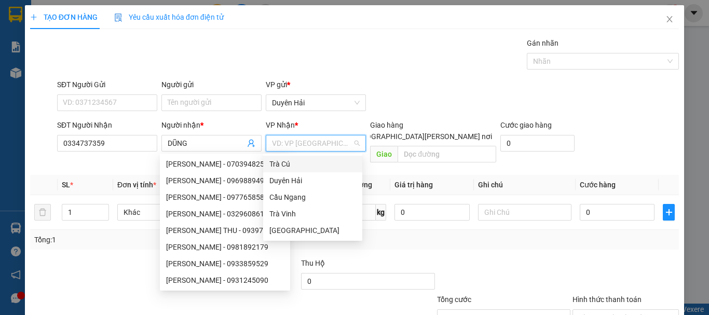
click at [317, 143] on input "search" at bounding box center [312, 144] width 80 height 16
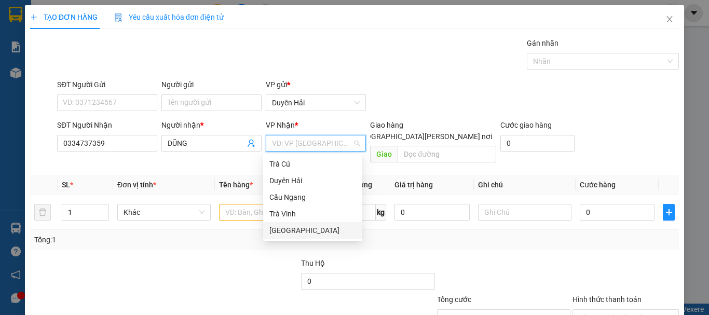
click at [294, 230] on div "[GEOGRAPHIC_DATA]" at bounding box center [312, 230] width 87 height 11
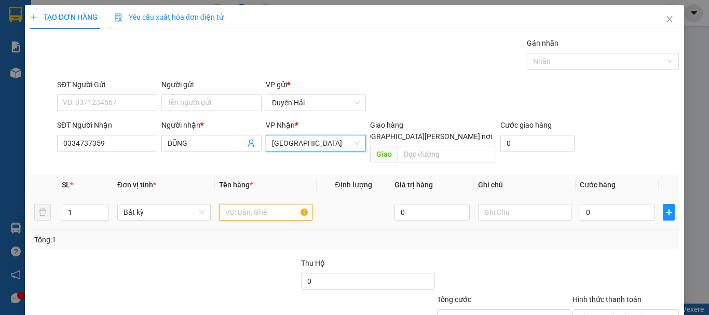
click at [236, 207] on input "text" at bounding box center [265, 212] width 93 height 17
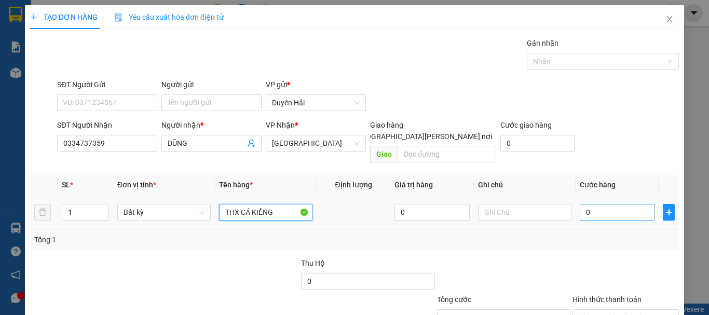
type input "THX CÁ KIỂNG"
click at [612, 206] on input "0" at bounding box center [617, 212] width 75 height 17
type input "5"
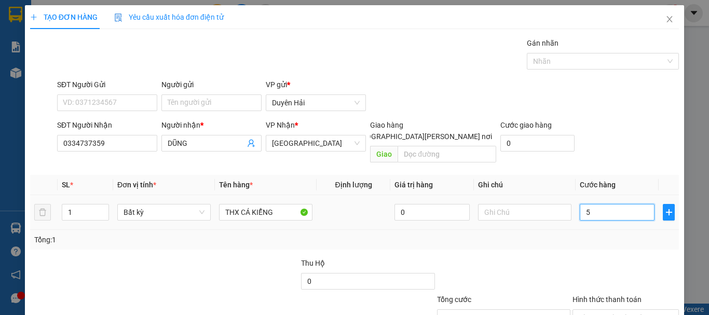
type input "50"
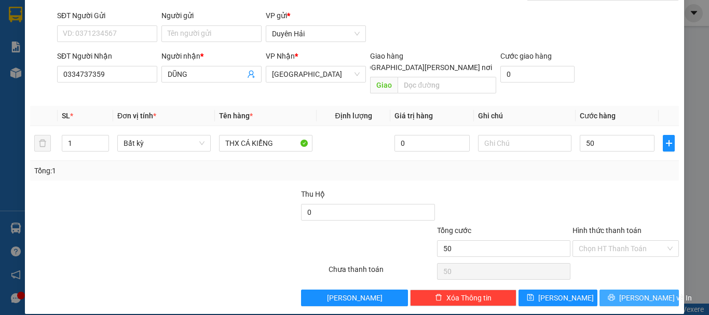
type input "50.000"
click at [603, 290] on button "[PERSON_NAME] và In" at bounding box center [639, 298] width 79 height 17
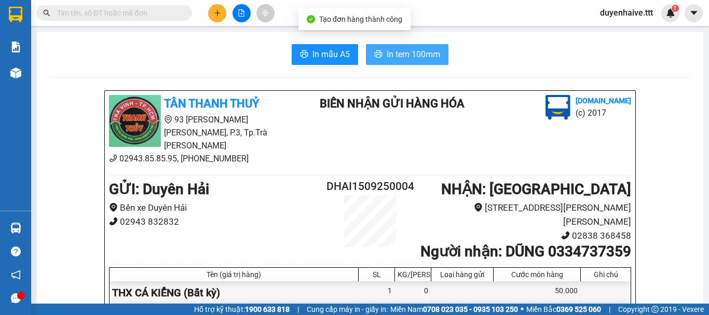
click at [441, 58] on button "In tem 100mm" at bounding box center [407, 54] width 83 height 21
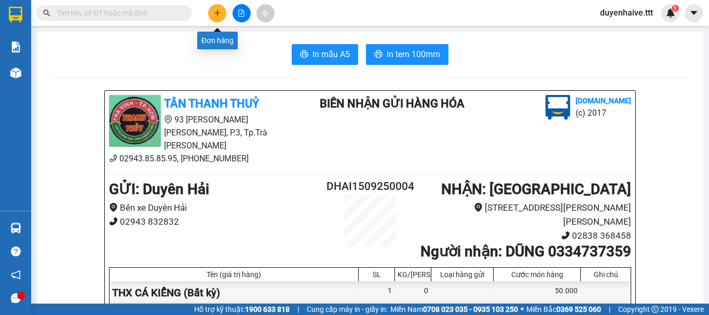
click at [210, 12] on button at bounding box center [217, 13] width 18 height 18
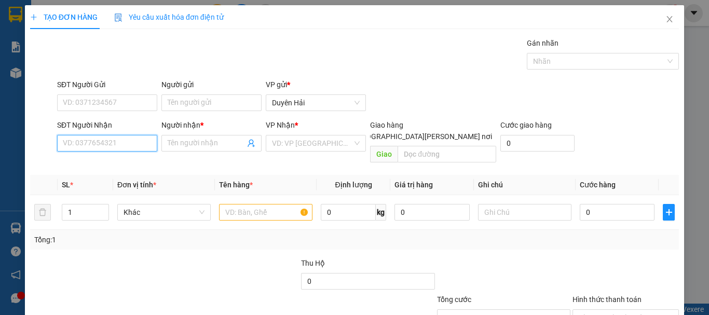
click at [86, 144] on input "SĐT Người Nhận" at bounding box center [107, 143] width 100 height 17
click at [78, 149] on input "SĐT Người Nhận" at bounding box center [107, 143] width 100 height 17
click at [83, 142] on input "SĐT Người Nhận" at bounding box center [107, 143] width 100 height 17
type input "0388267477"
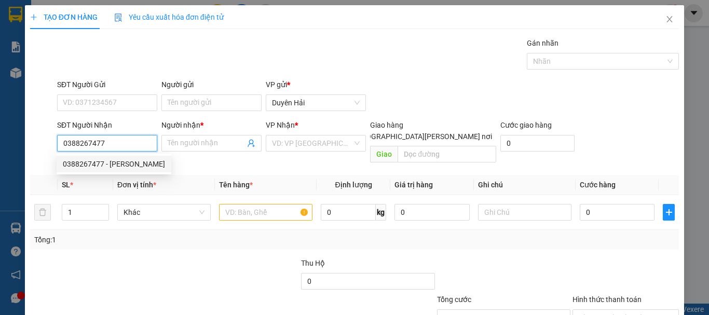
click at [104, 162] on div "0388267477 - KHANG" at bounding box center [114, 163] width 102 height 11
type input "KHANG"
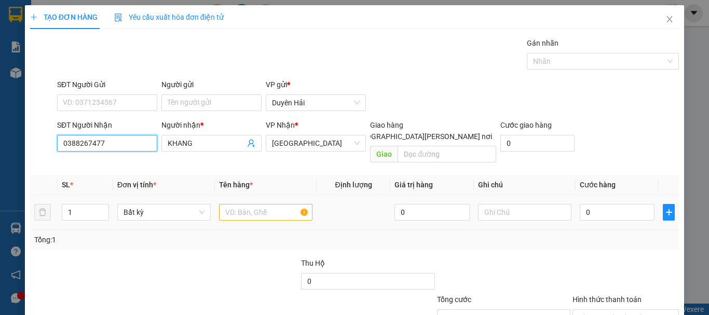
type input "0388267477"
click at [246, 204] on input "text" at bounding box center [265, 212] width 93 height 17
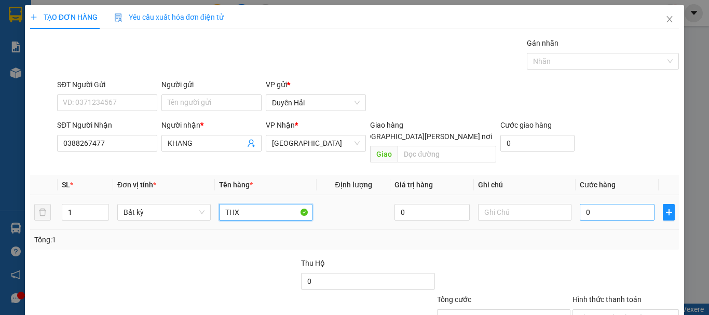
type input "THX"
click at [594, 204] on input "0" at bounding box center [617, 212] width 75 height 17
type input "5"
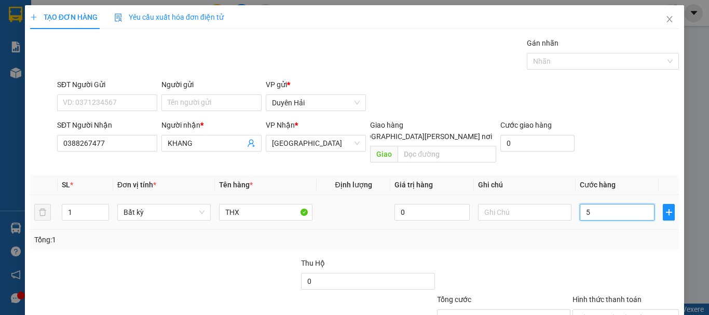
type input "50"
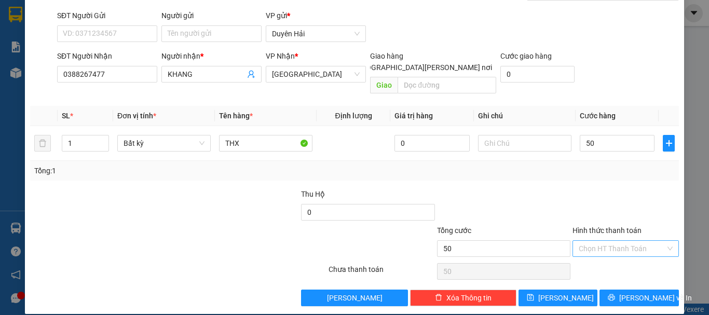
type input "50.000"
click at [594, 241] on input "Hình thức thanh toán" at bounding box center [622, 249] width 87 height 16
click at [594, 259] on div "Tại văn phòng" at bounding box center [619, 257] width 93 height 11
type input "0"
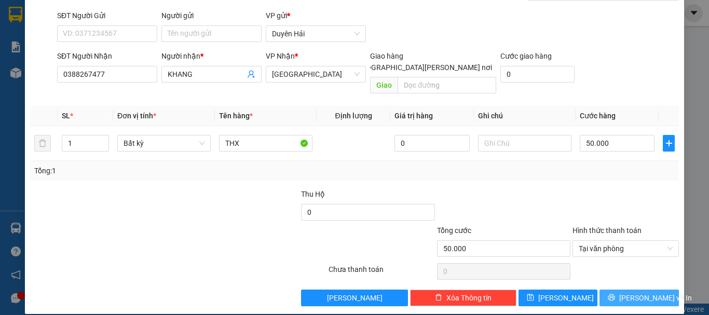
click at [612, 294] on icon "printer" at bounding box center [611, 297] width 7 height 7
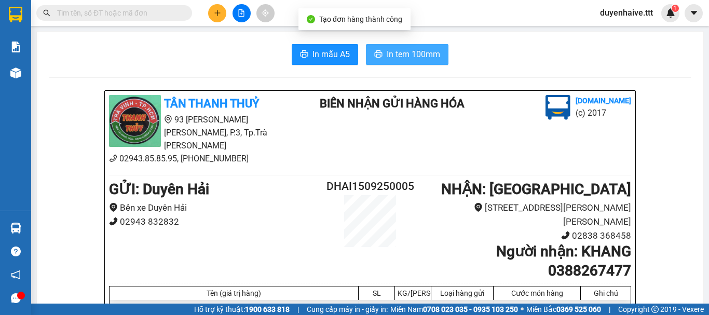
click at [394, 56] on span "In tem 100mm" at bounding box center [413, 54] width 53 height 13
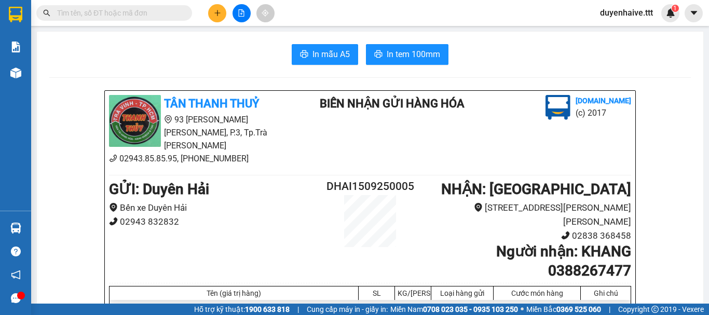
click at [158, 16] on input "text" at bounding box center [118, 12] width 123 height 11
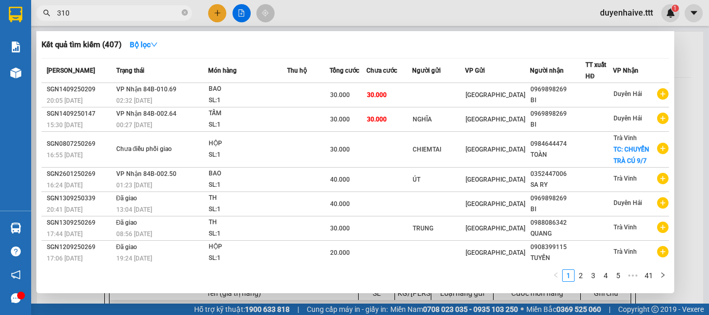
type input "3109"
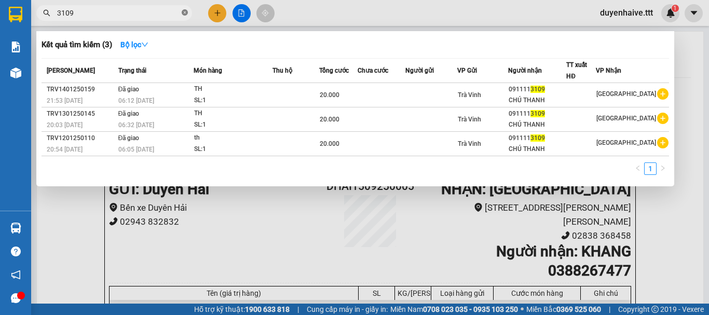
click at [185, 15] on icon "close-circle" at bounding box center [185, 12] width 6 height 6
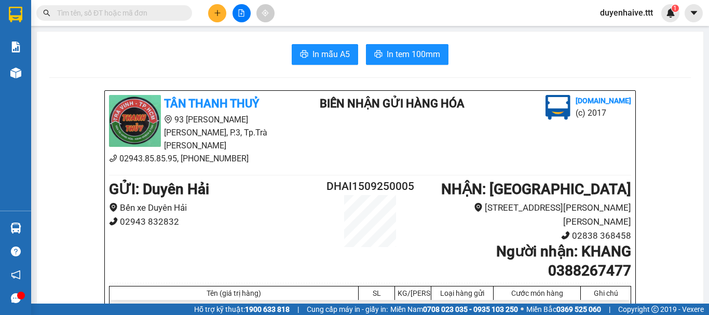
click at [123, 11] on input "text" at bounding box center [118, 12] width 123 height 11
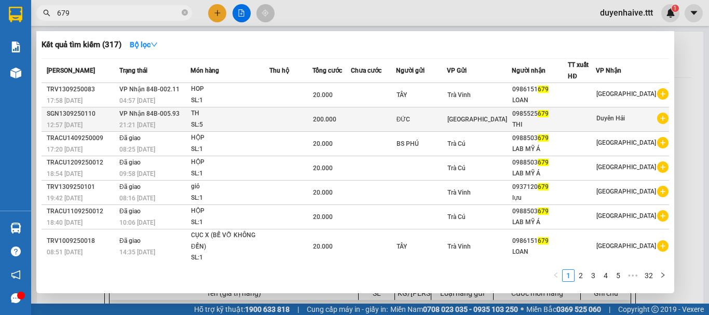
type input "679"
click at [596, 118] on div at bounding box center [582, 119] width 27 height 11
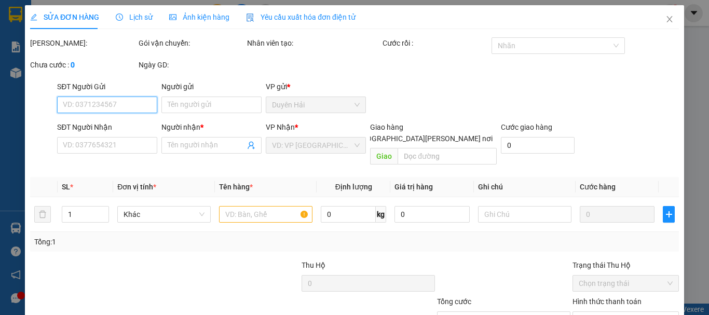
scroll to position [71, 0]
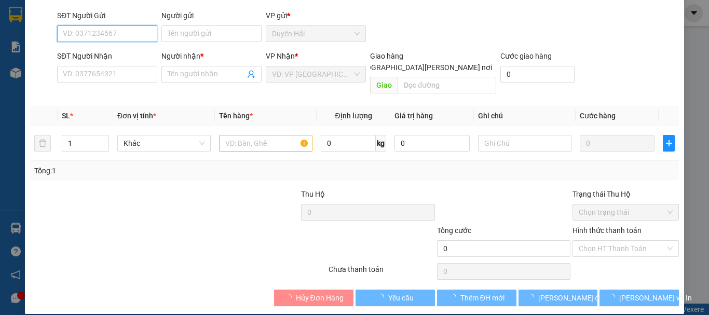
type input "ĐỨC"
type input "0985525679"
type input "THI"
type input "200.000"
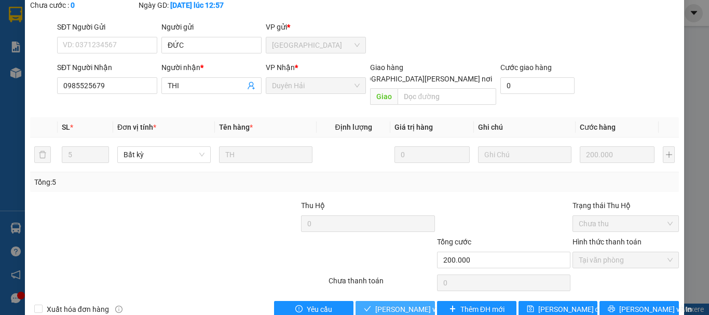
click at [386, 301] on button "[PERSON_NAME] và [PERSON_NAME] hàng" at bounding box center [395, 309] width 79 height 17
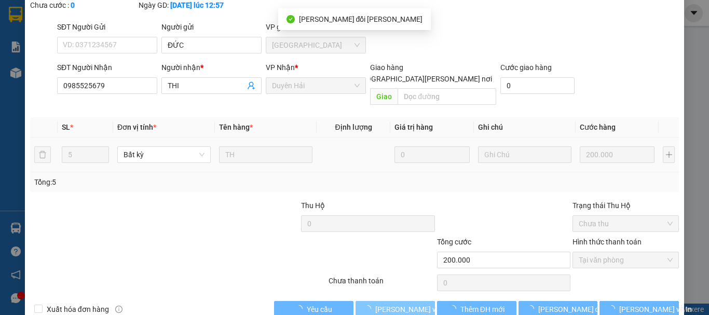
scroll to position [19, 0]
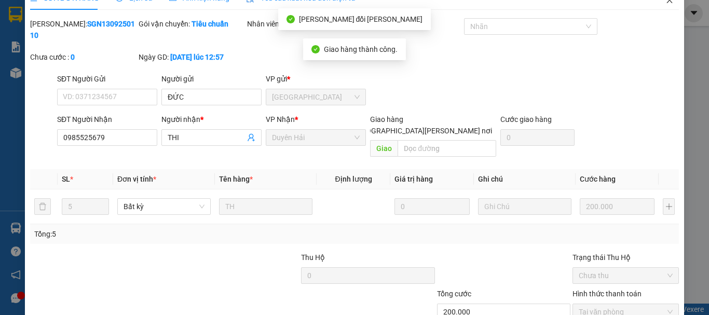
click at [666, 4] on icon "close" at bounding box center [670, 0] width 8 height 8
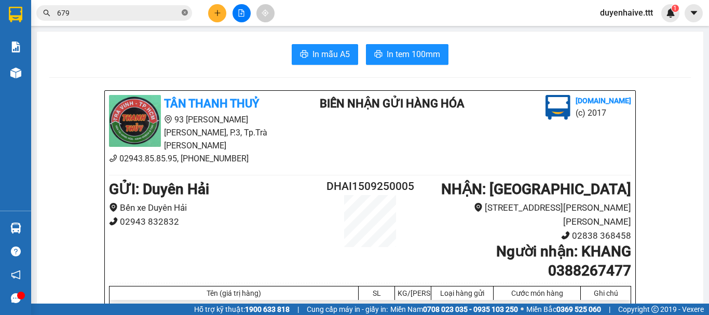
drag, startPoint x: 184, startPoint y: 12, endPoint x: 185, endPoint y: 1, distance: 12.0
click at [184, 8] on span at bounding box center [185, 13] width 6 height 10
click at [108, 13] on input "text" at bounding box center [118, 12] width 123 height 11
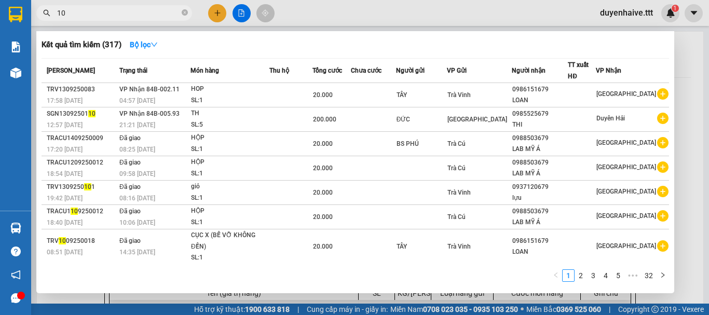
type input "108"
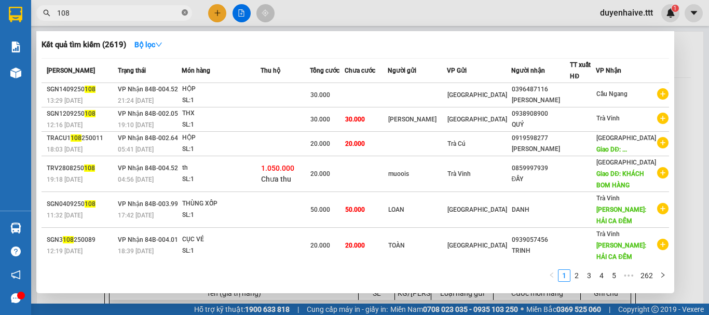
click at [185, 13] on icon "close-circle" at bounding box center [185, 12] width 6 height 6
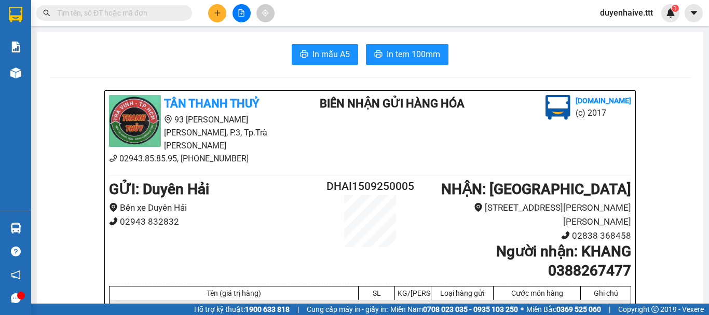
click at [107, 11] on input "text" at bounding box center [118, 12] width 123 height 11
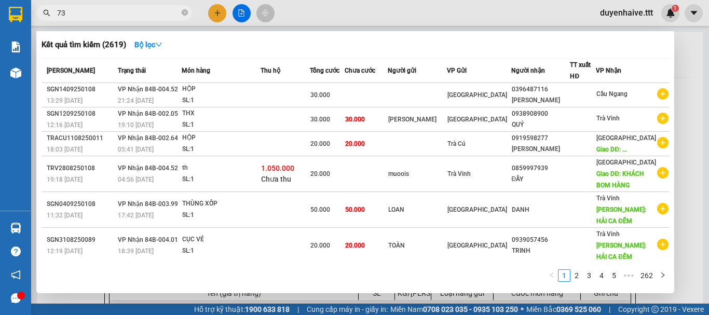
type input "738"
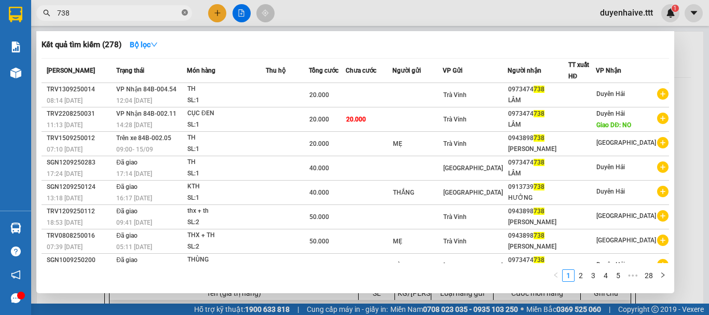
click at [184, 12] on icon "close-circle" at bounding box center [185, 12] width 6 height 6
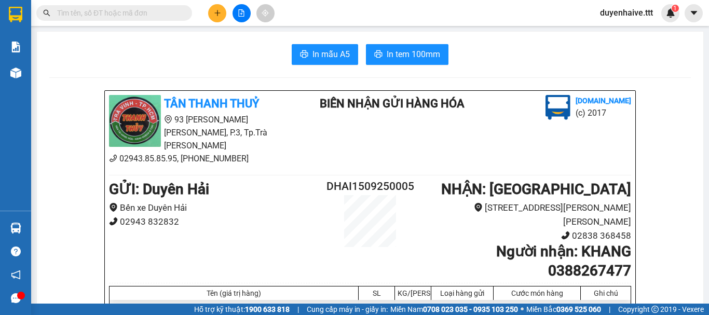
click at [151, 11] on input "text" at bounding box center [118, 12] width 123 height 11
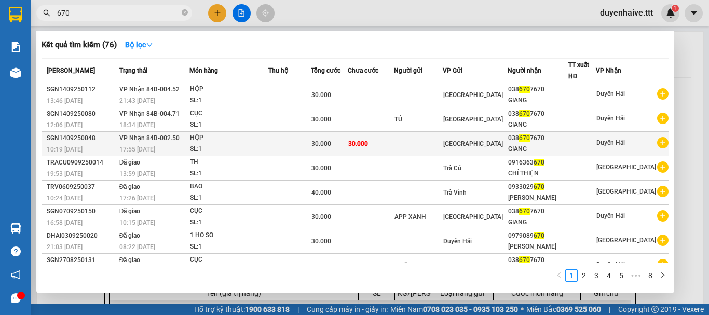
type input "670"
click at [501, 142] on div "[GEOGRAPHIC_DATA]" at bounding box center [475, 143] width 64 height 11
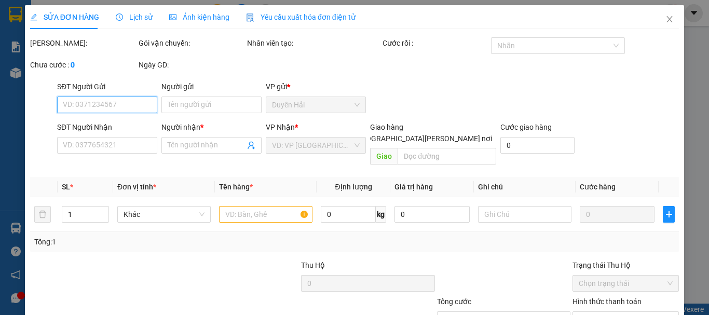
type input "0386707670"
type input "GIANG"
type input "30.000"
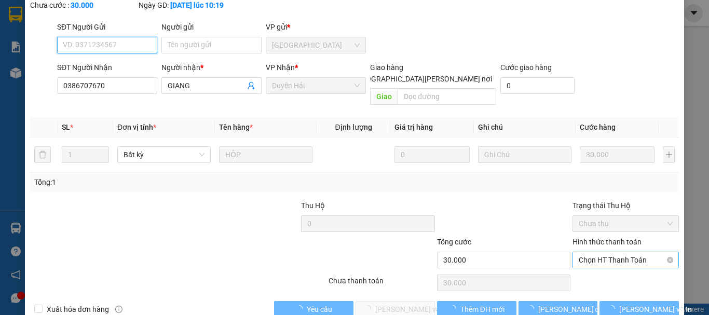
click at [592, 252] on span "Chọn HT Thanh Toán" at bounding box center [626, 260] width 94 height 16
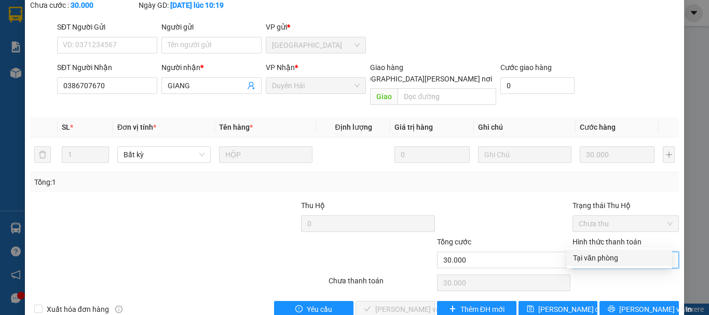
click at [579, 254] on div "Tại văn phòng" at bounding box center [619, 257] width 93 height 11
type input "0"
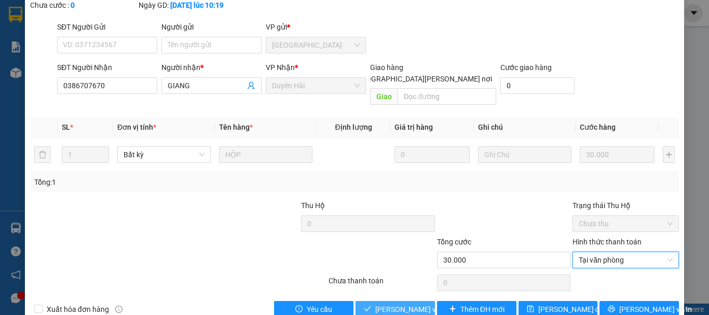
click at [375, 304] on span "[PERSON_NAME] và [PERSON_NAME] hàng" at bounding box center [445, 309] width 140 height 11
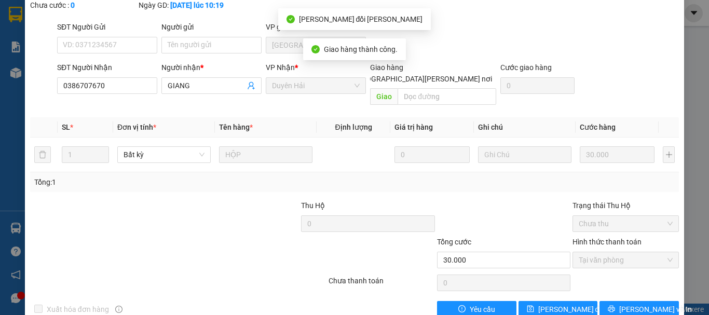
scroll to position [0, 0]
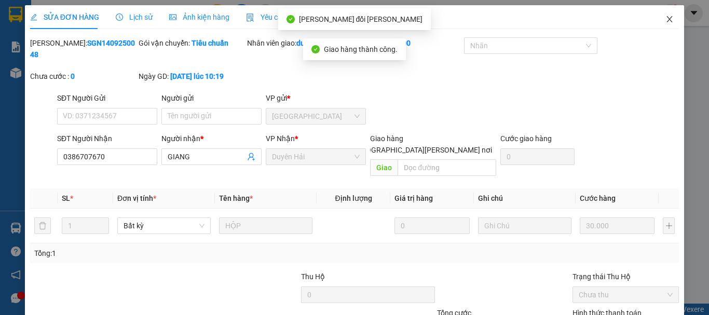
click at [666, 19] on icon "close" at bounding box center [670, 19] width 8 height 8
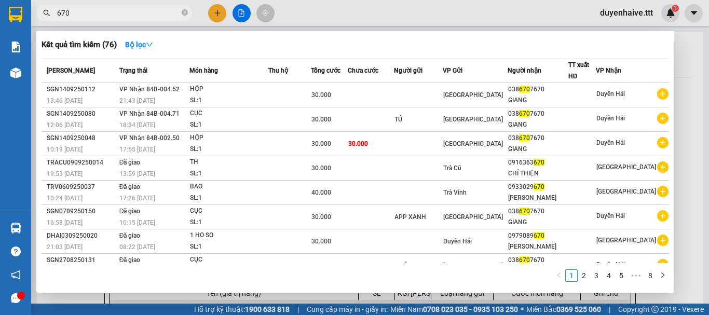
click at [141, 14] on input "670" at bounding box center [118, 12] width 123 height 11
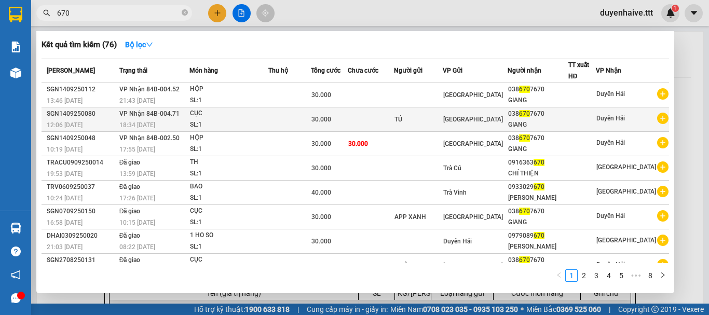
click at [559, 118] on div "038 670 7670" at bounding box center [538, 114] width 60 height 11
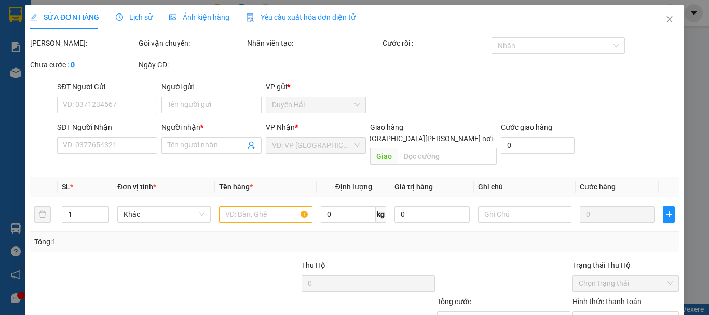
type input "TÚ"
type input "0386707670"
type input "GIANG"
type input "30.000"
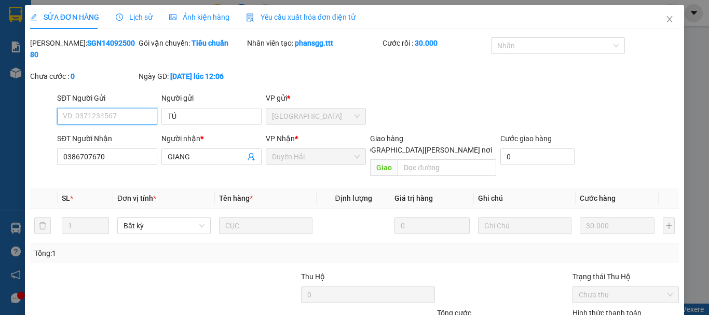
scroll to position [70, 0]
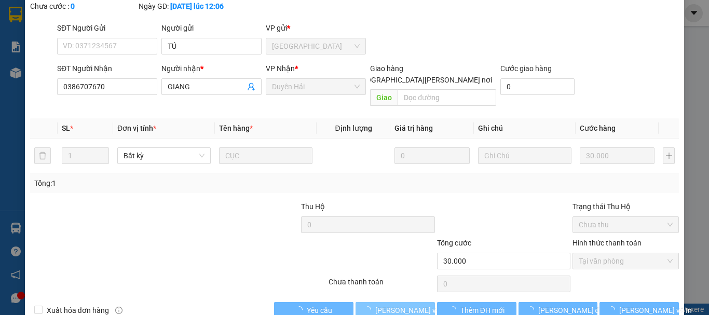
click at [399, 305] on span "[PERSON_NAME] và [PERSON_NAME] hàng" at bounding box center [445, 310] width 140 height 11
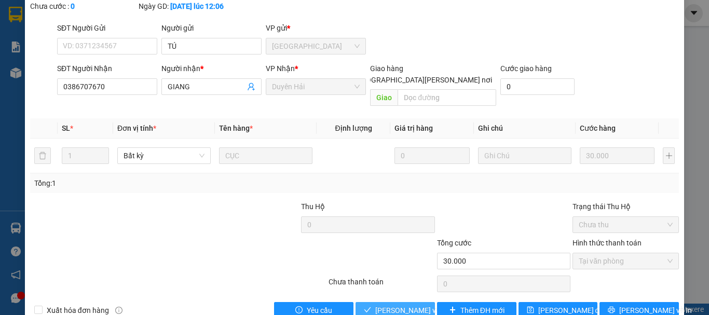
click at [401, 305] on span "[PERSON_NAME] và [PERSON_NAME] hàng" at bounding box center [445, 310] width 140 height 11
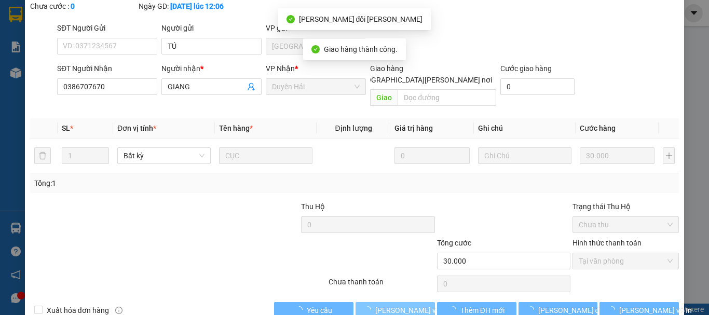
scroll to position [0, 0]
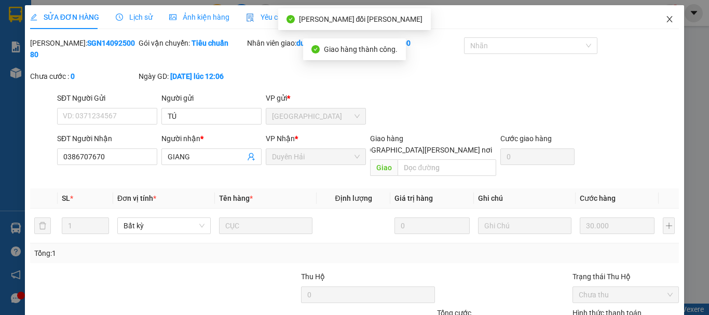
click at [666, 16] on icon "close" at bounding box center [670, 19] width 8 height 8
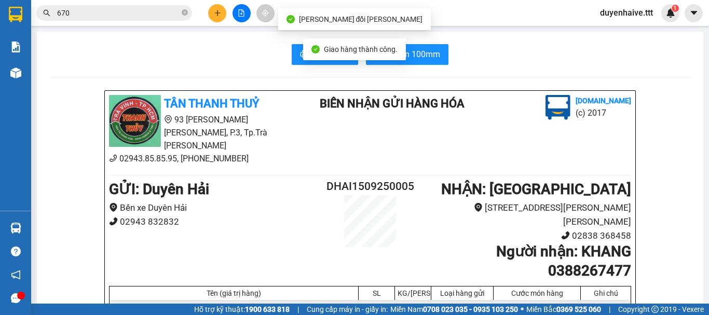
click at [91, 16] on input "670" at bounding box center [118, 12] width 123 height 11
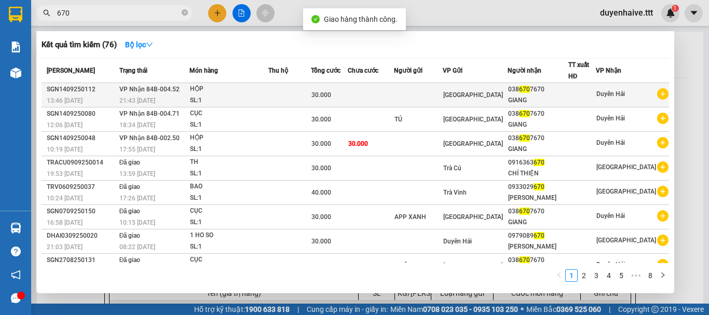
click at [568, 96] on div "GIANG" at bounding box center [538, 100] width 60 height 11
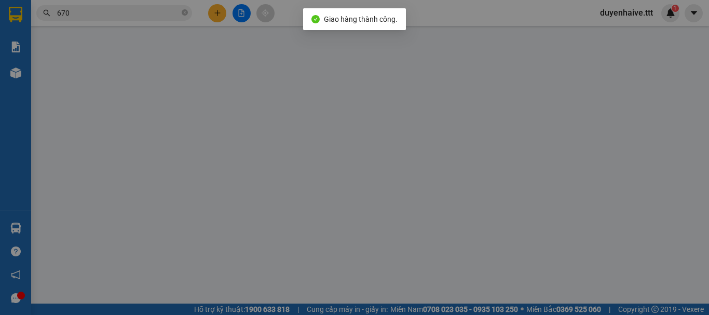
type input "0386707670"
type input "GIANG"
type input "30.000"
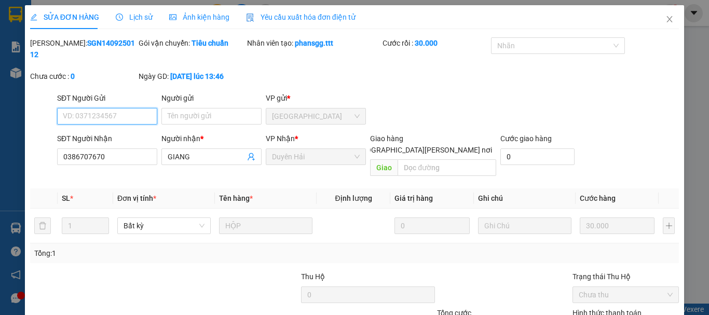
scroll to position [71, 0]
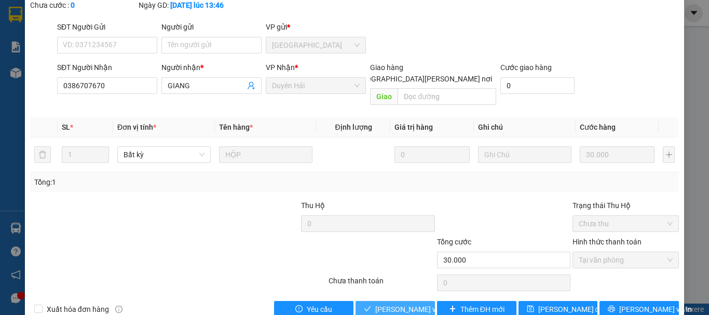
click at [394, 304] on span "[PERSON_NAME] và [PERSON_NAME] hàng" at bounding box center [445, 309] width 140 height 11
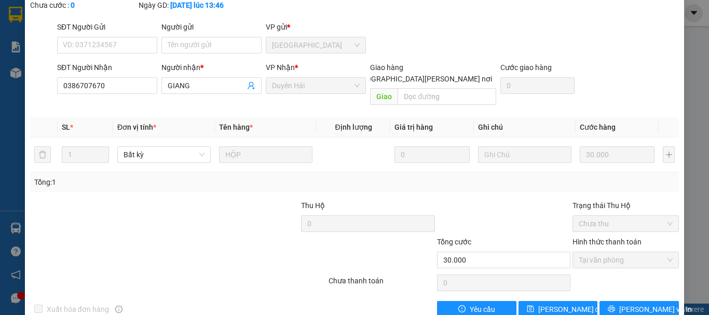
scroll to position [0, 0]
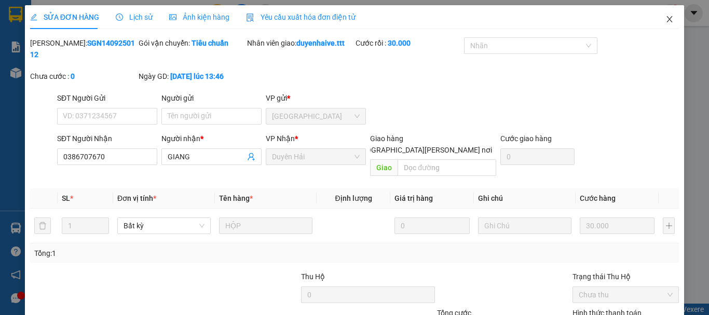
drag, startPoint x: 662, startPoint y: 16, endPoint x: 652, endPoint y: 25, distance: 12.9
click at [655, 25] on span "Close" at bounding box center [669, 19] width 29 height 29
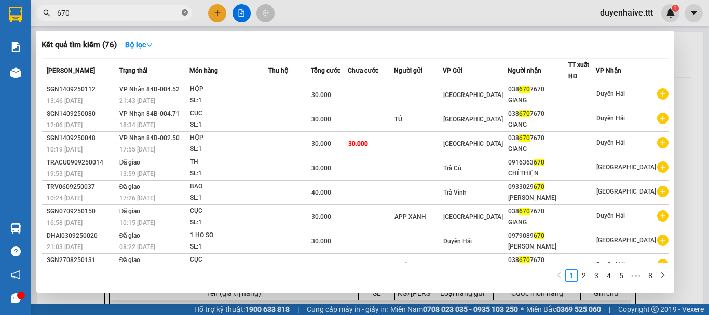
click at [184, 15] on icon "close-circle" at bounding box center [185, 12] width 6 height 6
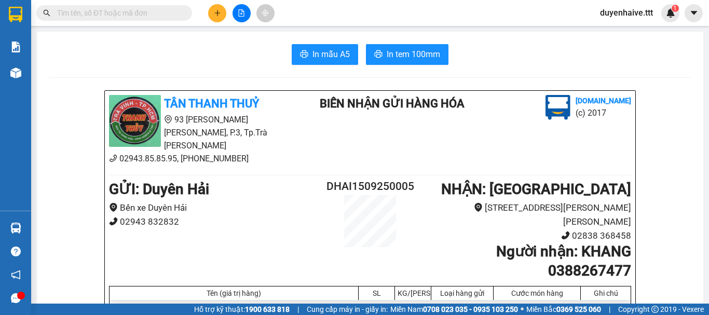
click at [166, 15] on input "text" at bounding box center [118, 12] width 123 height 11
click at [158, 15] on input "text" at bounding box center [118, 12] width 123 height 11
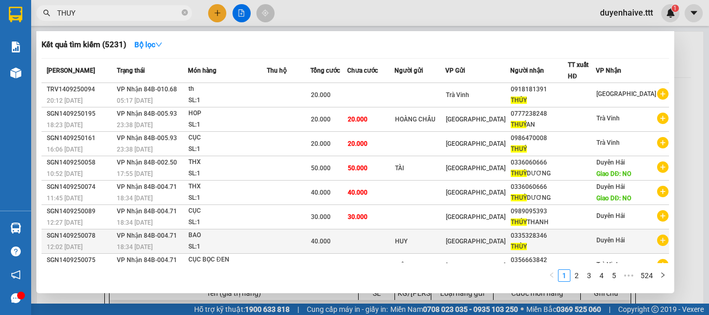
type input "THUY"
click at [582, 239] on div at bounding box center [582, 241] width 27 height 11
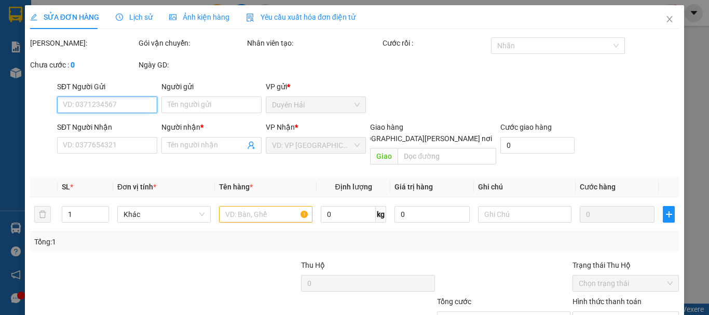
scroll to position [71, 0]
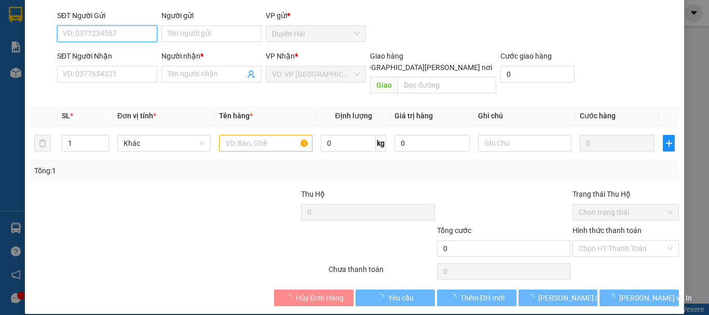
type input "HUY"
type input "0335328346"
type input "THÙY"
type input "40.000"
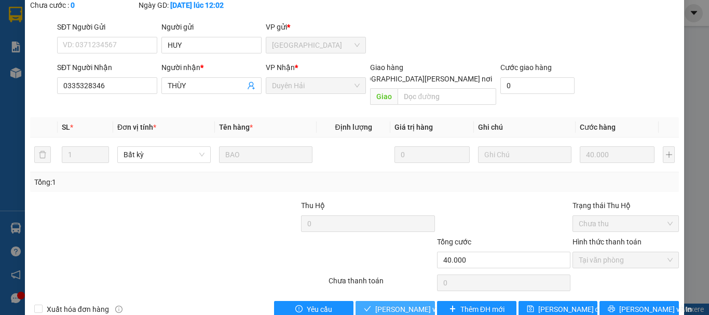
click at [393, 304] on span "[PERSON_NAME] và [PERSON_NAME] hàng" at bounding box center [445, 309] width 140 height 11
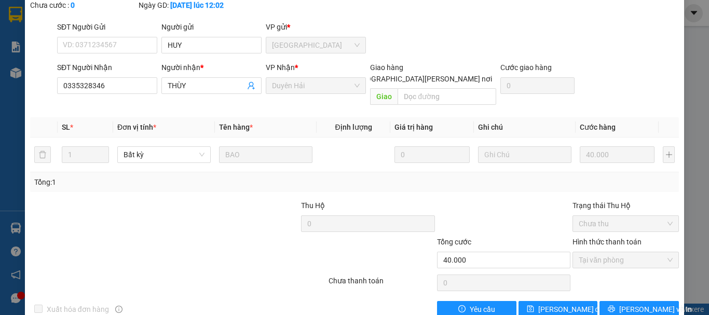
scroll to position [0, 0]
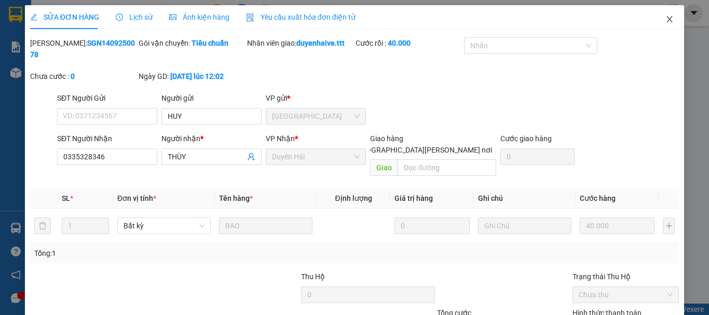
click at [666, 21] on icon "close" at bounding box center [670, 19] width 8 height 8
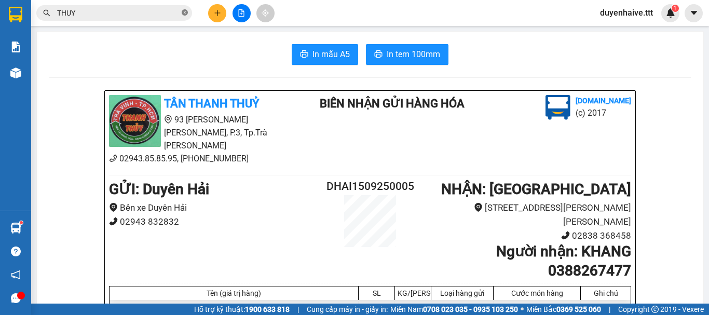
click at [185, 12] on icon "close-circle" at bounding box center [185, 12] width 6 height 6
click at [148, 12] on input "text" at bounding box center [118, 12] width 123 height 11
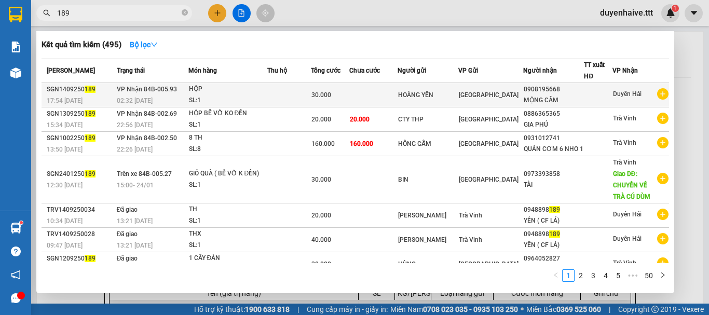
type input "189"
click at [549, 92] on div "0908195668" at bounding box center [554, 89] width 60 height 11
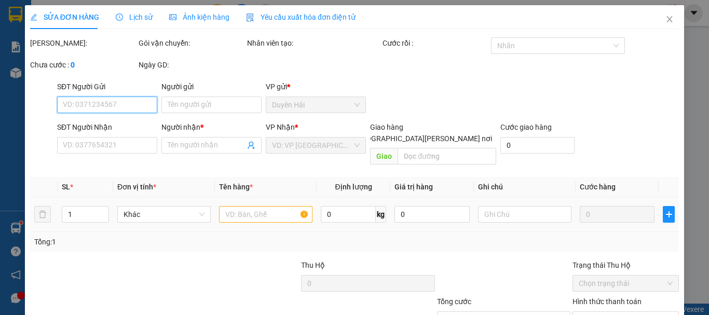
scroll to position [71, 0]
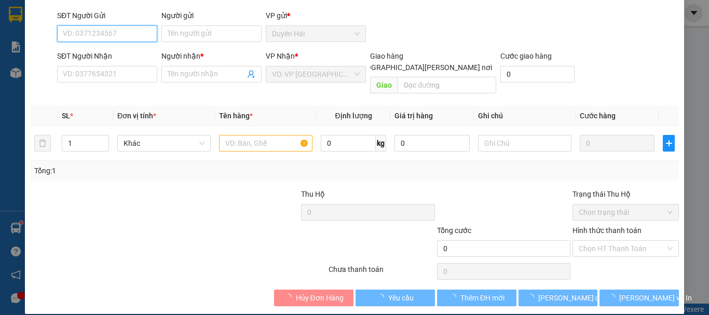
type input "HOÀNG YẾN"
type input "0908195668"
type input "MỘNG CẦM"
type input "30.000"
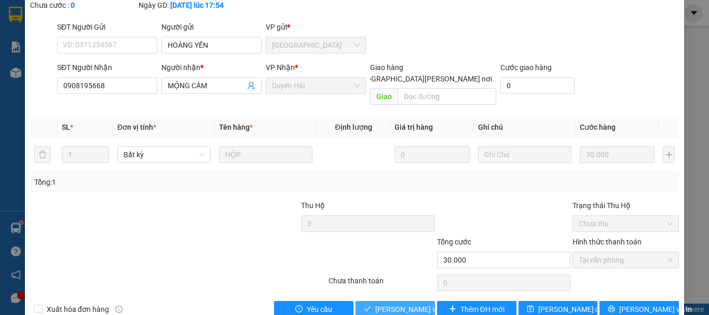
click at [397, 304] on span "[PERSON_NAME] và [PERSON_NAME] hàng" at bounding box center [445, 309] width 140 height 11
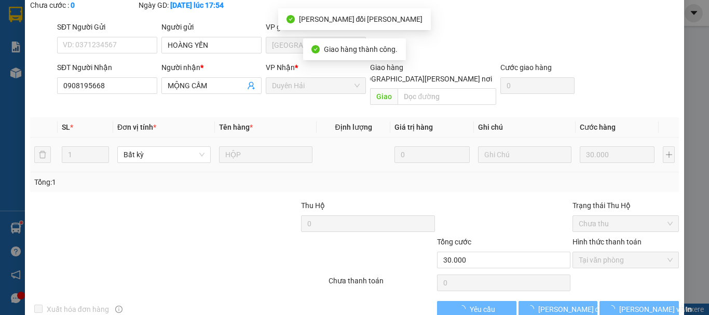
scroll to position [0, 0]
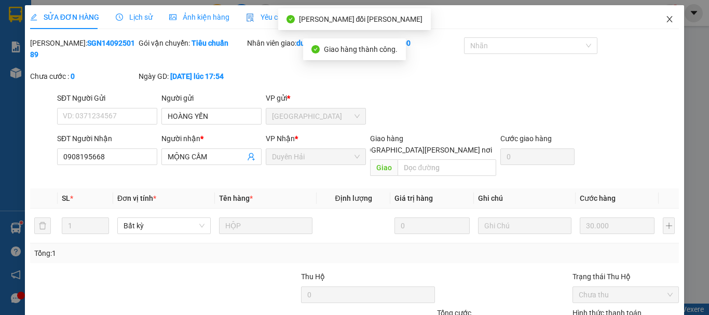
click at [666, 20] on icon "close" at bounding box center [670, 19] width 8 height 8
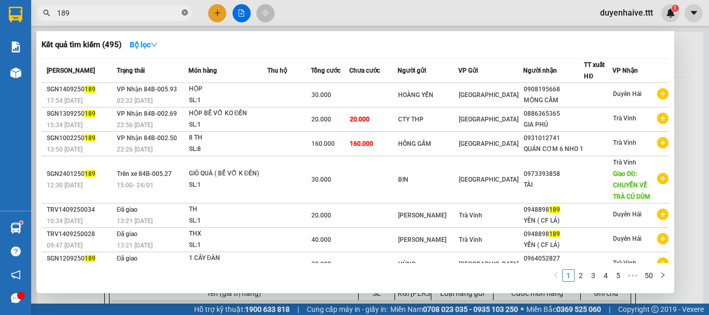
click at [184, 12] on icon "close-circle" at bounding box center [185, 12] width 6 height 6
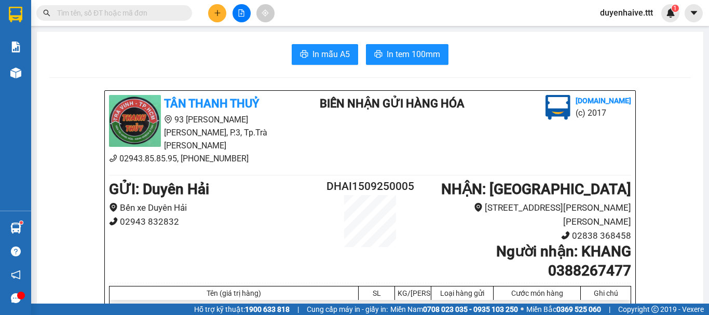
click at [150, 14] on input "text" at bounding box center [118, 12] width 123 height 11
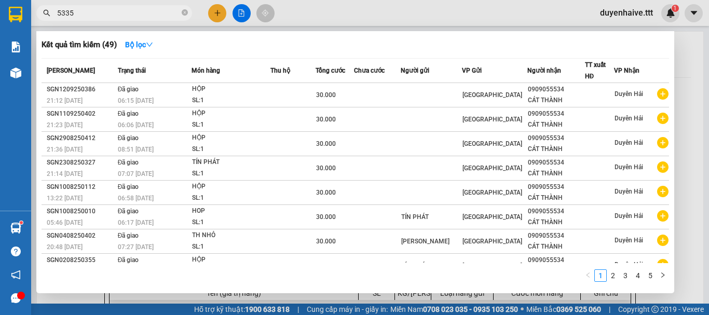
type input "53354"
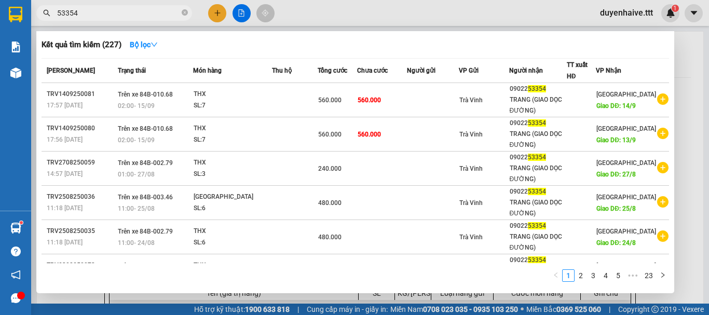
click at [183, 13] on icon "close-circle" at bounding box center [185, 12] width 6 height 6
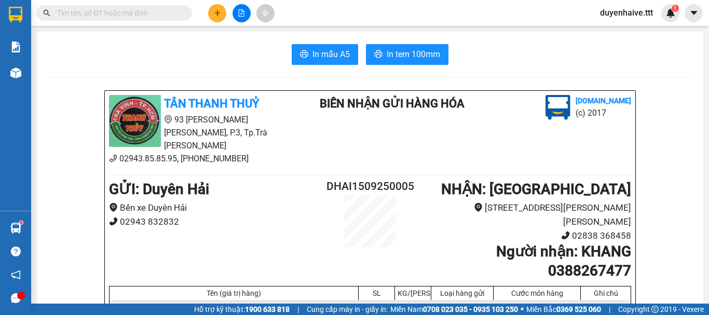
click at [102, 16] on input "text" at bounding box center [118, 12] width 123 height 11
click at [114, 13] on input "text" at bounding box center [118, 12] width 123 height 11
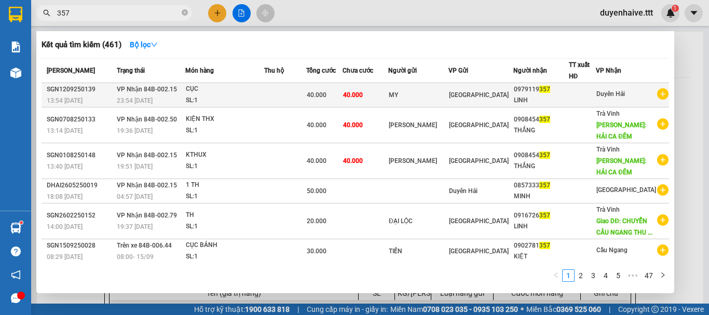
type input "357"
click at [596, 96] on div at bounding box center [583, 95] width 26 height 11
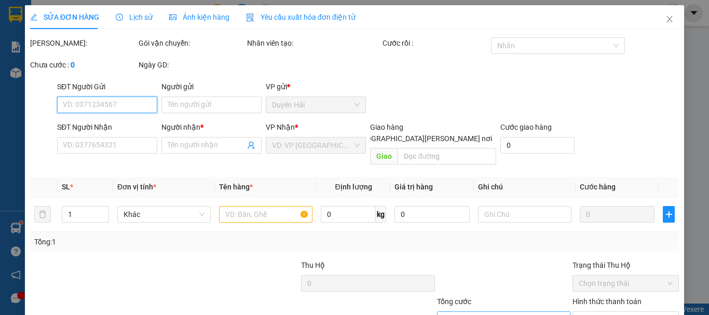
type input "MY"
type input "0979119357"
type input "LINH"
type input "40.000"
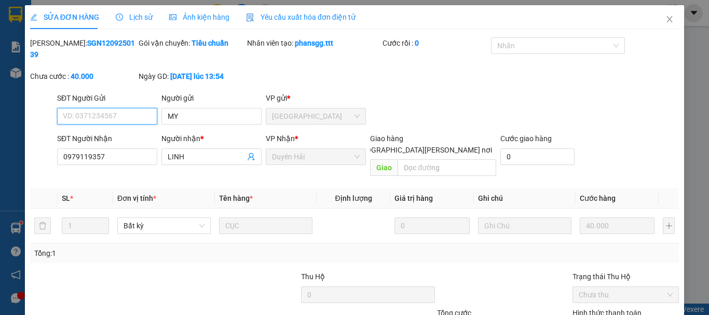
scroll to position [71, 0]
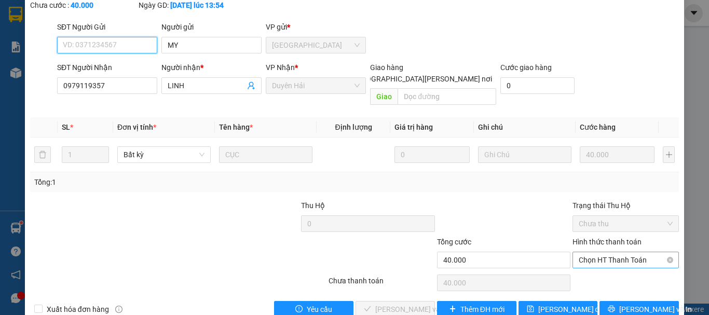
click at [594, 252] on span "Chọn HT Thanh Toán" at bounding box center [626, 260] width 94 height 16
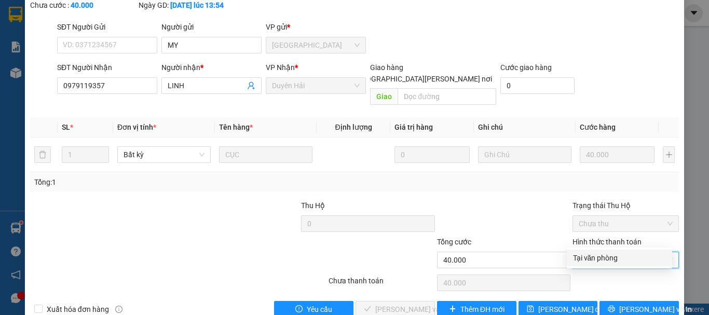
click at [574, 262] on div "Tại văn phòng" at bounding box center [619, 257] width 93 height 11
type input "0"
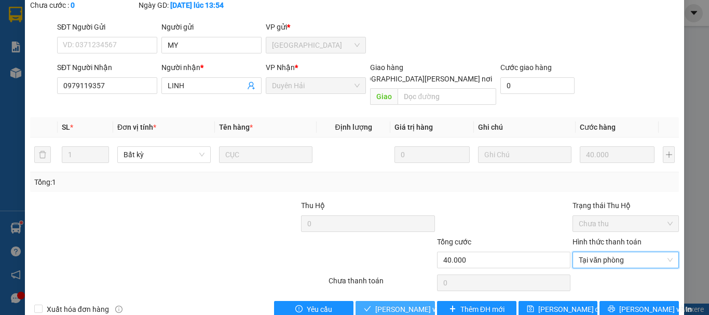
click at [375, 304] on span "[PERSON_NAME] và [PERSON_NAME] hàng" at bounding box center [445, 309] width 140 height 11
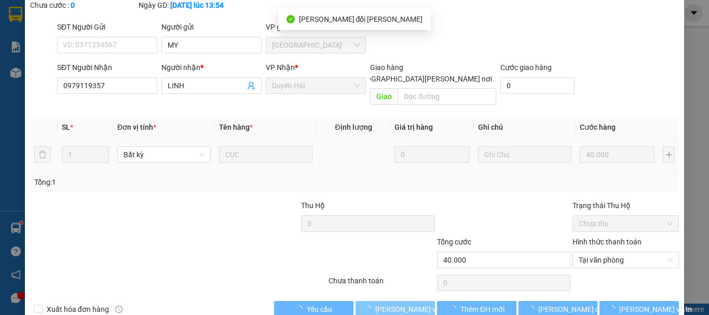
scroll to position [0, 0]
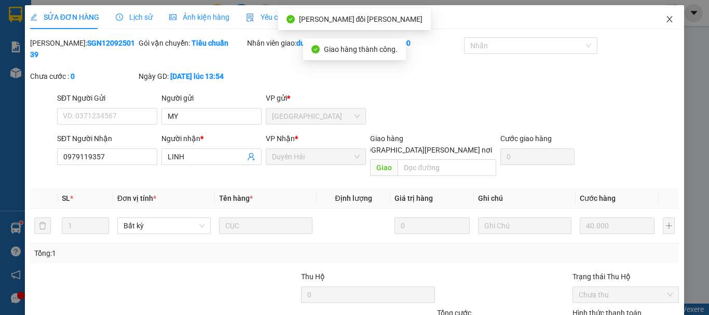
click at [667, 17] on icon "close" at bounding box center [670, 19] width 6 height 6
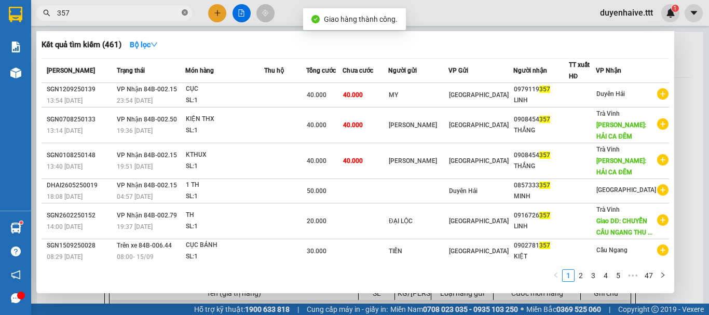
click at [184, 12] on icon "close-circle" at bounding box center [185, 12] width 6 height 6
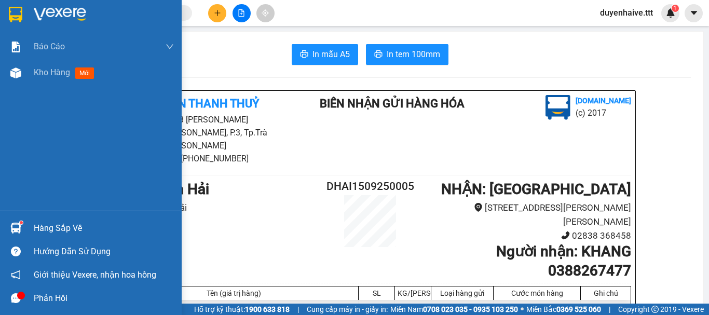
click at [38, 229] on div "Hàng sắp về" at bounding box center [104, 229] width 140 height 16
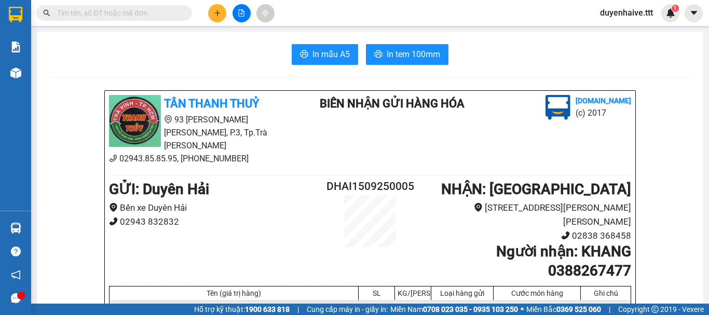
drag, startPoint x: 533, startPoint y: 52, endPoint x: 559, endPoint y: 61, distance: 27.3
click at [533, 52] on section "Kết quả tìm kiếm ( 461 ) Bộ lọc Mã ĐH Trạng thái Món hàng Thu hộ Tổng cước Chưa…" at bounding box center [354, 157] width 709 height 315
click at [137, 17] on input "text" at bounding box center [118, 12] width 123 height 11
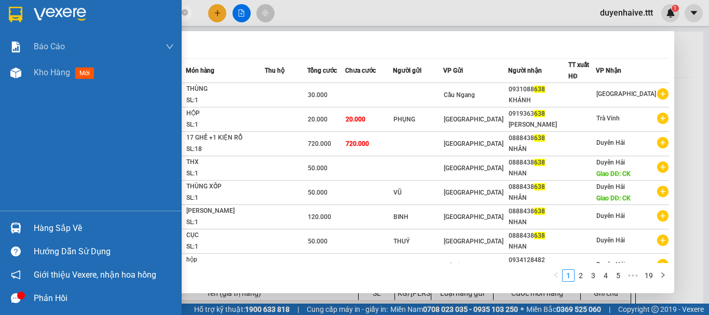
type input "638"
click at [61, 224] on div "Hàng sắp về" at bounding box center [104, 229] width 140 height 16
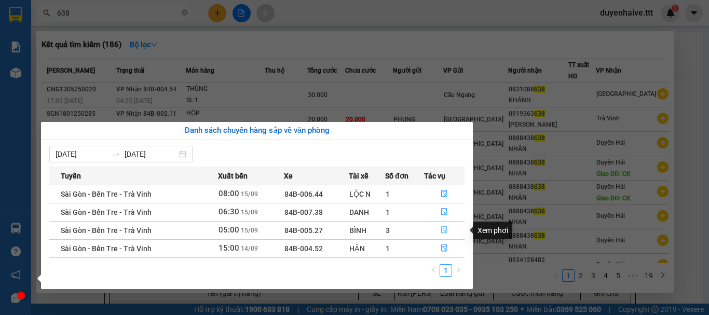
click at [443, 230] on icon "file-done" at bounding box center [444, 229] width 7 height 7
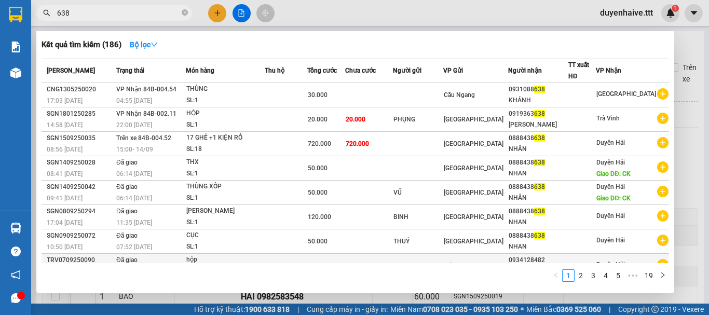
scroll to position [64, 0]
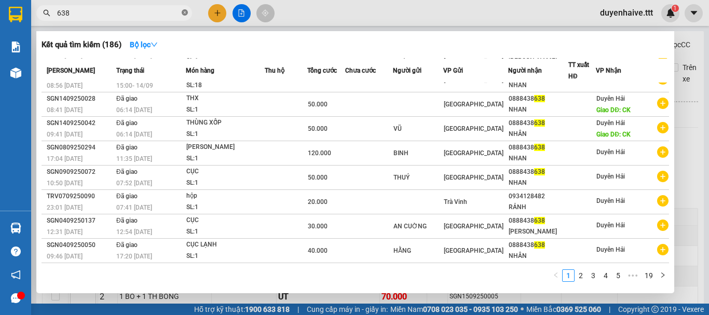
click at [182, 12] on icon "close-circle" at bounding box center [185, 12] width 6 height 6
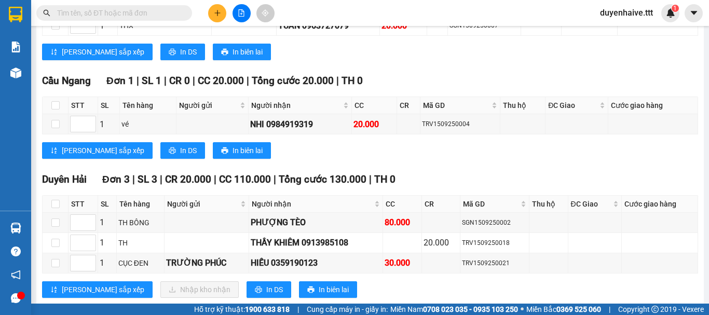
scroll to position [344, 0]
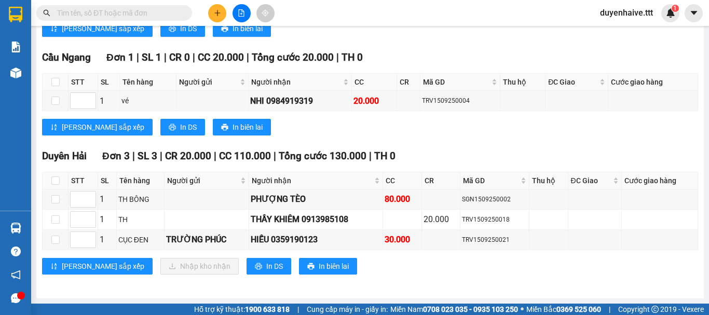
click at [115, 11] on input "text" at bounding box center [118, 12] width 123 height 11
click at [158, 15] on input "text" at bounding box center [118, 12] width 123 height 11
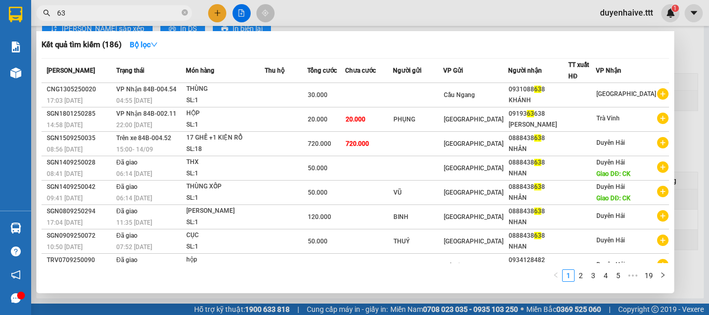
type input "638"
click at [185, 13] on icon "close-circle" at bounding box center [185, 12] width 6 height 6
